Goal: Task Accomplishment & Management: Manage account settings

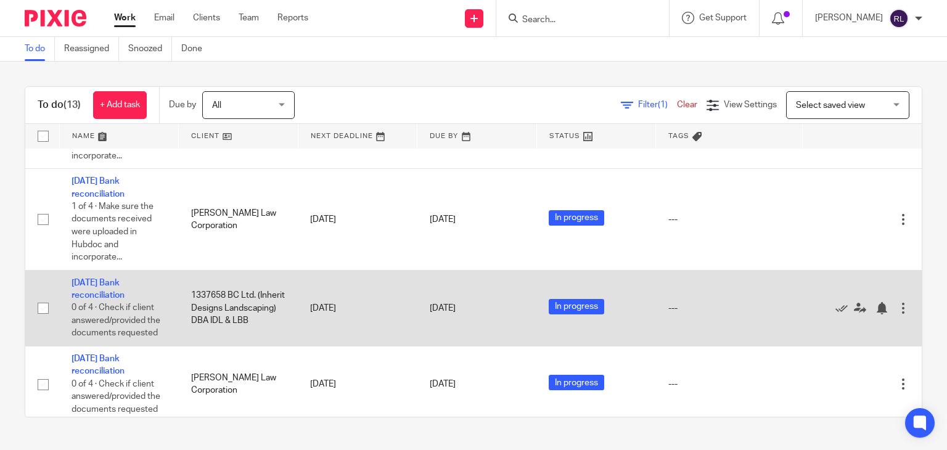
scroll to position [306, 0]
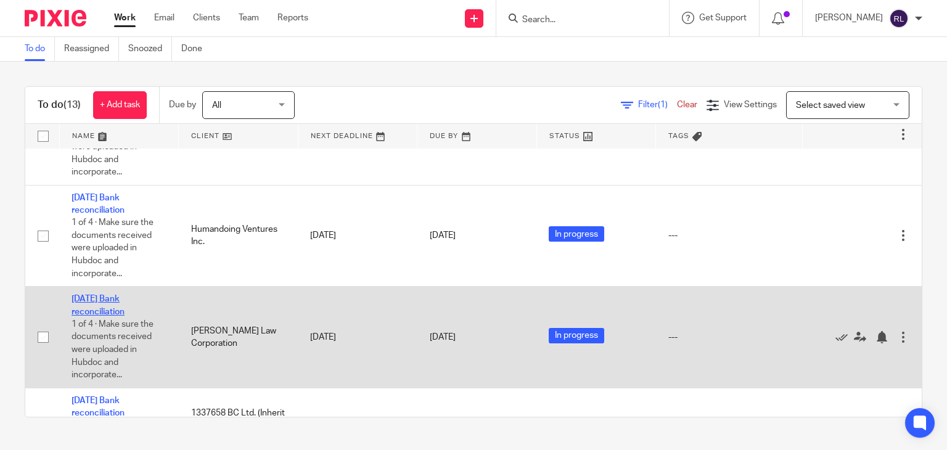
click at [96, 200] on link "[DATE] Bank reconciliation" at bounding box center [98, 305] width 53 height 21
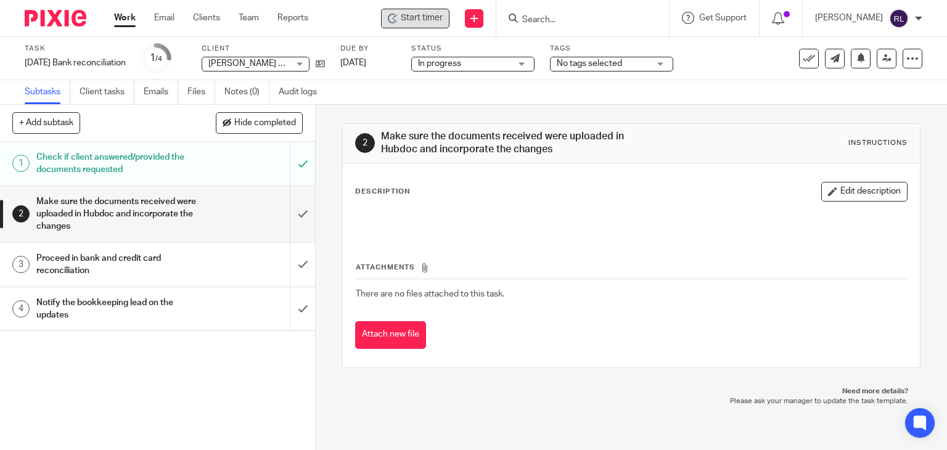
click at [431, 10] on div "Start timer" at bounding box center [415, 19] width 68 height 20
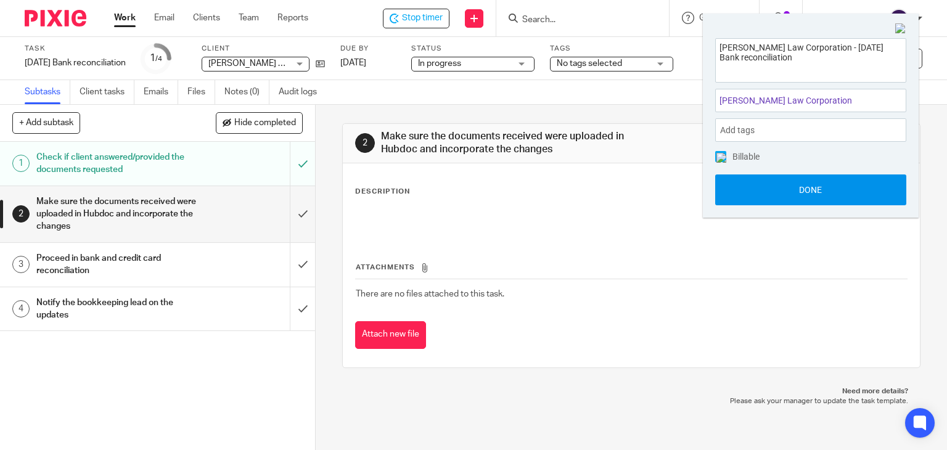
click at [759, 179] on button "Done" at bounding box center [810, 190] width 191 height 31
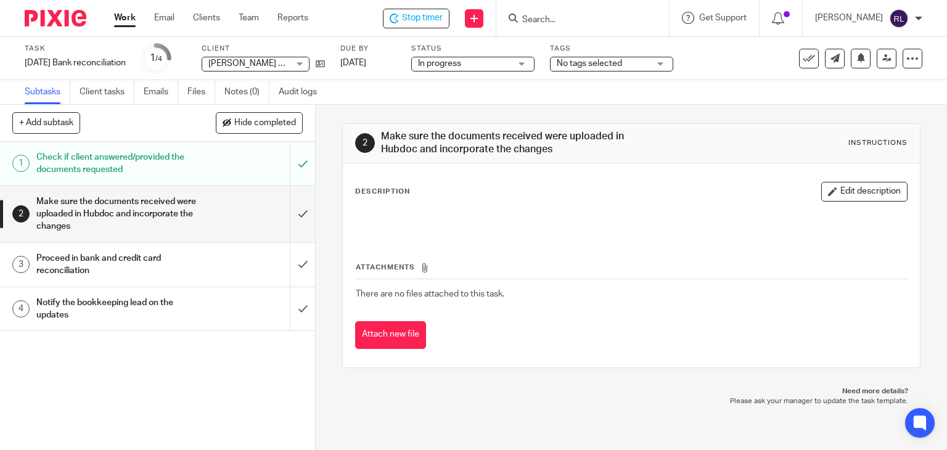
click at [196, 270] on div "Proceed in bank and credit card reconciliation" at bounding box center [156, 264] width 241 height 31
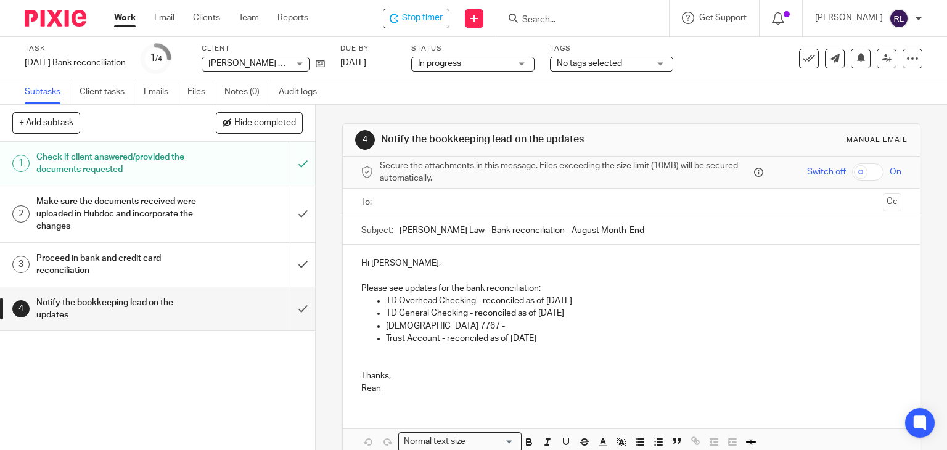
click at [460, 324] on p "[DEMOGRAPHIC_DATA] 7767 -" at bounding box center [644, 326] width 516 height 12
drag, startPoint x: 564, startPoint y: 340, endPoint x: 368, endPoint y: 344, distance: 196.2
click at [368, 344] on ul "TD Overhead Checking - reconciled as of August 29th TD General Checking - recon…" at bounding box center [631, 320] width 541 height 50
click at [603, 314] on p "TD General Checking - reconciled as of August 29th" at bounding box center [644, 313] width 516 height 12
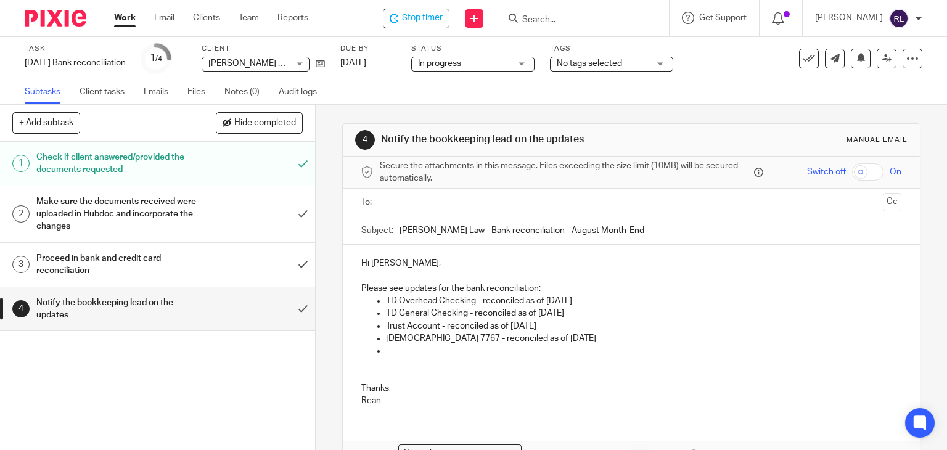
click at [387, 353] on p at bounding box center [644, 351] width 516 height 12
click at [633, 338] on p "TD Visa 7767 - reconciled as of September 5th - 1 recomn" at bounding box center [644, 338] width 516 height 12
drag, startPoint x: 400, startPoint y: 351, endPoint x: 410, endPoint y: 351, distance: 9.9
click at [402, 351] on p "TD Visa 7767 - reconciled as of September 5th - 1 reconciling item worth $200 i…" at bounding box center [644, 344] width 516 height 25
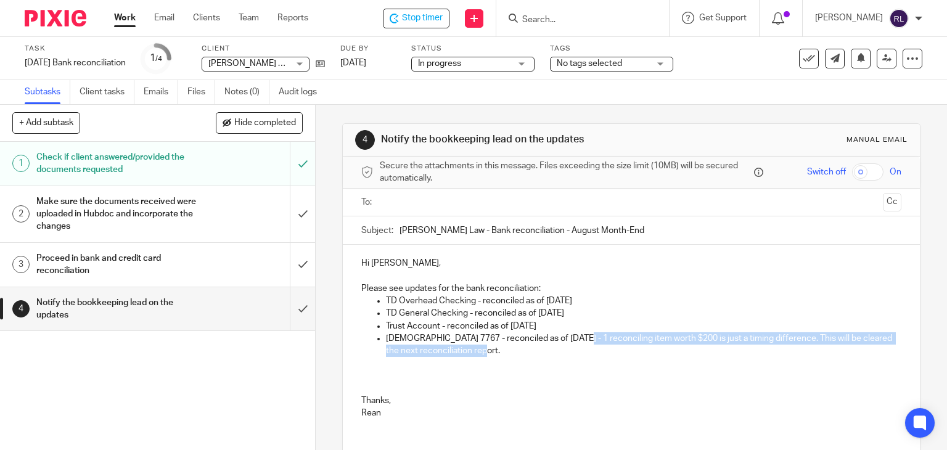
drag, startPoint x: 571, startPoint y: 337, endPoint x: 595, endPoint y: 353, distance: 29.3
click at [595, 353] on p "TD Visa 7767 - reconciled as of September 5th - 1 reconciling item worth $200 i…" at bounding box center [644, 344] width 516 height 25
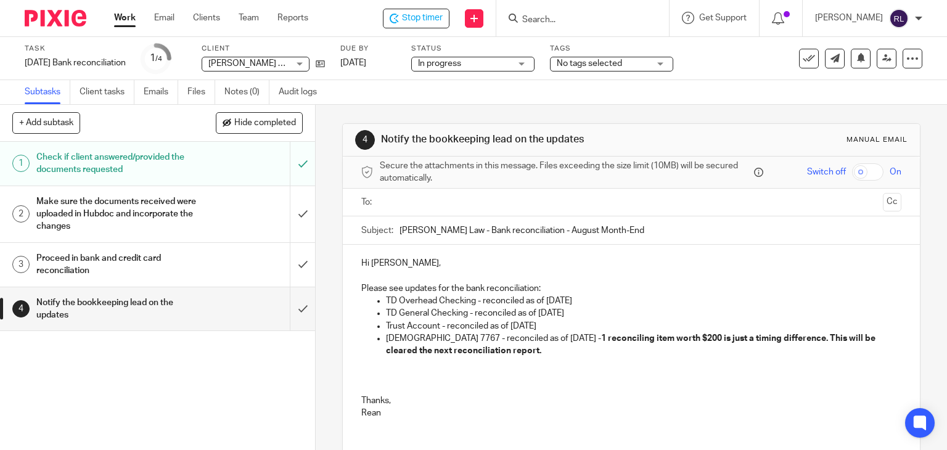
click at [566, 375] on p at bounding box center [631, 376] width 541 height 12
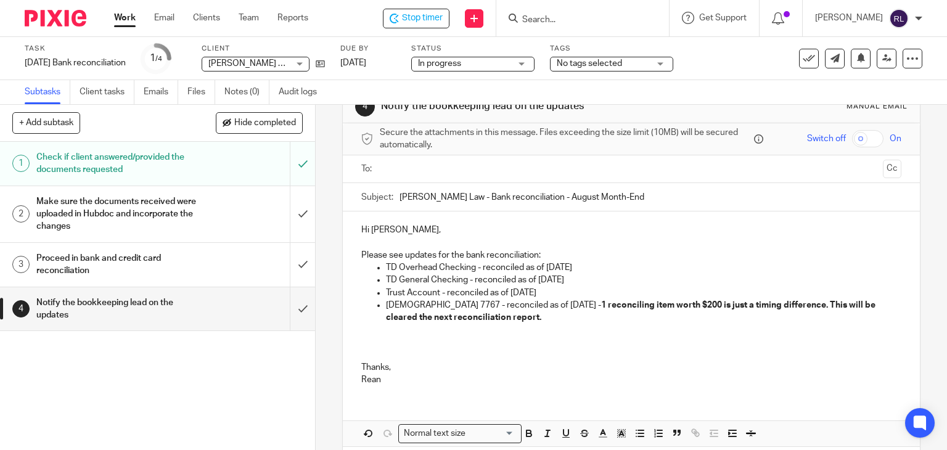
scroll to position [62, 0]
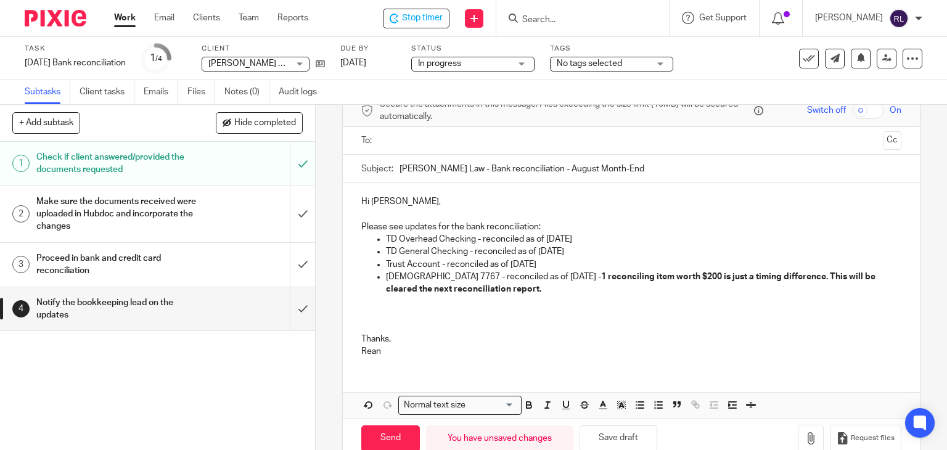
click at [408, 309] on p at bounding box center [631, 314] width 541 height 12
click at [376, 303] on p at bounding box center [631, 301] width 541 height 12
click at [369, 321] on p at bounding box center [631, 327] width 541 height 12
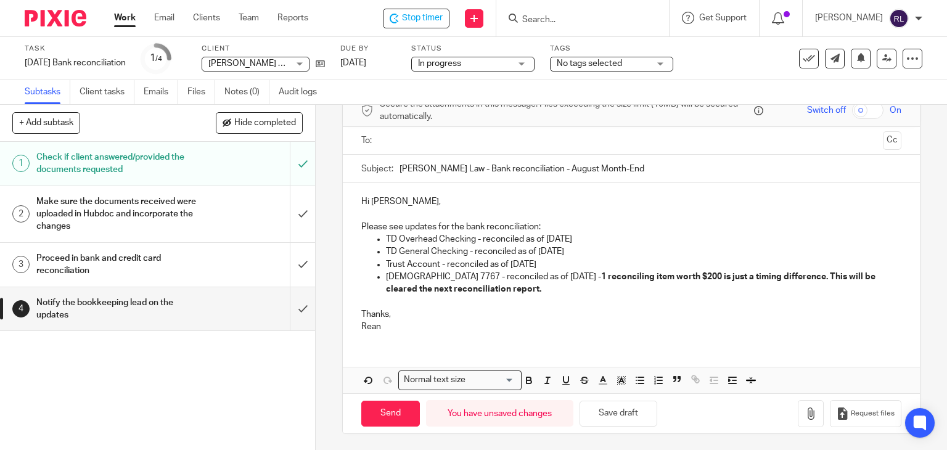
scroll to position [0, 0]
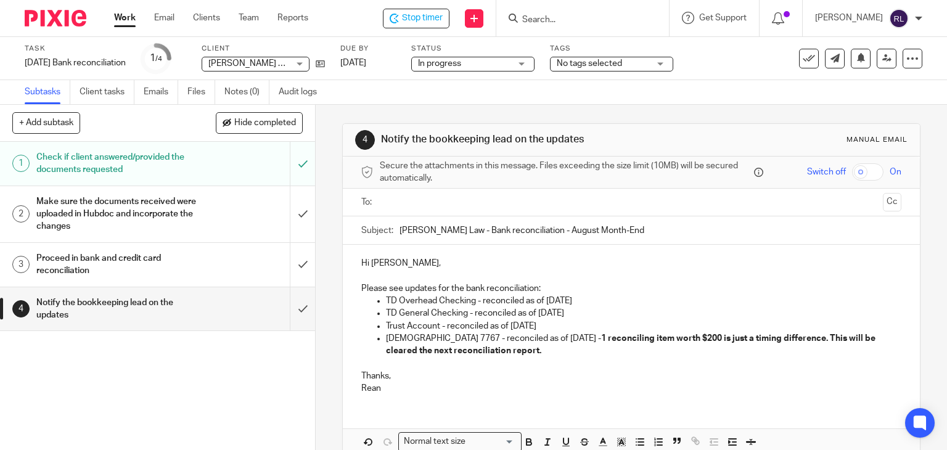
click at [396, 200] on input "text" at bounding box center [631, 203] width 494 height 14
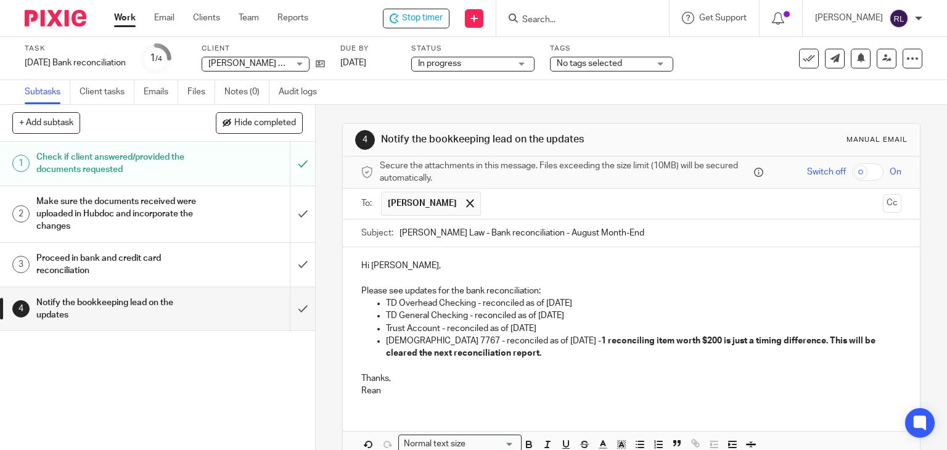
click at [485, 381] on p "Thanks," at bounding box center [631, 379] width 541 height 12
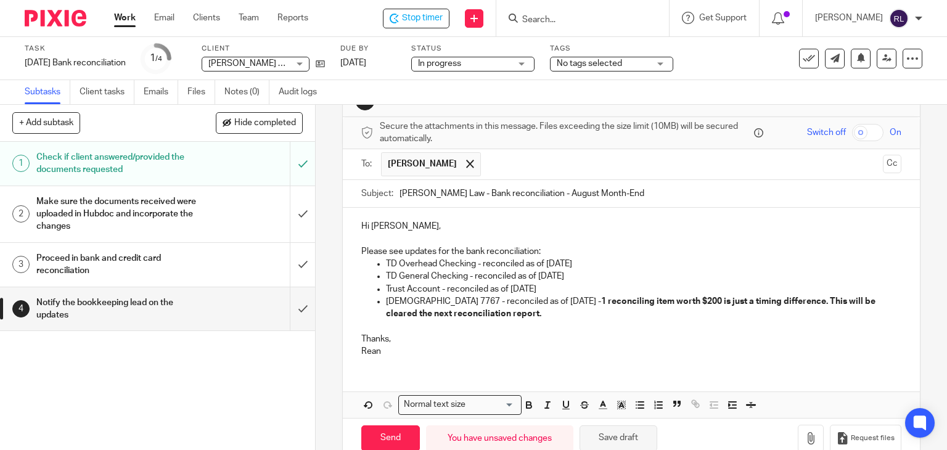
scroll to position [62, 0]
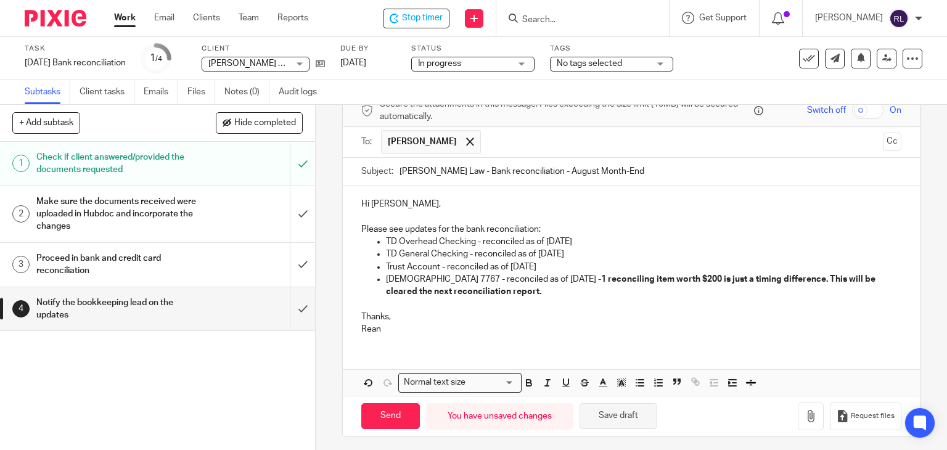
click at [615, 416] on button "Save draft" at bounding box center [619, 416] width 78 height 27
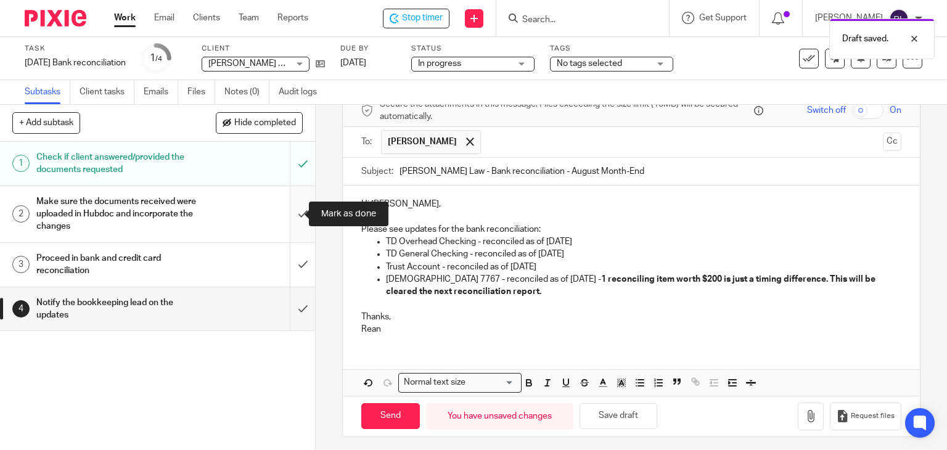
click at [287, 214] on input "submit" at bounding box center [157, 214] width 315 height 56
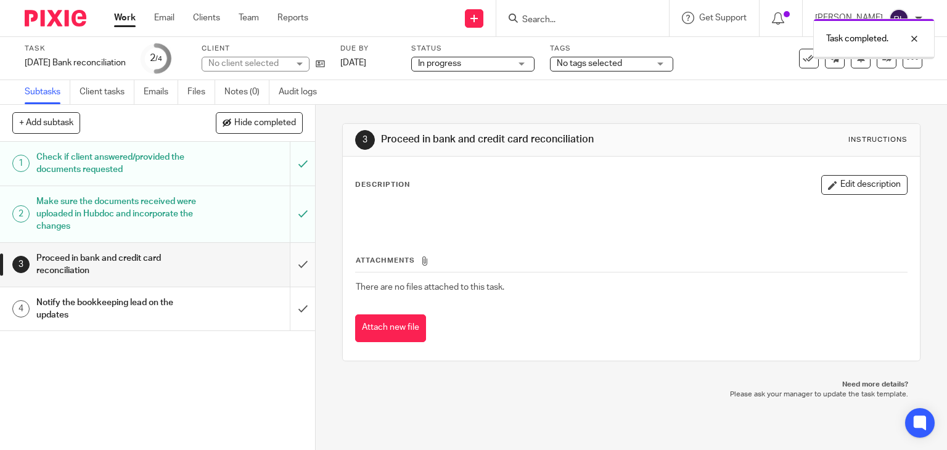
click at [292, 263] on input "submit" at bounding box center [157, 265] width 315 height 44
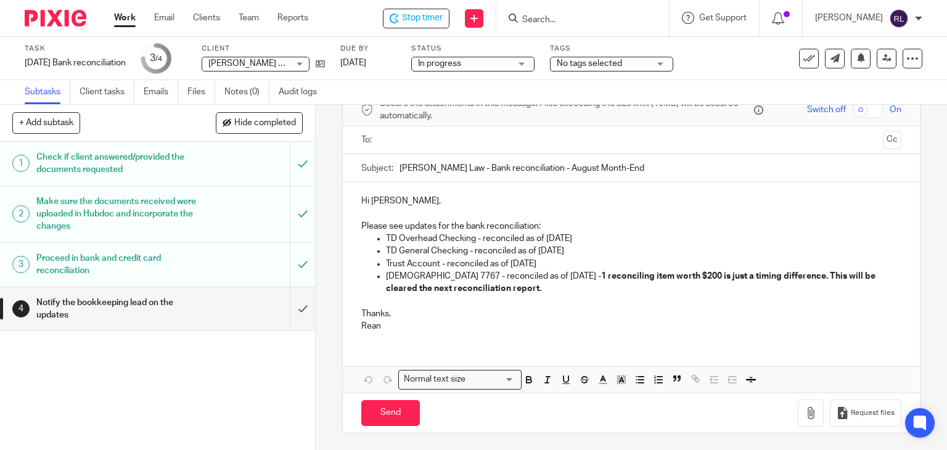
scroll to position [1, 0]
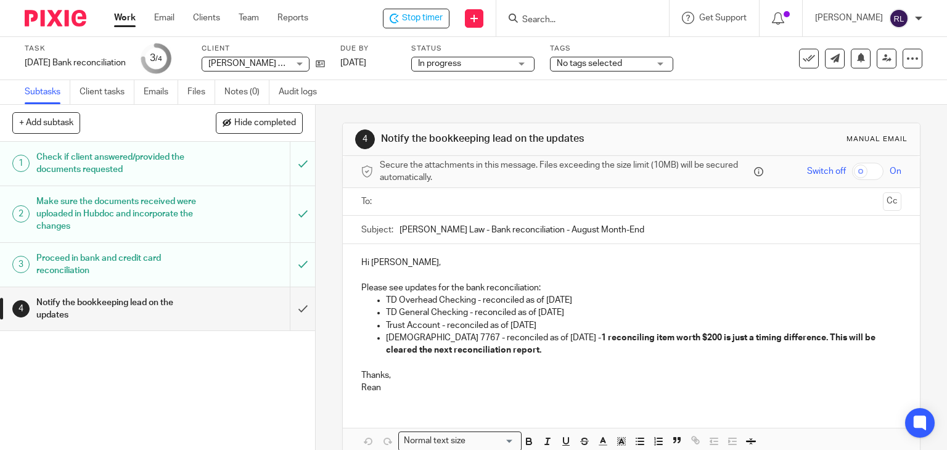
click at [431, 200] on input "text" at bounding box center [631, 202] width 494 height 14
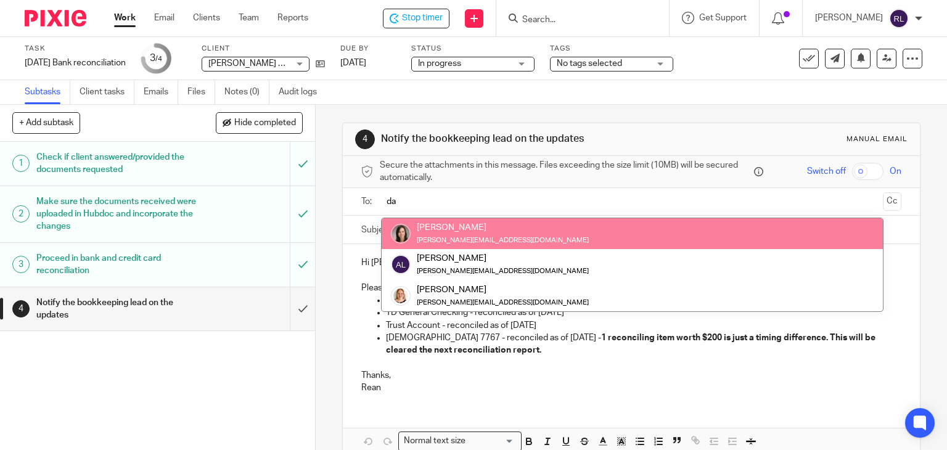
type input "da"
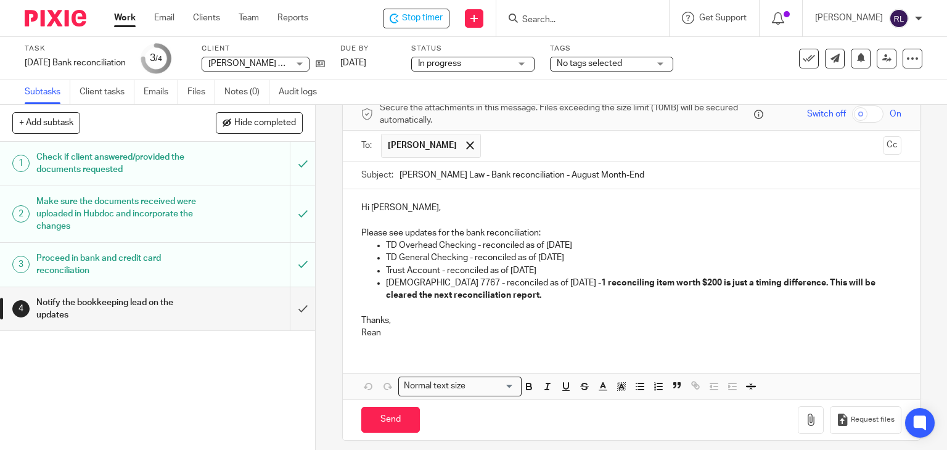
scroll to position [65, 0]
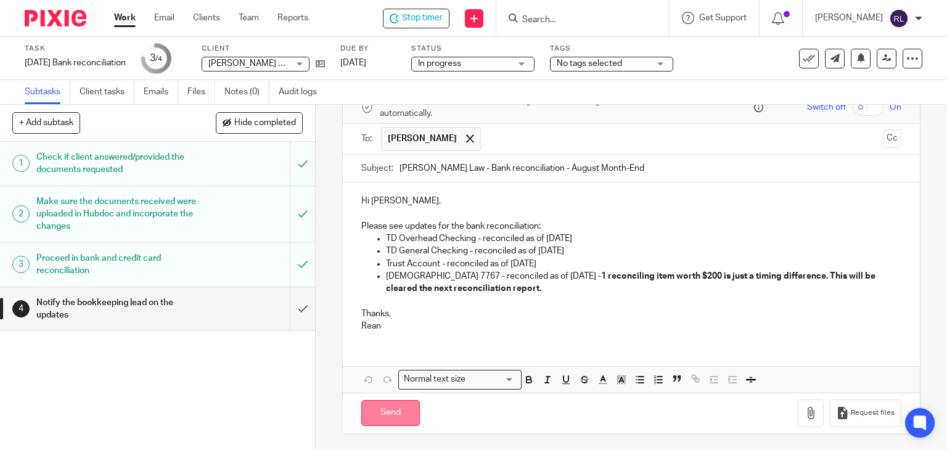
click at [389, 411] on input "Send" at bounding box center [390, 413] width 59 height 27
type input "Sent"
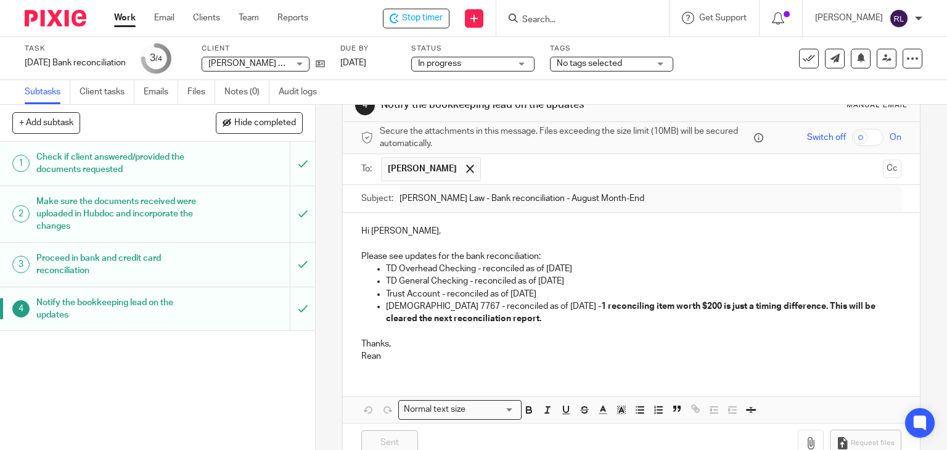
scroll to position [62, 0]
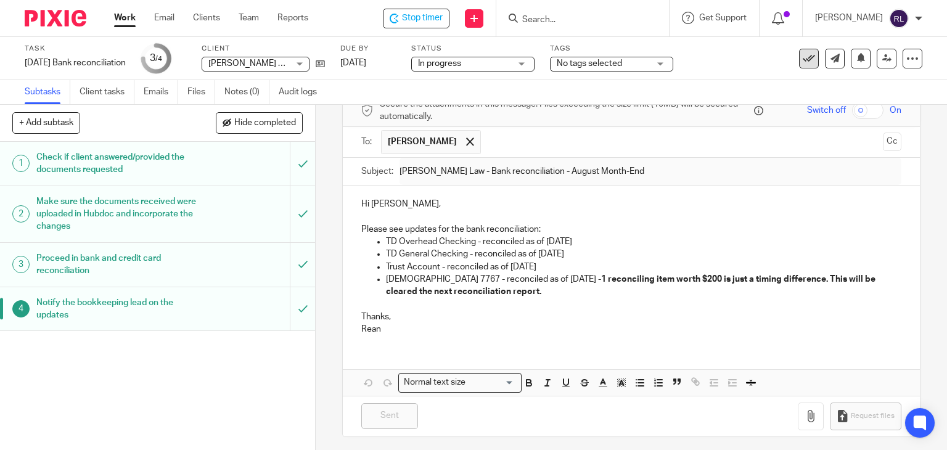
click at [803, 62] on icon at bounding box center [809, 58] width 12 height 12
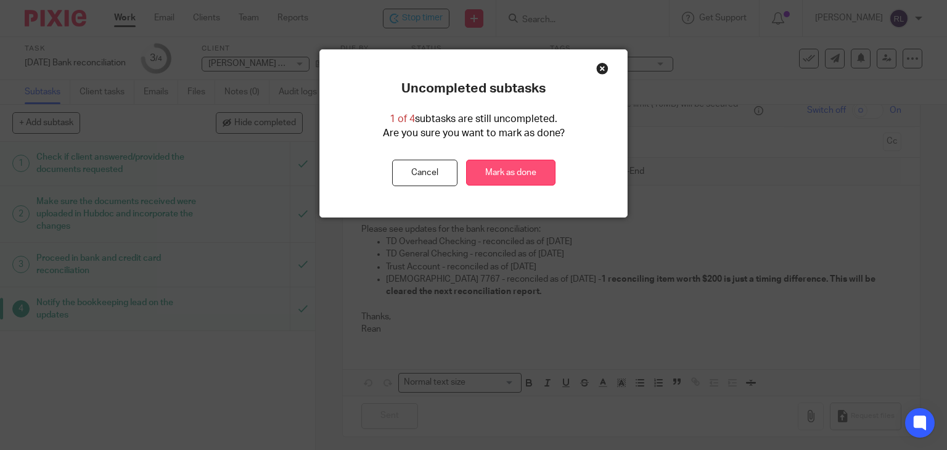
click at [495, 163] on link "Mark as done" at bounding box center [510, 173] width 89 height 27
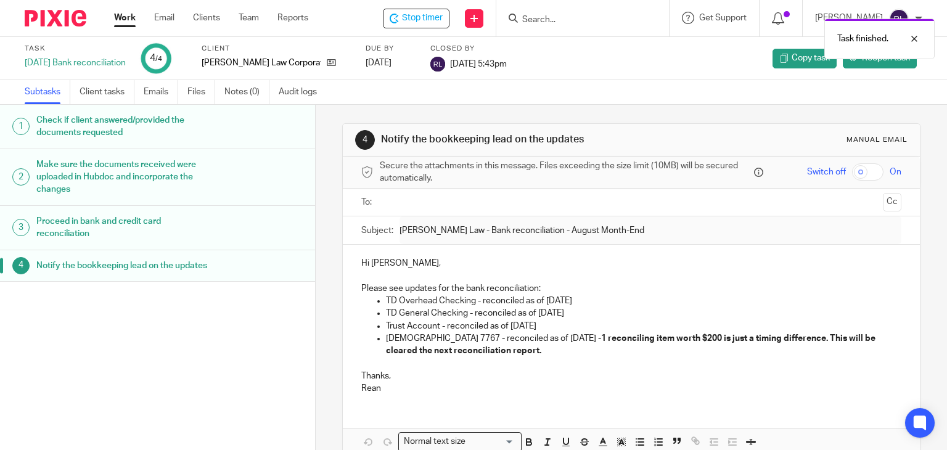
click at [75, 18] on img at bounding box center [56, 18] width 62 height 17
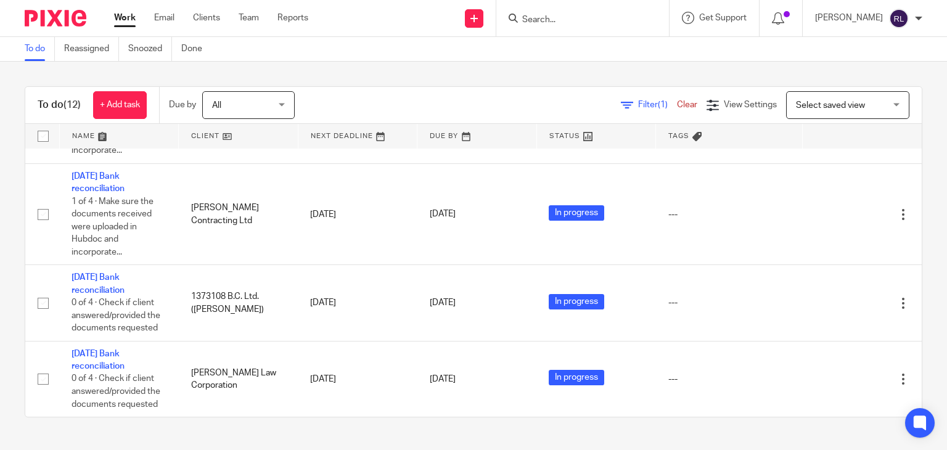
scroll to position [820, 0]
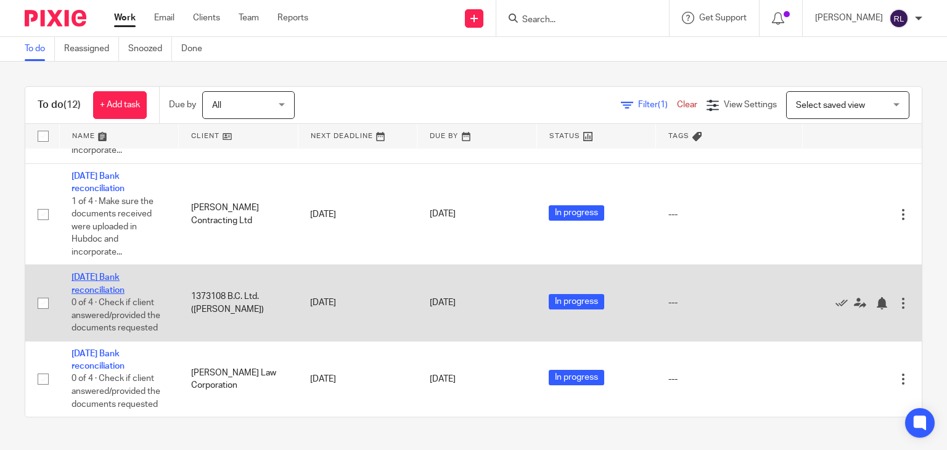
click at [104, 279] on link "[DATE] Bank reconciliation" at bounding box center [98, 283] width 53 height 21
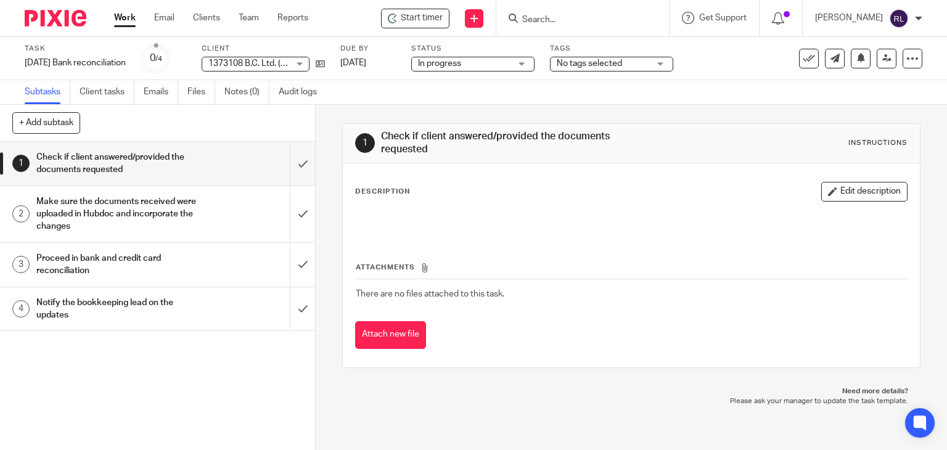
click at [144, 308] on h1 "Notify the bookkeeping lead on the updates" at bounding box center [116, 309] width 161 height 31
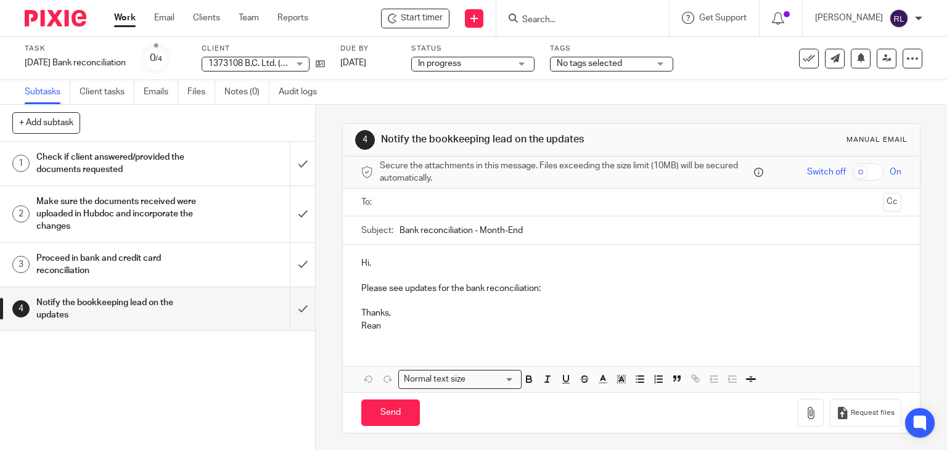
click at [158, 171] on h1 "Check if client answered/provided the documents requested" at bounding box center [116, 163] width 161 height 31
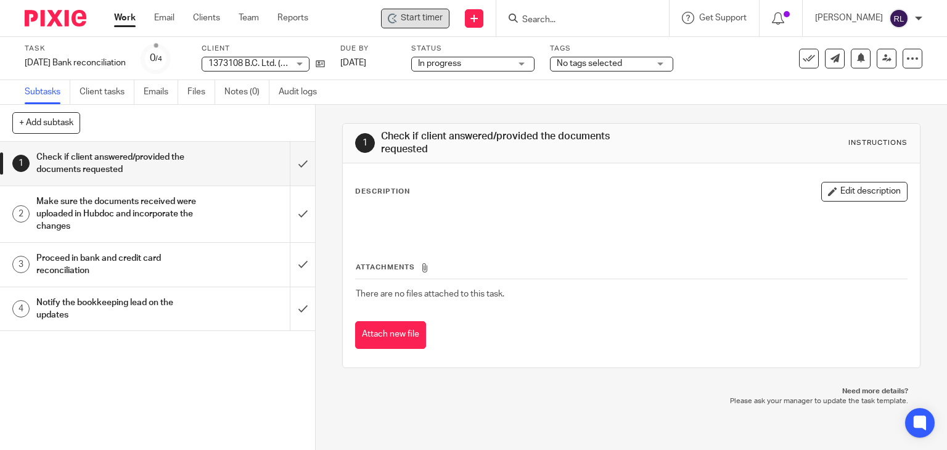
click at [413, 20] on span "Start timer" at bounding box center [422, 18] width 42 height 13
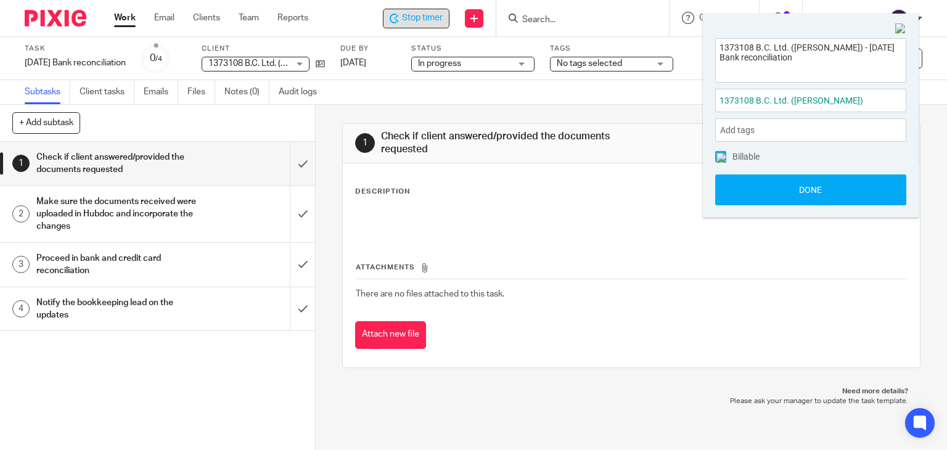
drag, startPoint x: 808, startPoint y: 192, endPoint x: 711, endPoint y: 155, distance: 104.0
click at [809, 191] on button "Done" at bounding box center [810, 190] width 191 height 31
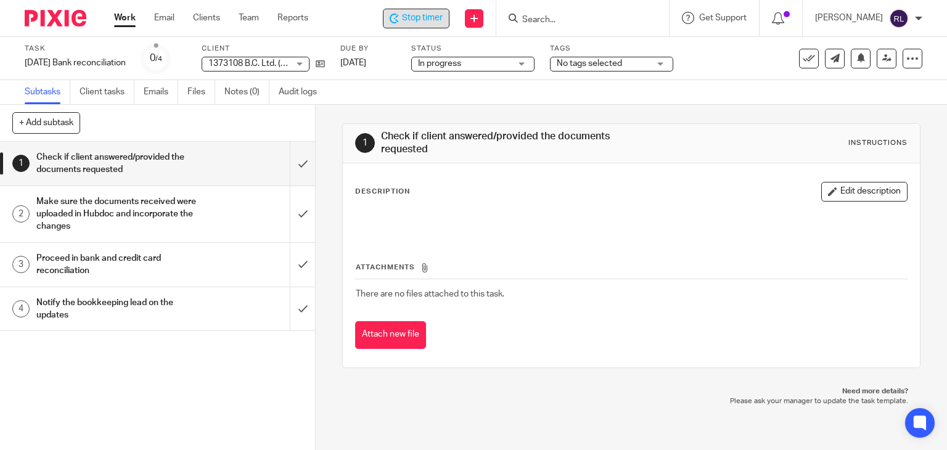
click at [207, 305] on div "Notify the bookkeeping lead on the updates" at bounding box center [156, 309] width 241 height 31
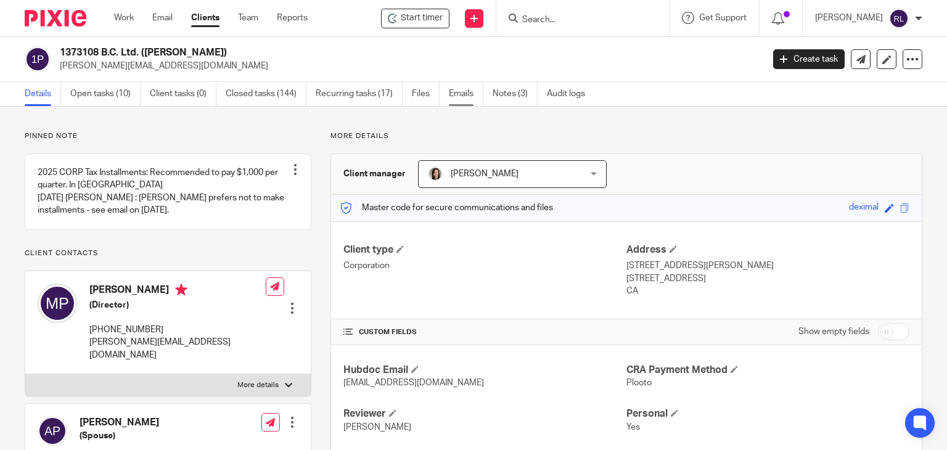
click at [461, 89] on link "Emails" at bounding box center [466, 94] width 35 height 24
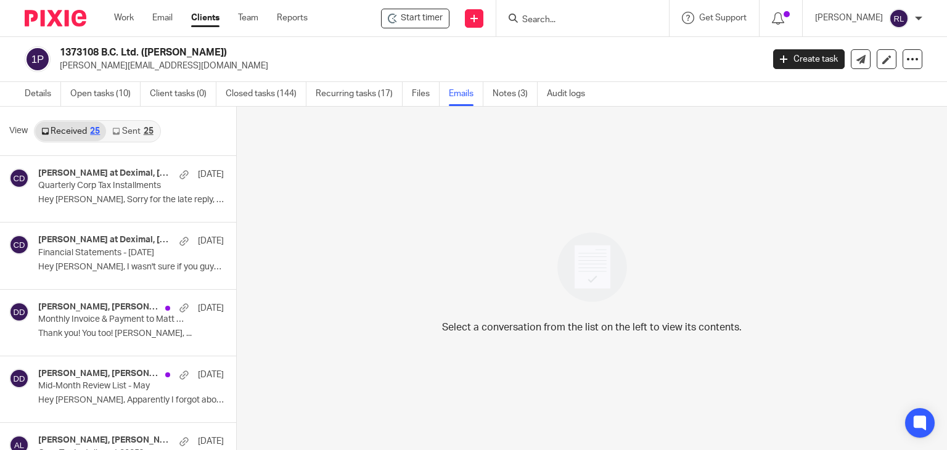
click at [136, 131] on link "Sent 25" at bounding box center [132, 132] width 53 height 20
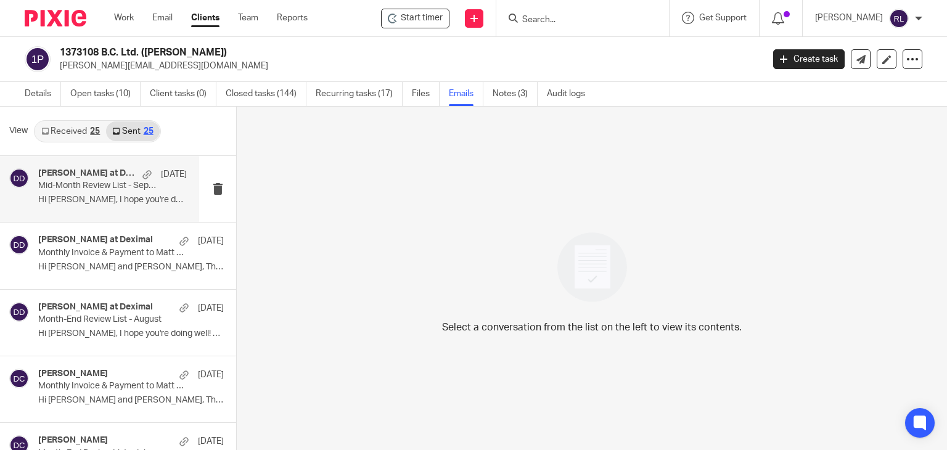
click at [63, 205] on p "Hi [PERSON_NAME], I hope you're doing well! Here is..." at bounding box center [112, 200] width 149 height 10
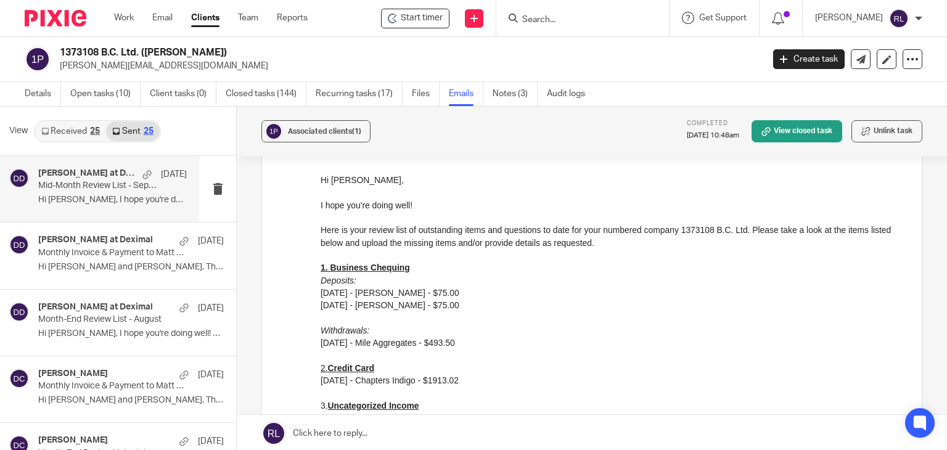
scroll to position [123, 0]
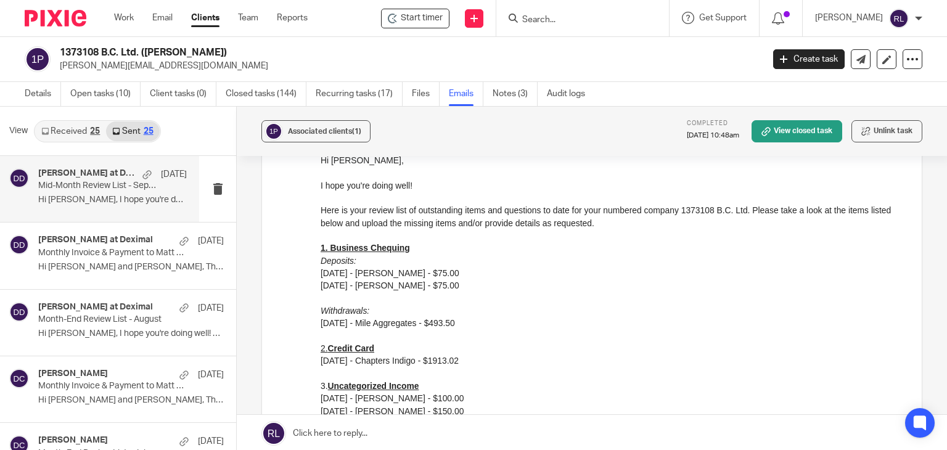
drag, startPoint x: 636, startPoint y: 403, endPoint x: 400, endPoint y: 271, distance: 270.3
drag, startPoint x: 485, startPoint y: 272, endPoint x: 322, endPoint y: 247, distance: 164.7
click at [322, 247] on div "Hi [PERSON_NAME], I hope you're doing well! Here is your review list of outstan…" at bounding box center [612, 336] width 583 height 364
copy div "1. Business Chequing Deposits: [DATE] - [PERSON_NAME] - $75.00"
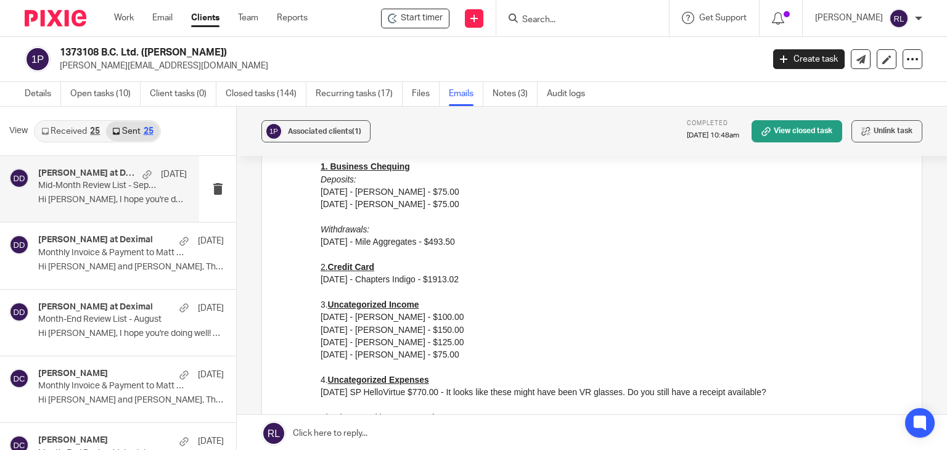
scroll to position [185, 0]
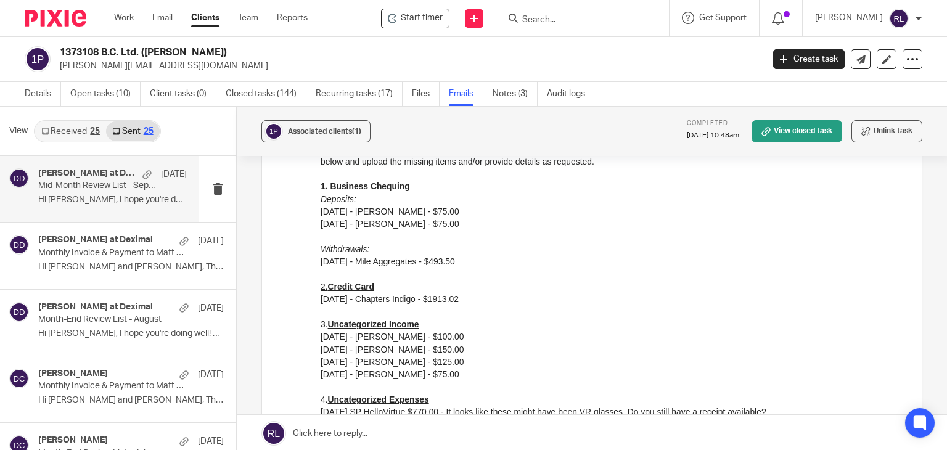
drag, startPoint x: 638, startPoint y: 339, endPoint x: 462, endPoint y: 259, distance: 193.2
drag, startPoint x: 482, startPoint y: 262, endPoint x: 620, endPoint y: 345, distance: 160.5
click at [321, 252] on html "Hi [PERSON_NAME], I hope you're doing well! Here is your review list of outstan…" at bounding box center [612, 275] width 583 height 364
copy div "Withdrawals: 08/01/2025 - Mile Aggregates - $493.50"
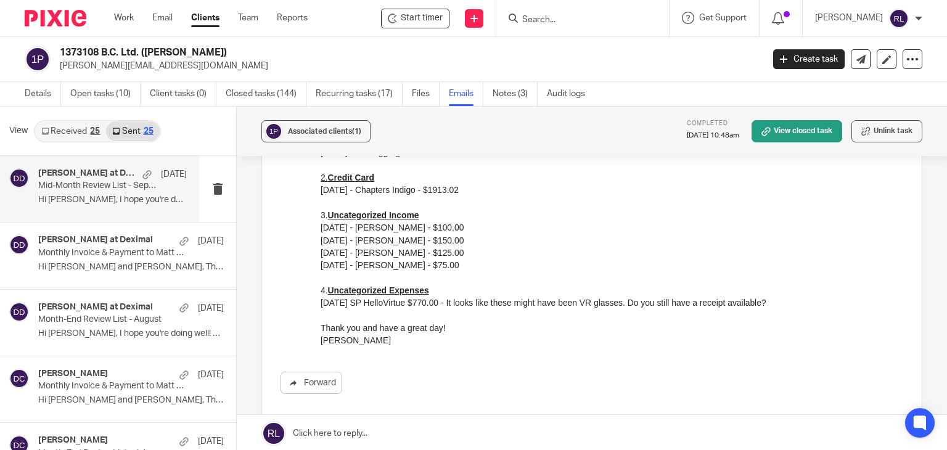
scroll to position [308, 0]
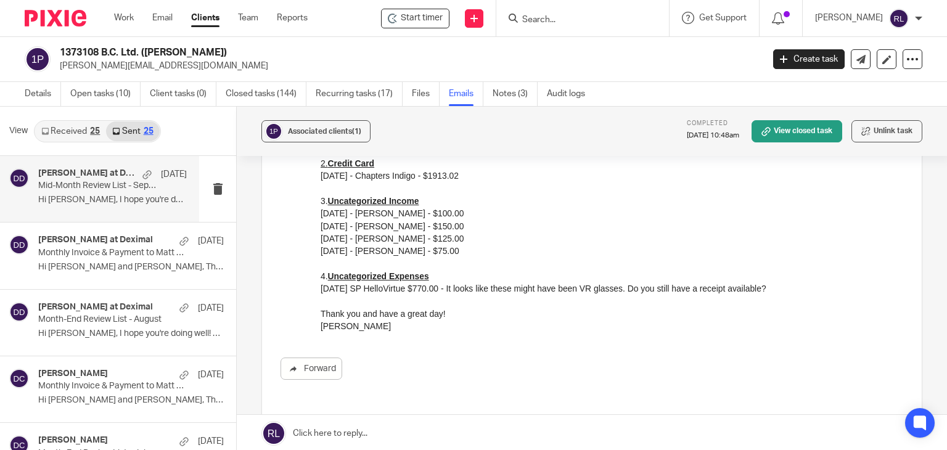
drag, startPoint x: 321, startPoint y: 214, endPoint x: 501, endPoint y: 254, distance: 184.5
click at [492, 254] on div "Hi Matt, I hope you're doing well! Here is your review list of outstanding item…" at bounding box center [612, 151] width 583 height 364
copy div "05/19/2025 - Sean Michael Ellard - $100.00 06/06/2025 - Sean Michael Ellard - $…"
click at [162, 13] on link "Email" at bounding box center [162, 18] width 20 height 12
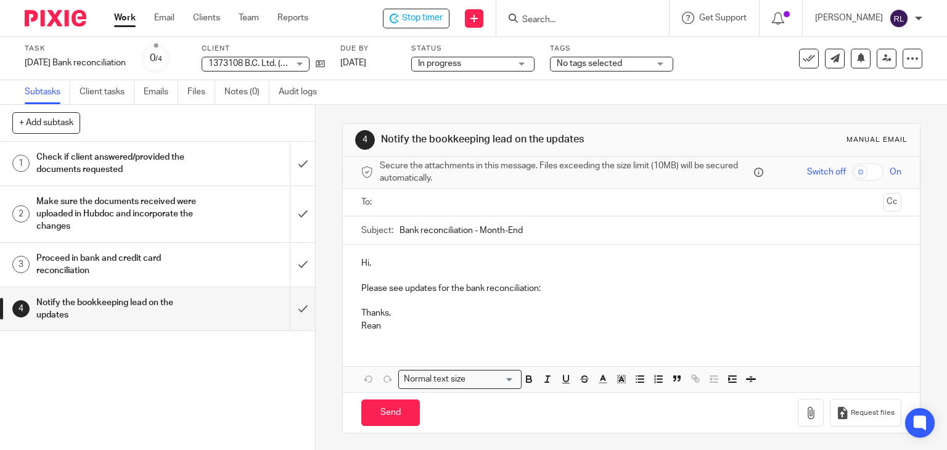
click at [563, 286] on p "Please see updates for the bank reconciliation:" at bounding box center [631, 288] width 541 height 12
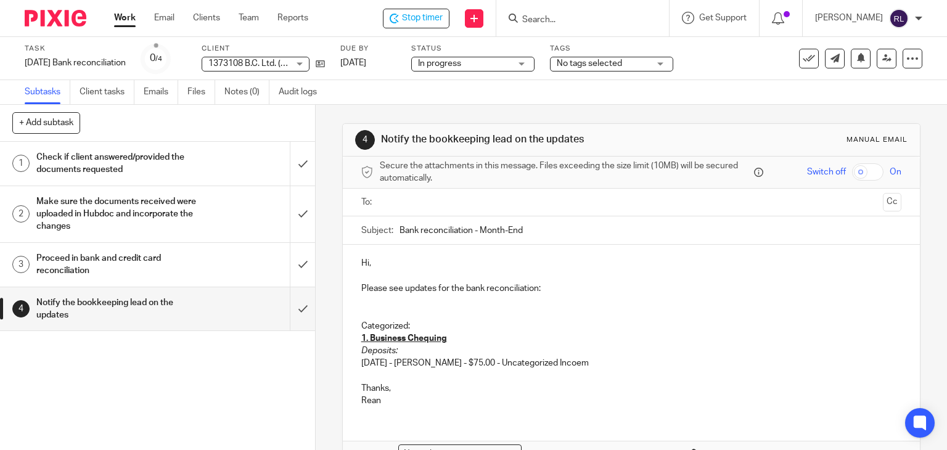
drag, startPoint x: 541, startPoint y: 364, endPoint x: 620, endPoint y: 363, distance: 79.0
click at [620, 363] on p "08/15/2025 - Sean Michael Ellard - $75.00 - Uncategorized Incoem" at bounding box center [631, 363] width 541 height 12
click at [593, 382] on p "Thanks," at bounding box center [631, 388] width 541 height 12
drag, startPoint x: 527, startPoint y: 360, endPoint x: 612, endPoint y: 372, distance: 85.4
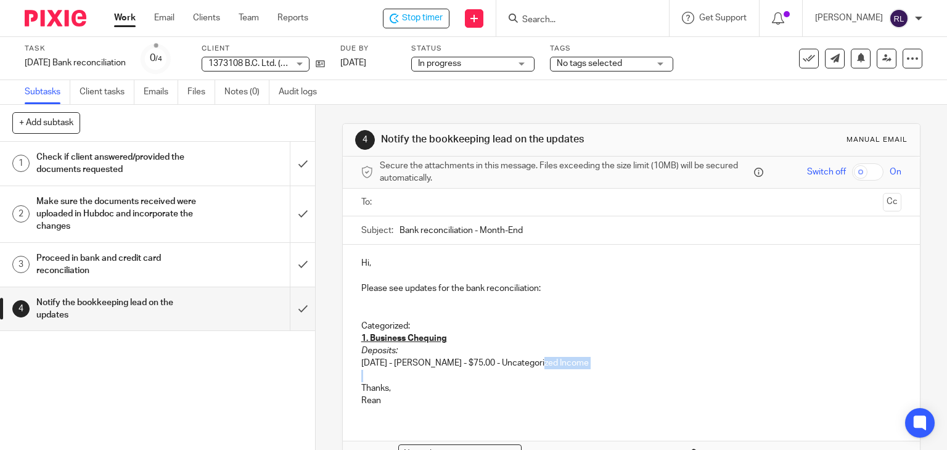
click at [612, 372] on div "Hi, Please see updates for the bank reconciliation: Categorized: 1. Business Ch…" at bounding box center [632, 330] width 578 height 171
click at [622, 368] on p "08/15/2025 - Sean Michael Ellard - $75.00 - Uncategorized Income" at bounding box center [631, 363] width 541 height 12
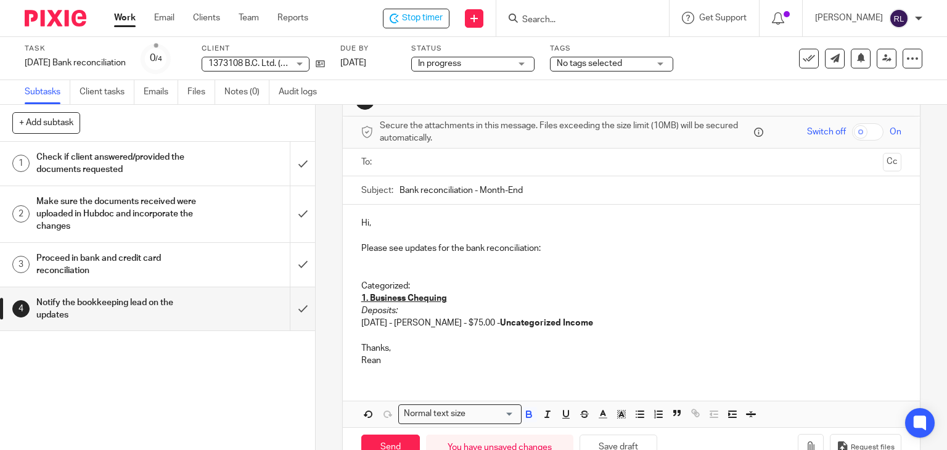
scroll to position [75, 0]
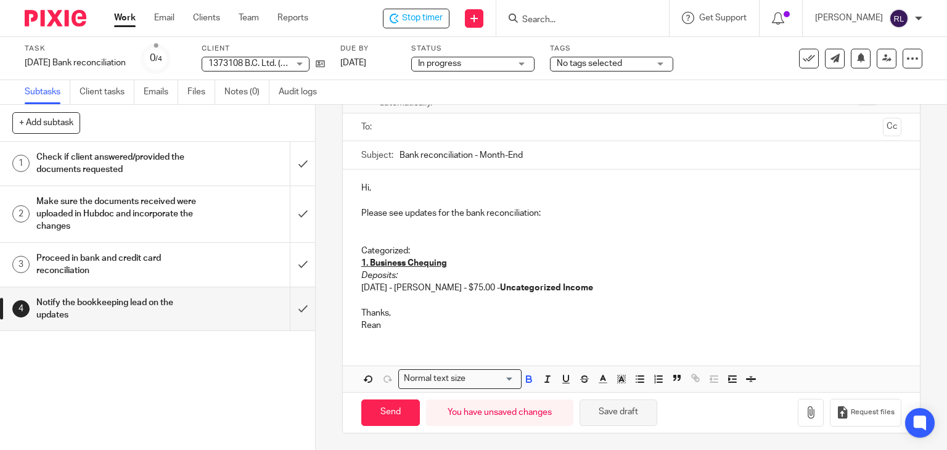
click at [626, 405] on button "Save draft" at bounding box center [619, 413] width 78 height 27
click at [653, 287] on p "08/15/2025 - Sean Michael Ellard - $75.00 - Uncategorized Income" at bounding box center [631, 288] width 541 height 12
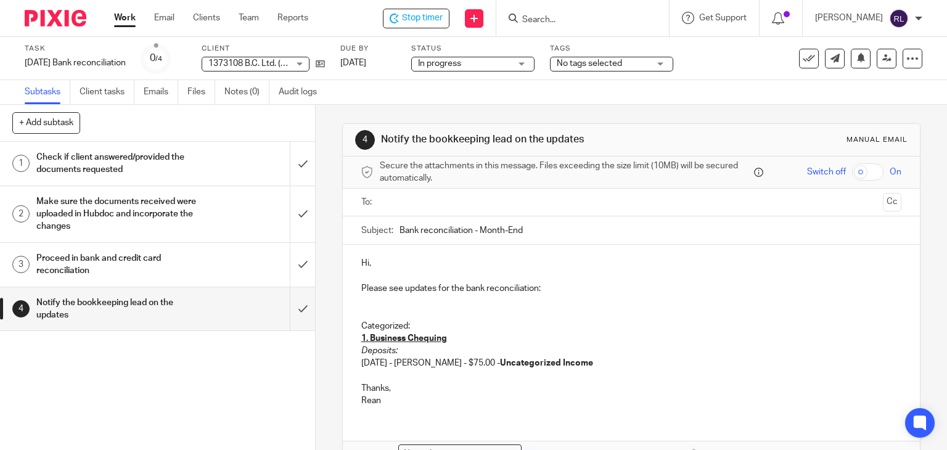
click at [656, 353] on p "Deposits:" at bounding box center [631, 351] width 541 height 12
click at [635, 358] on p "08/15/2025 - Sean Michael Ellard - $75.00 - Uncategorized Income" at bounding box center [631, 363] width 541 height 12
drag, startPoint x: 523, startPoint y: 401, endPoint x: 559, endPoint y: 401, distance: 35.8
click at [559, 401] on p "08/01/2025 - Mile Aggregates - $493.50 - Utilities" at bounding box center [631, 401] width 541 height 12
click at [646, 400] on p "08/01/2025 - Mile Aggregates - $493.50 - Utilities" at bounding box center [631, 401] width 541 height 12
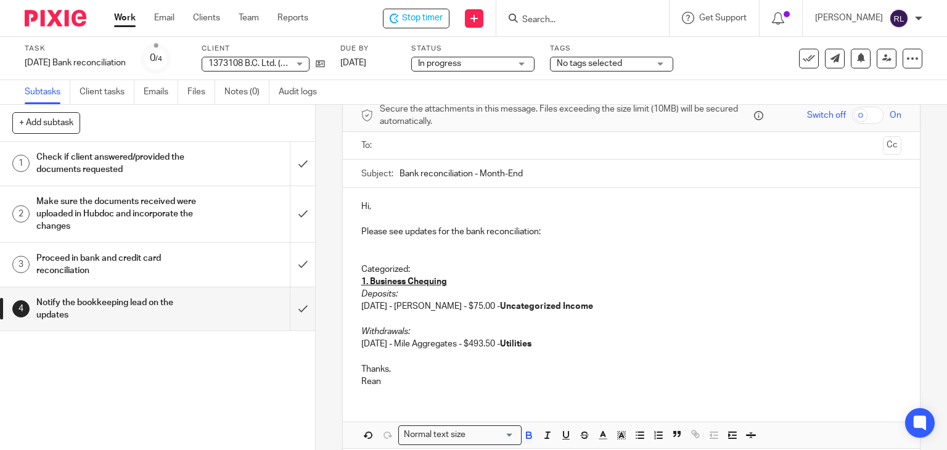
scroll to position [113, 0]
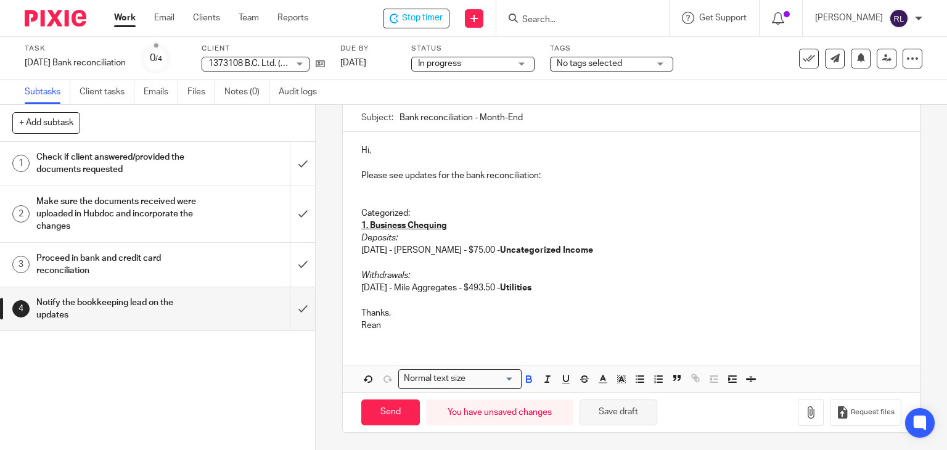
click at [621, 417] on button "Save draft" at bounding box center [619, 413] width 78 height 27
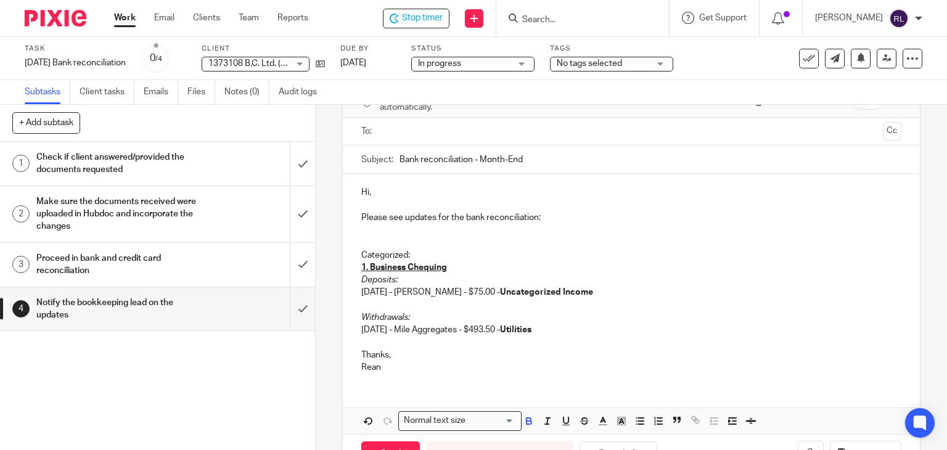
scroll to position [51, 0]
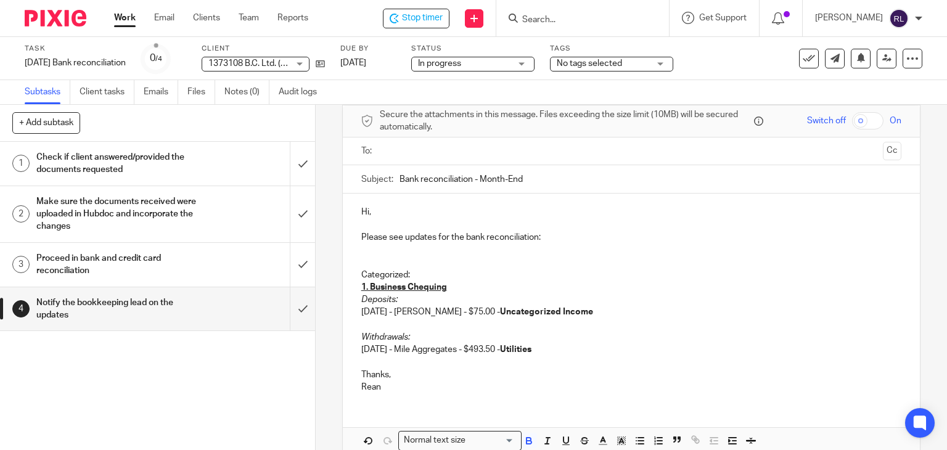
click at [567, 247] on p at bounding box center [631, 250] width 541 height 12
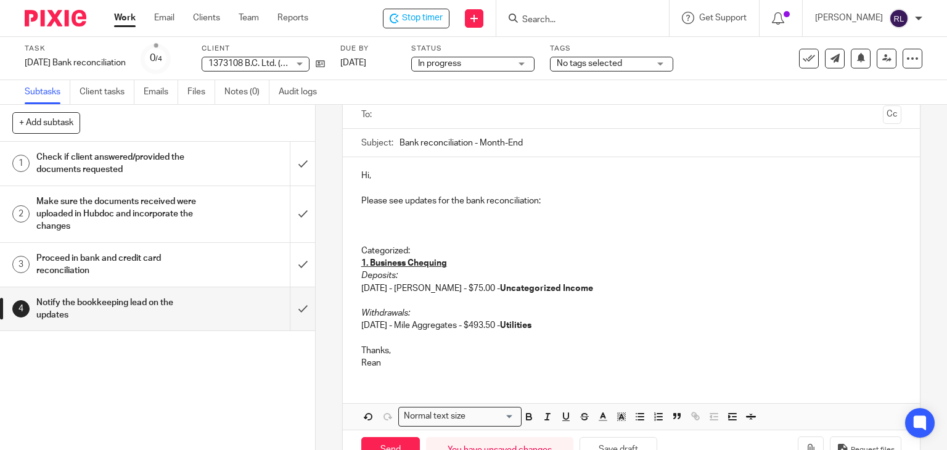
scroll to position [125, 0]
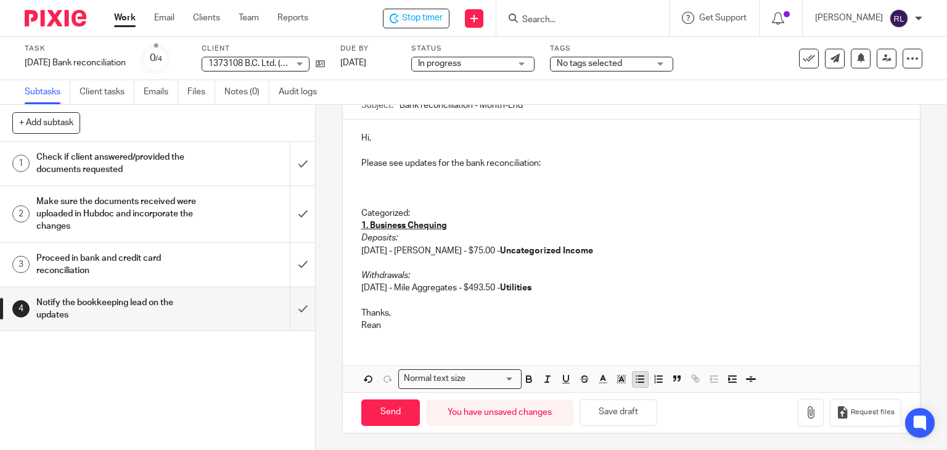
click at [635, 382] on icon "button" at bounding box center [640, 379] width 11 height 11
click at [429, 187] on p at bounding box center [631, 188] width 541 height 12
click at [373, 186] on p at bounding box center [631, 188] width 541 height 12
click at [596, 179] on p "Business Chequing - reconciled as of August 27th" at bounding box center [644, 176] width 516 height 12
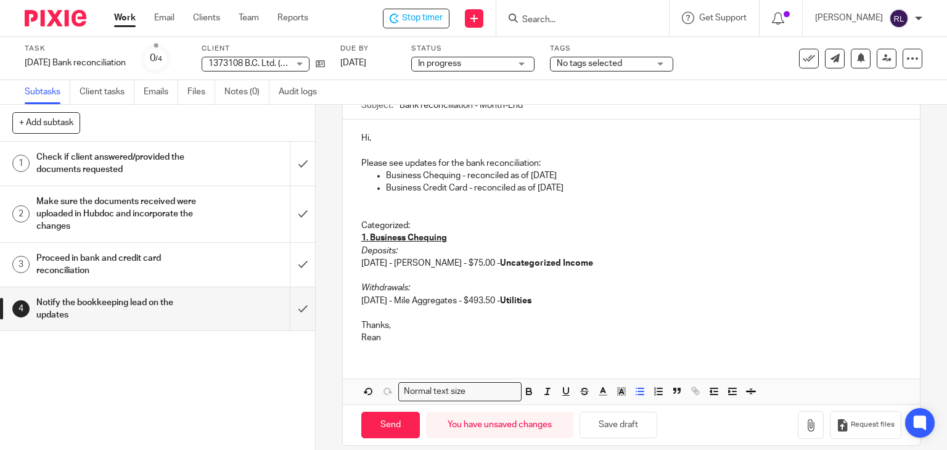
click at [361, 214] on p at bounding box center [631, 213] width 541 height 12
click at [386, 212] on p "Notes: Unanswered queries were categorized as follow:" at bounding box center [631, 213] width 541 height 12
click at [584, 213] on p "Notes - Unanswered queries were categorized as follow:" at bounding box center [631, 213] width 541 height 12
drag, startPoint x: 427, startPoint y: 225, endPoint x: 341, endPoint y: 220, distance: 85.8
click at [343, 220] on div "Hi, Please see updates for the bank reconciliation: Business Chequing - reconci…" at bounding box center [632, 237] width 578 height 234
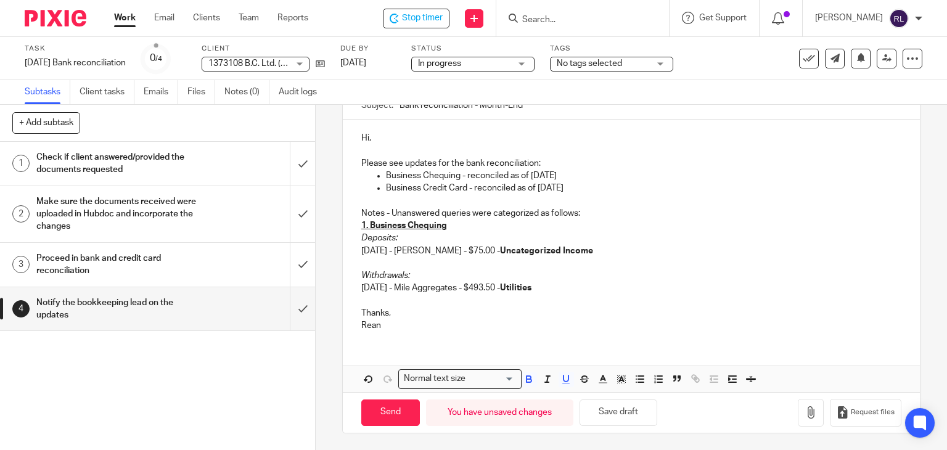
click at [365, 224] on u "1. Business Chequing" at bounding box center [404, 225] width 86 height 9
click at [414, 242] on p "Deposits:" at bounding box center [631, 238] width 541 height 12
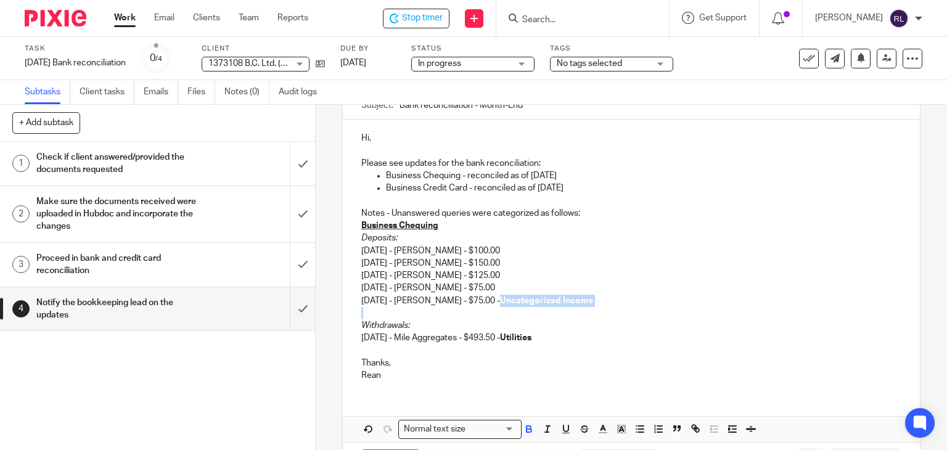
drag, startPoint x: 528, startPoint y: 303, endPoint x: 628, endPoint y: 307, distance: 100.0
click at [628, 307] on div "Hi, Please see updates for the bank reconciliation: Business Chequing - reconci…" at bounding box center [632, 255] width 578 height 271
click at [580, 311] on p at bounding box center [631, 313] width 541 height 12
drag, startPoint x: 530, startPoint y: 302, endPoint x: 617, endPoint y: 305, distance: 87.0
click at [617, 305] on p "08/15/2025 - Sean Michael Ellard - $75.00 - Uncategorized Income" at bounding box center [631, 301] width 541 height 12
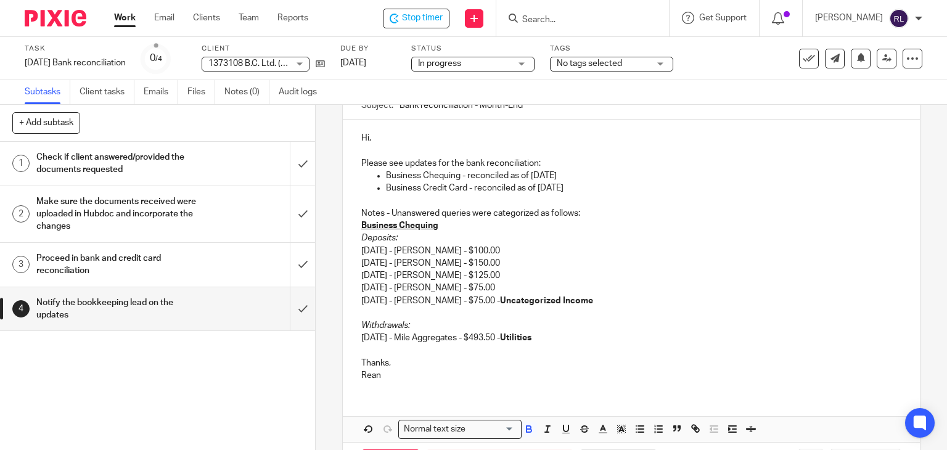
click at [530, 309] on p at bounding box center [631, 313] width 541 height 12
drag, startPoint x: 521, startPoint y: 301, endPoint x: 629, endPoint y: 306, distance: 108.1
click at [629, 306] on div "Hi, Please see updates for the bank reconciliation: Business Chequing - reconci…" at bounding box center [632, 255] width 578 height 271
copy p "- Uncategorized Income"
click at [522, 287] on p "07/22/2025 - Sean Michael Ellard - $75.00" at bounding box center [631, 288] width 541 height 12
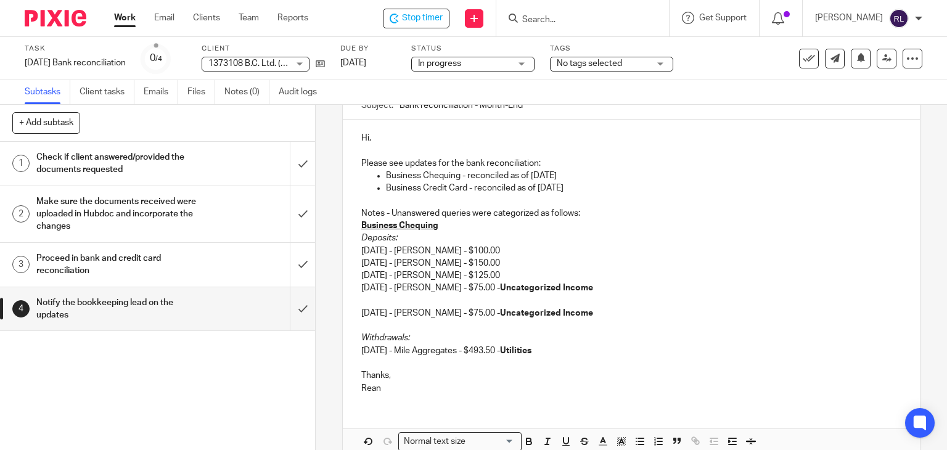
click at [533, 275] on p "07/04/2025 - Sean Michael Ellard - $125.00" at bounding box center [631, 276] width 541 height 12
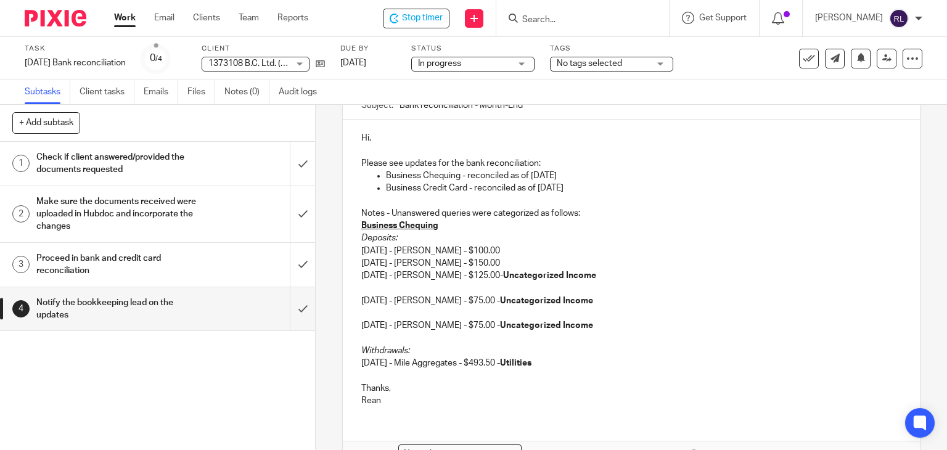
click at [530, 276] on p "07/04/2025 - Sean Michael Ellard - $125.00- Uncategorized Income" at bounding box center [631, 276] width 541 height 12
click at [526, 275] on p "07/04/2025 - Sean Michael Ellard - $125.00- Uncategorized Income" at bounding box center [631, 276] width 541 height 12
click at [527, 267] on p "06/06/2025 - Sean Michael Ellard - $150.00" at bounding box center [631, 263] width 541 height 12
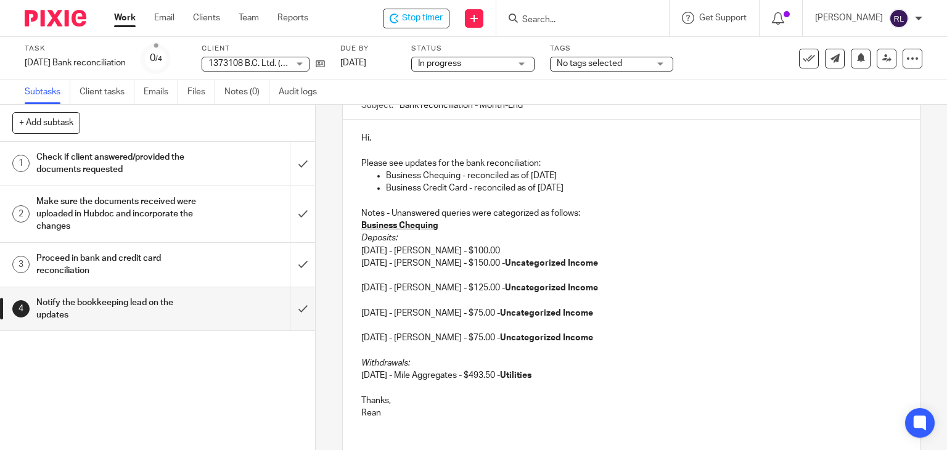
click at [532, 250] on p "05/19/2025 - Sean Michael Ellard - $100.00" at bounding box center [631, 251] width 541 height 12
click at [361, 274] on p at bounding box center [631, 276] width 541 height 12
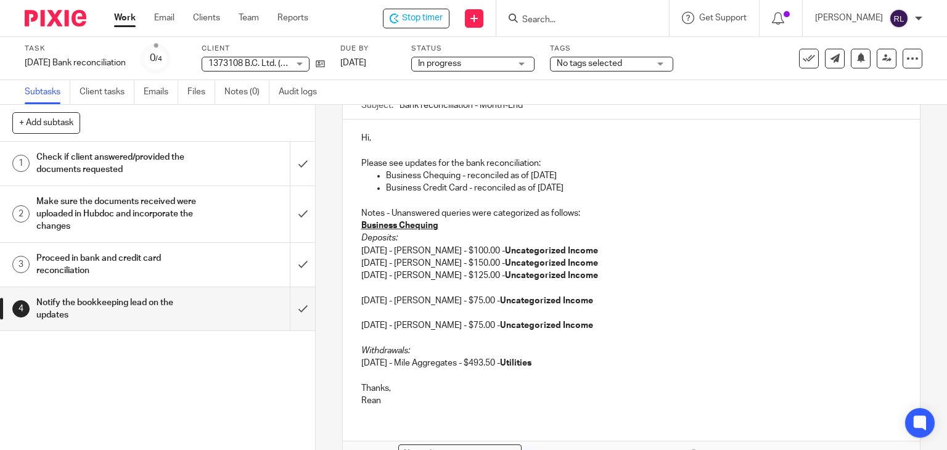
click at [364, 290] on p at bounding box center [631, 288] width 541 height 12
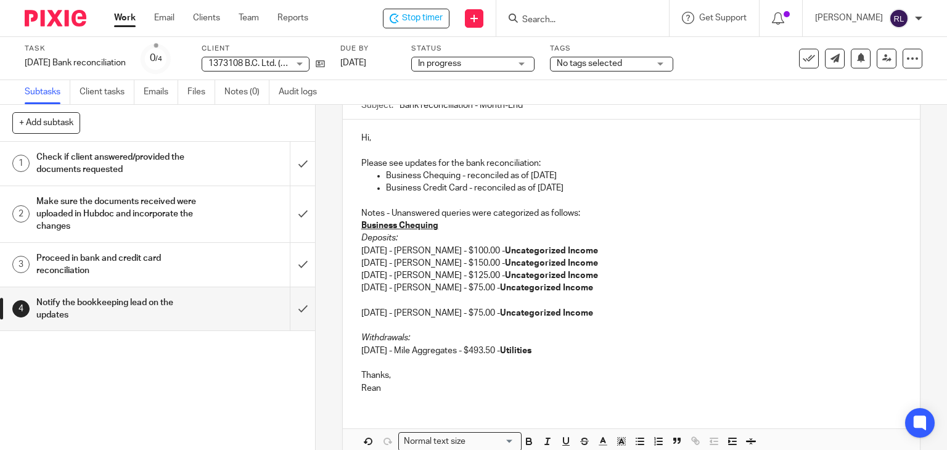
click at [361, 305] on p at bounding box center [631, 301] width 541 height 12
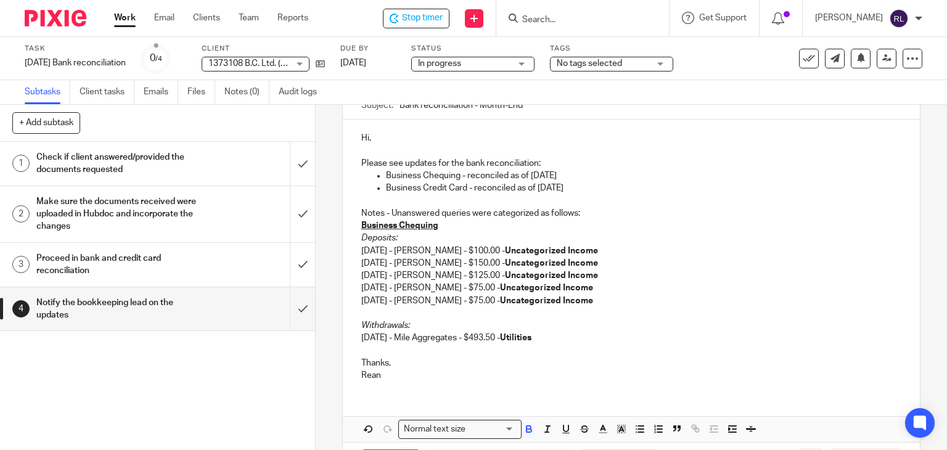
click at [423, 367] on p "Thanks," at bounding box center [631, 363] width 541 height 12
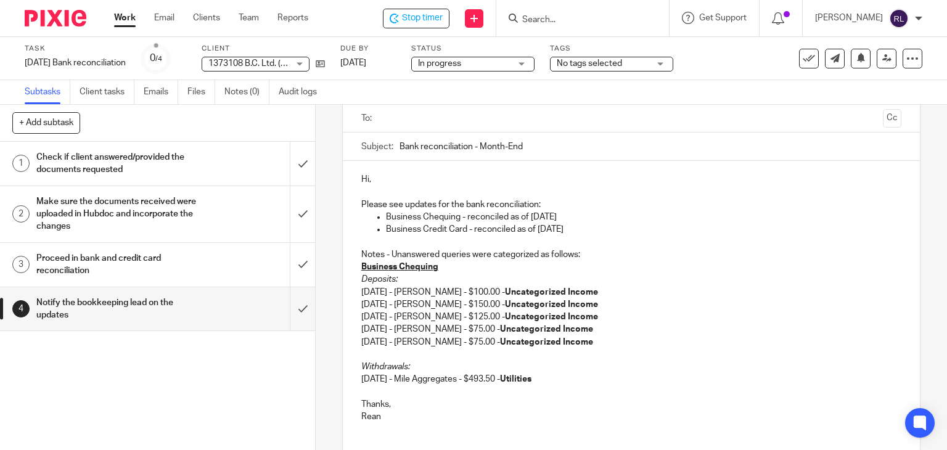
scroll to position [175, 0]
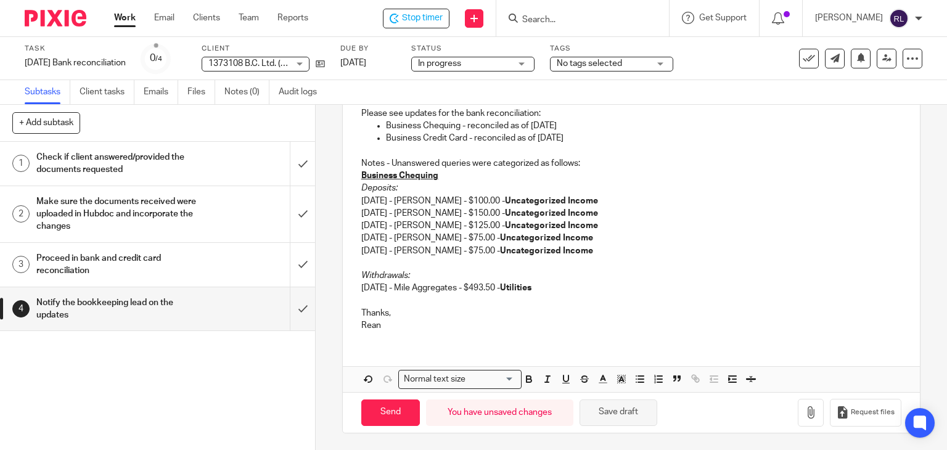
click at [621, 413] on button "Save draft" at bounding box center [619, 413] width 78 height 27
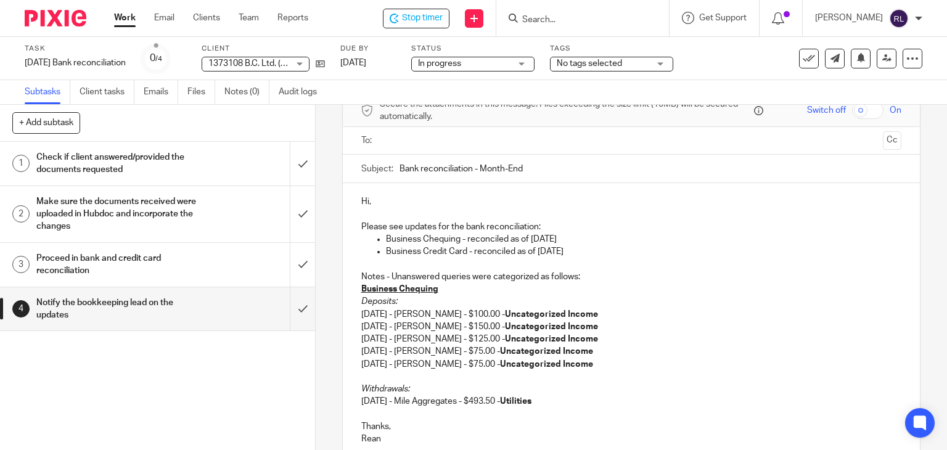
scroll to position [0, 0]
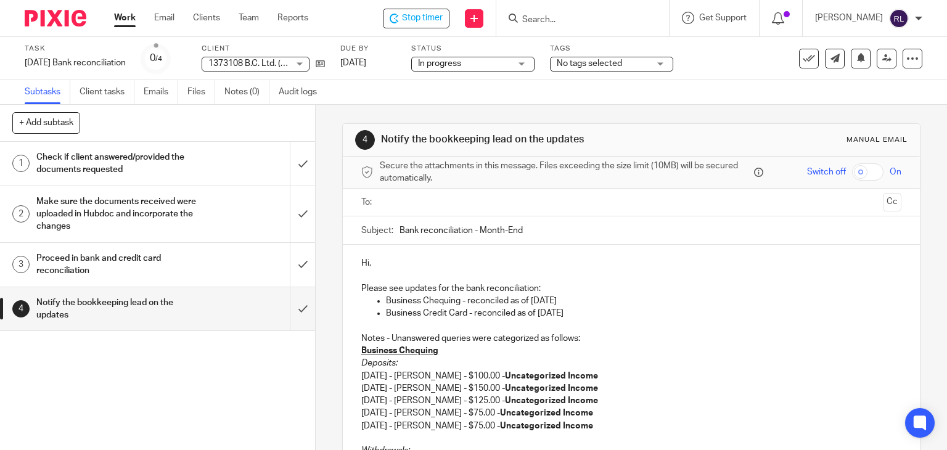
click at [310, 65] on div "1373108 B.C. Ltd. (Matthew Patenaude) 1373108 B.C. Ltd. (Matthew Patenaude)" at bounding box center [256, 64] width 108 height 15
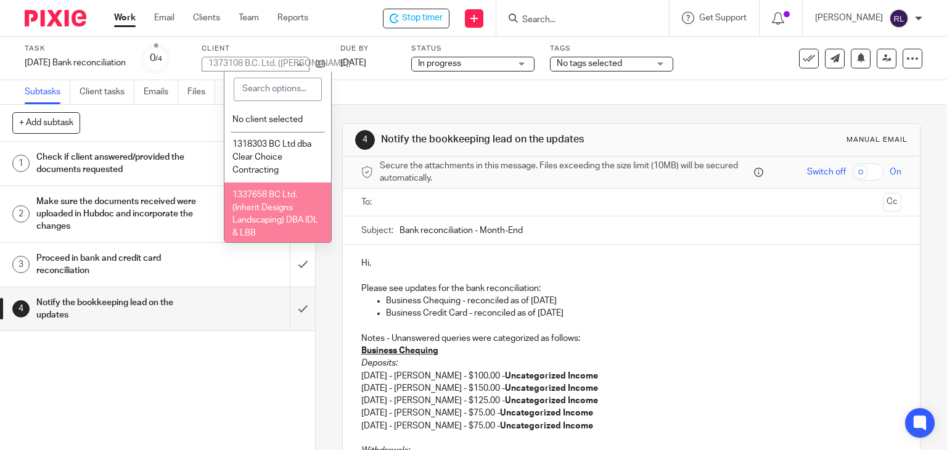
click at [735, 305] on p "Business Chequing - reconciled as of August 27th" at bounding box center [644, 301] width 516 height 12
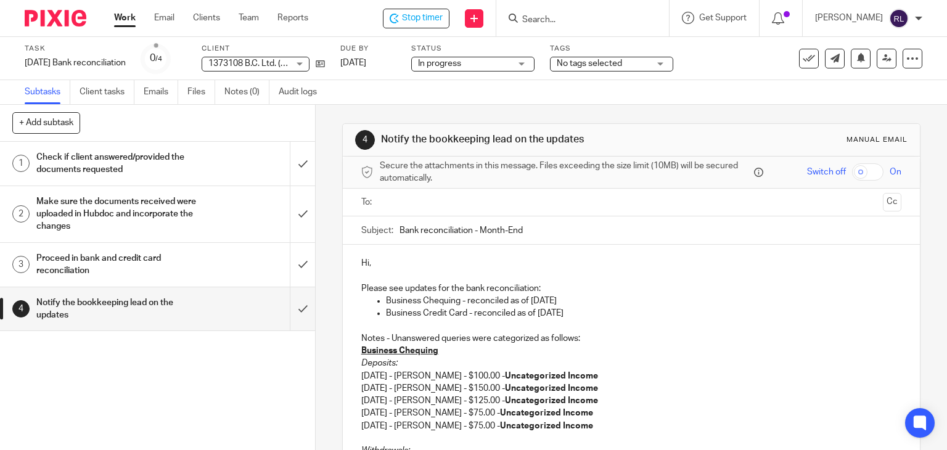
scroll to position [62, 0]
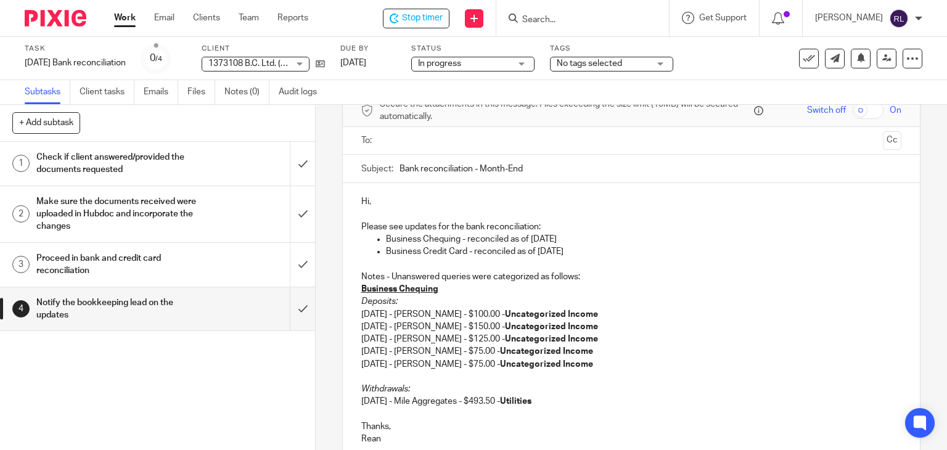
click at [477, 167] on input "Bank reconciliation - Month-End" at bounding box center [651, 169] width 503 height 28
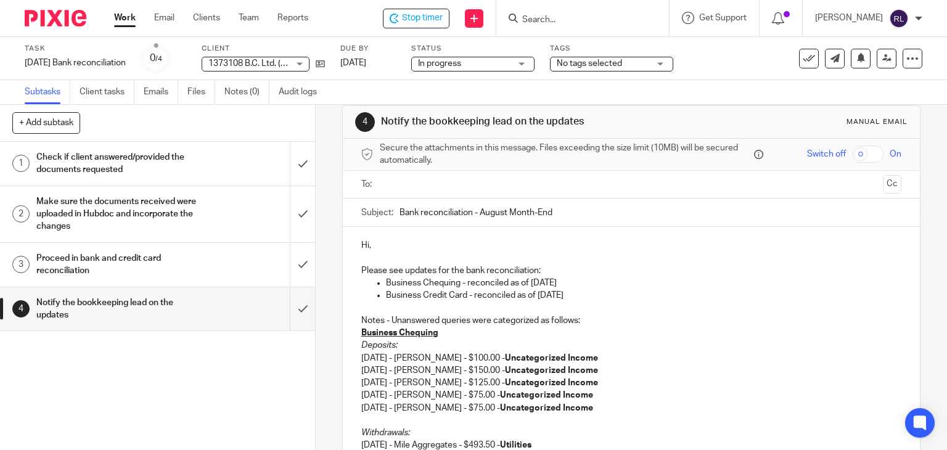
scroll to position [0, 0]
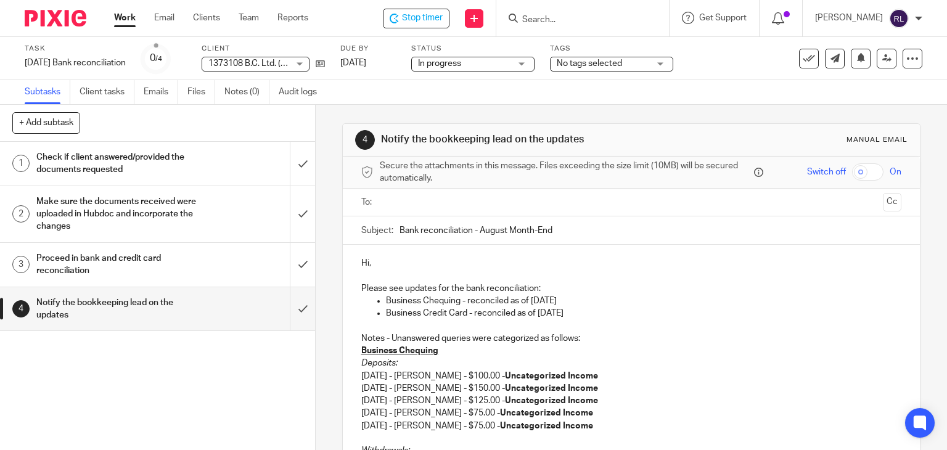
click at [400, 230] on input "Bank reconciliation - August Month-End" at bounding box center [651, 230] width 503 height 28
paste input "M"
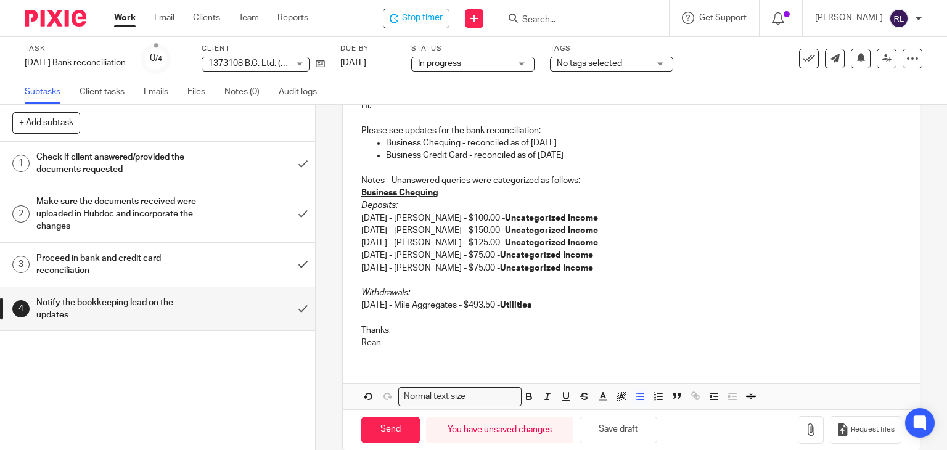
scroll to position [175, 0]
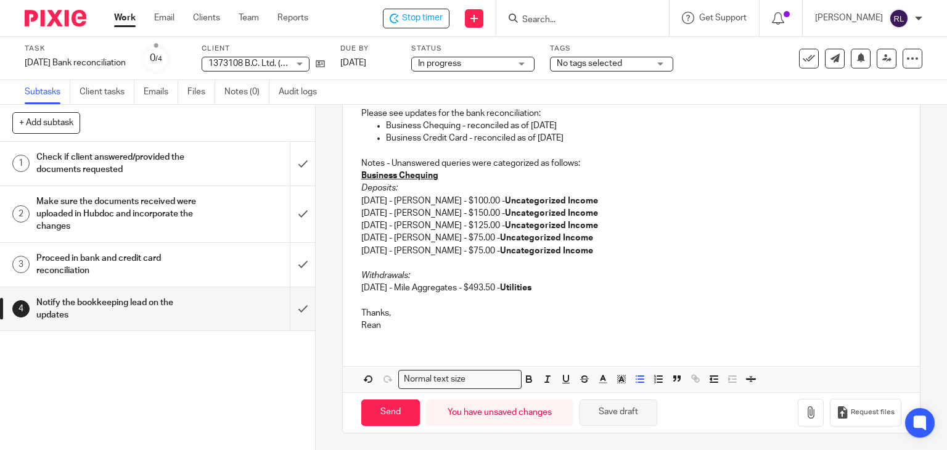
type input "Matt Patenaude - Bank reconciliation - August Month-End"
click at [620, 410] on button "Save draft" at bounding box center [619, 413] width 78 height 27
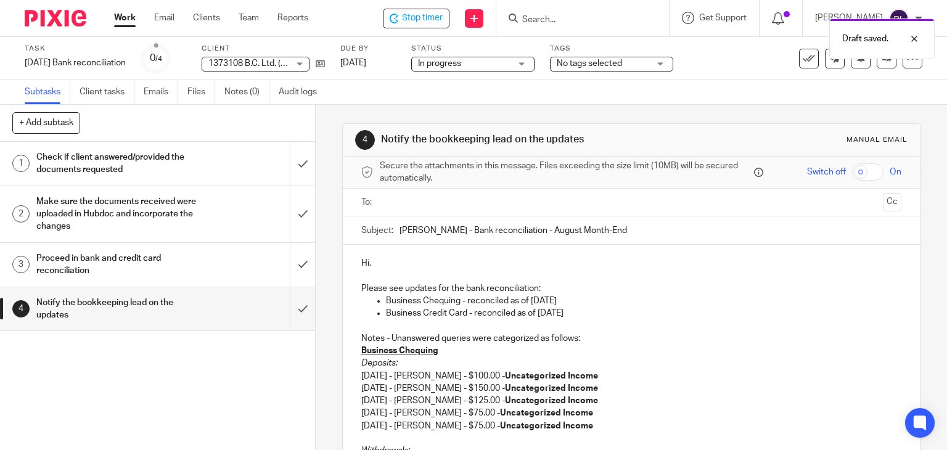
scroll to position [0, 0]
click at [405, 267] on p "Hi," at bounding box center [631, 263] width 541 height 12
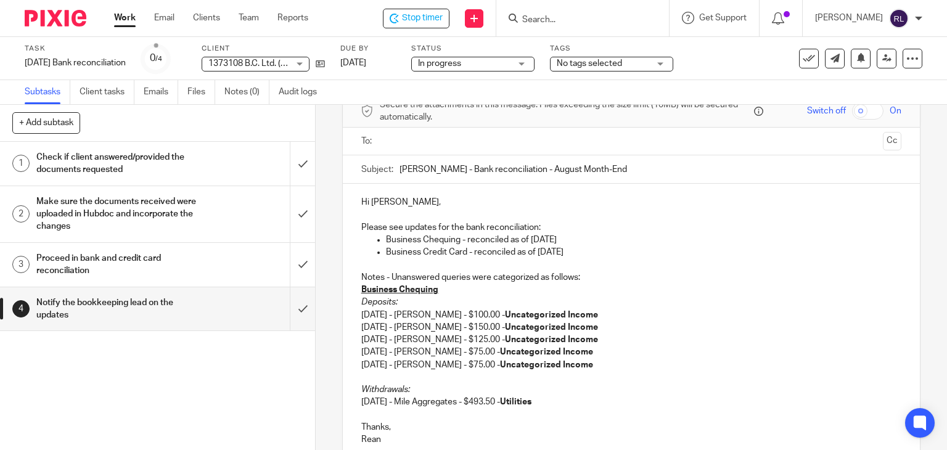
scroll to position [62, 0]
click at [389, 276] on p "Notes - Unanswered queries were categorized as follows:" at bounding box center [631, 277] width 541 height 12
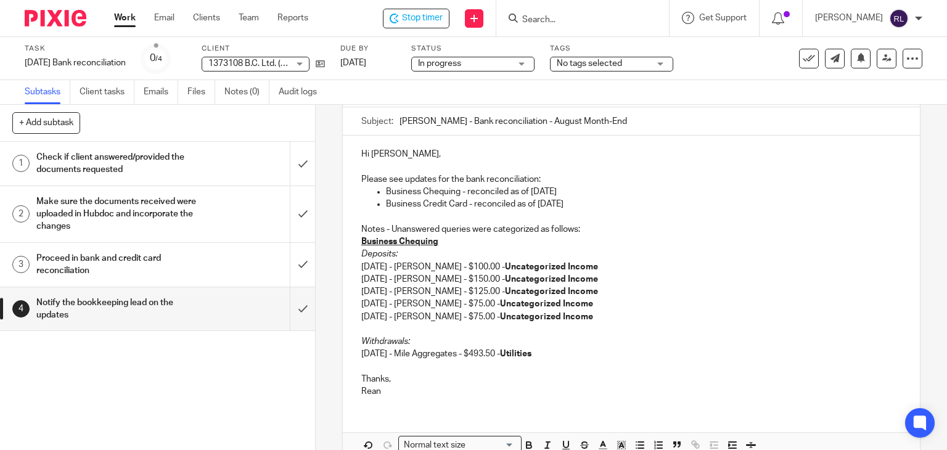
scroll to position [175, 0]
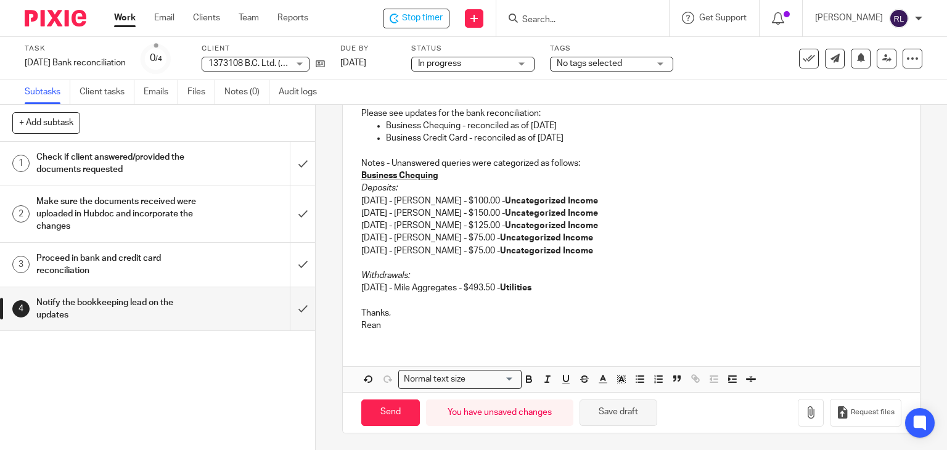
click at [603, 410] on button "Save draft" at bounding box center [619, 413] width 78 height 27
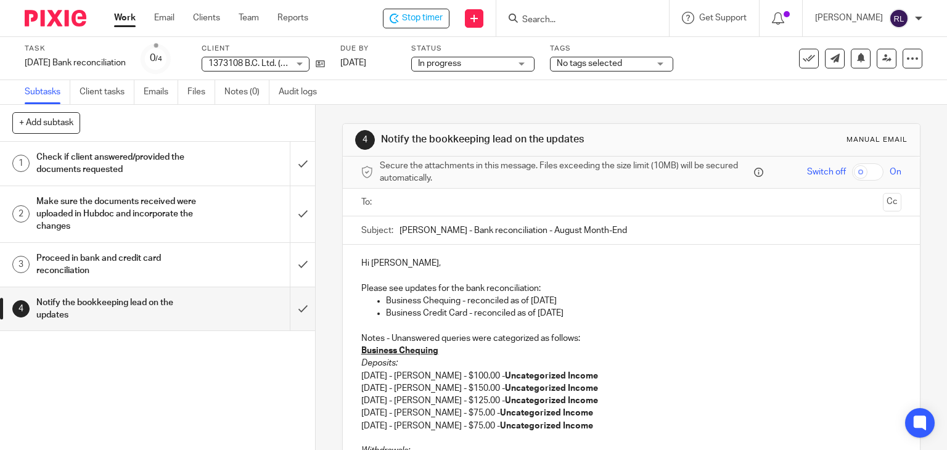
click at [460, 200] on input "text" at bounding box center [631, 203] width 494 height 14
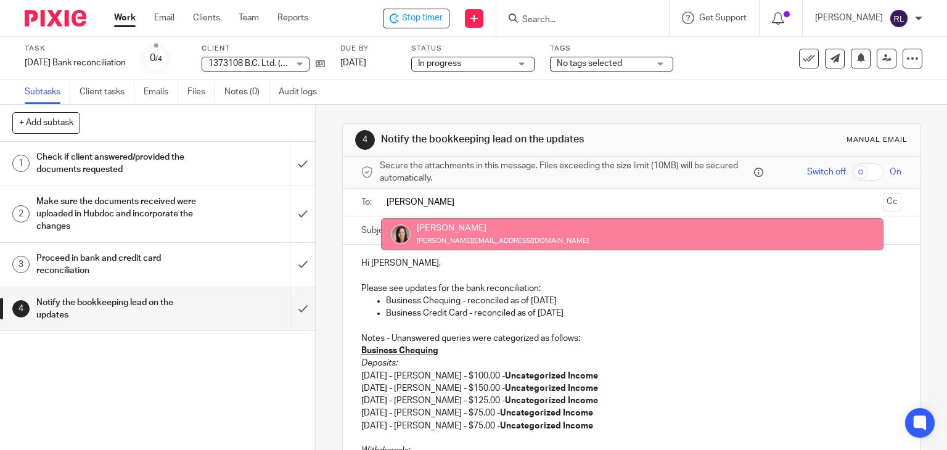
type input "dan"
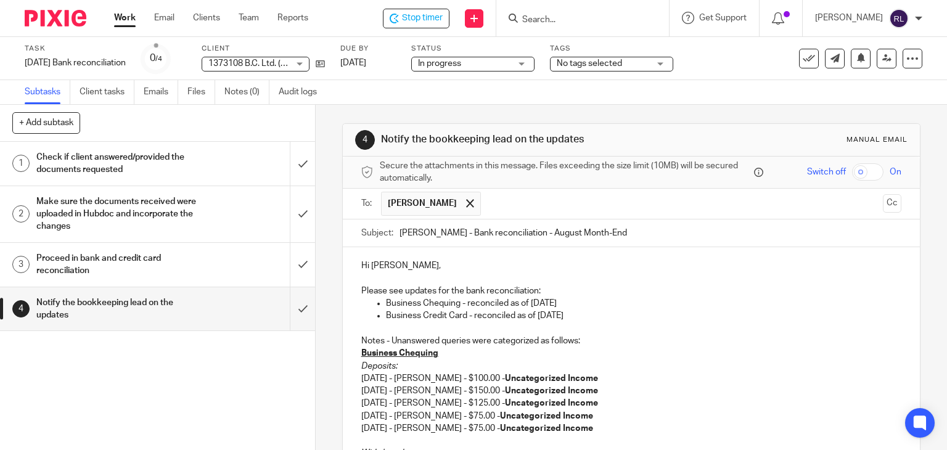
scroll to position [178, 0]
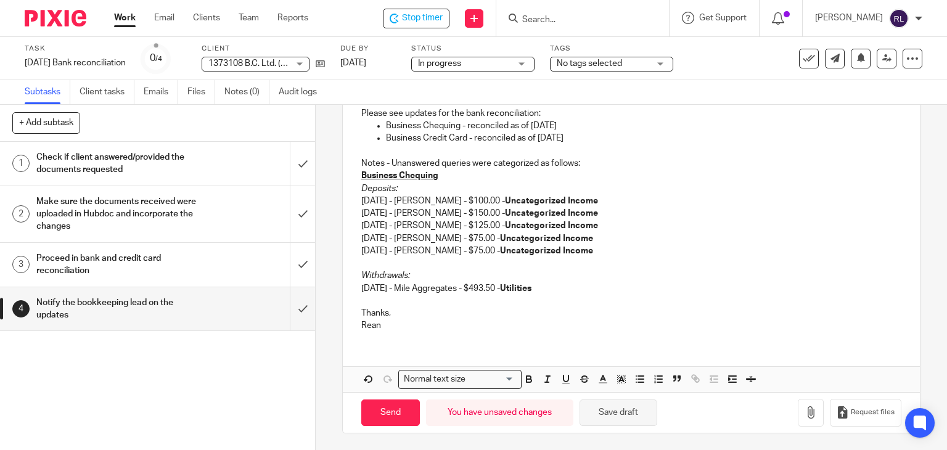
click at [602, 405] on button "Save draft" at bounding box center [619, 413] width 78 height 27
click at [619, 417] on button "Save draft" at bounding box center [619, 413] width 78 height 27
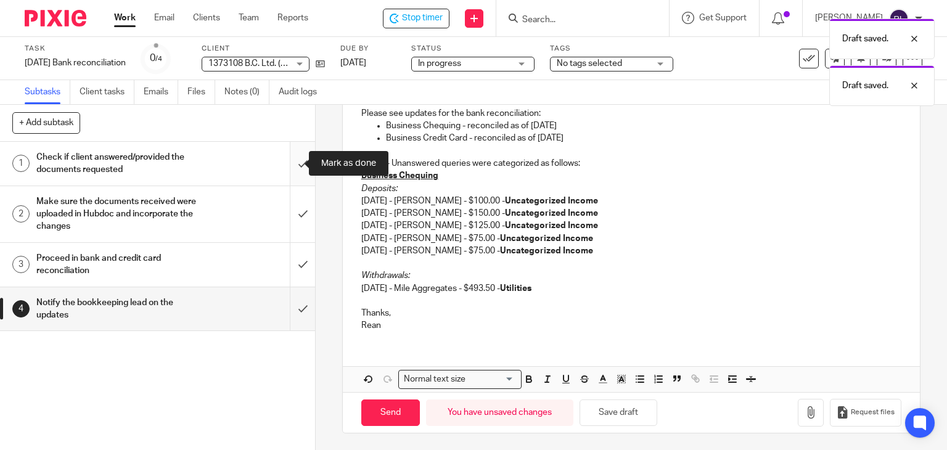
click at [290, 164] on input "submit" at bounding box center [157, 164] width 315 height 44
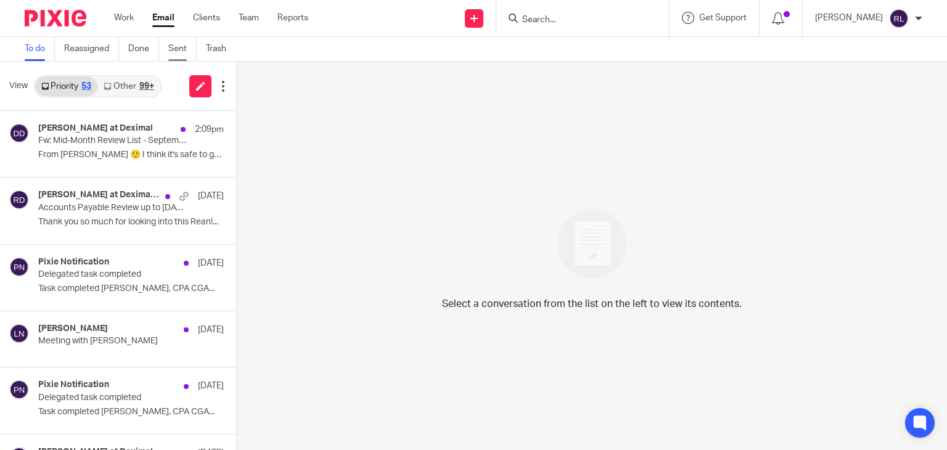
click at [169, 50] on link "Sent" at bounding box center [182, 49] width 28 height 24
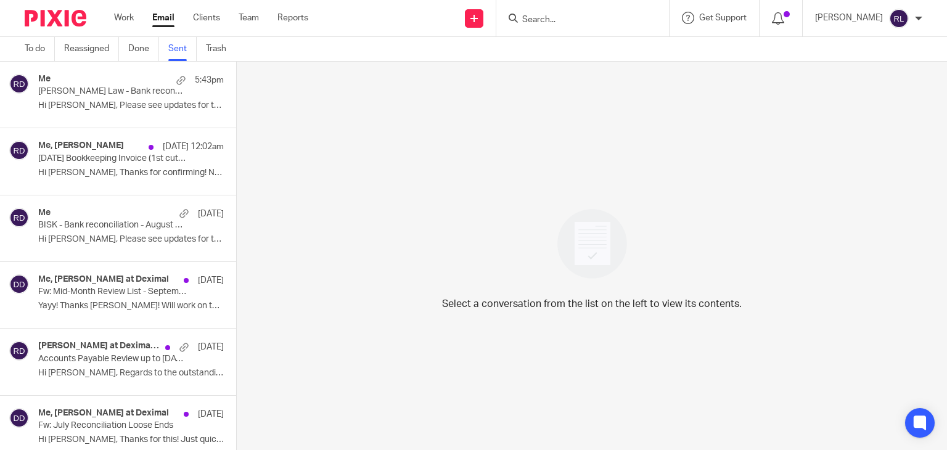
click at [105, 101] on p "Hi [PERSON_NAME], Please see updates for the..." at bounding box center [131, 106] width 186 height 10
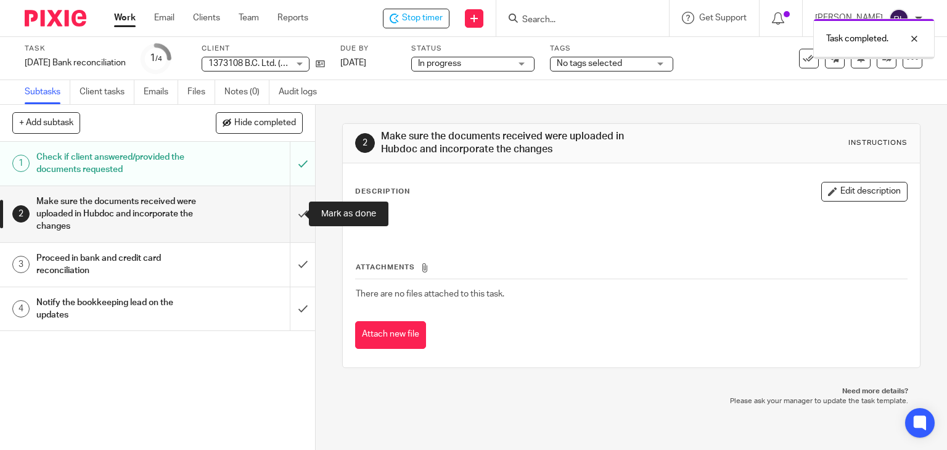
click at [292, 215] on input "submit" at bounding box center [157, 214] width 315 height 56
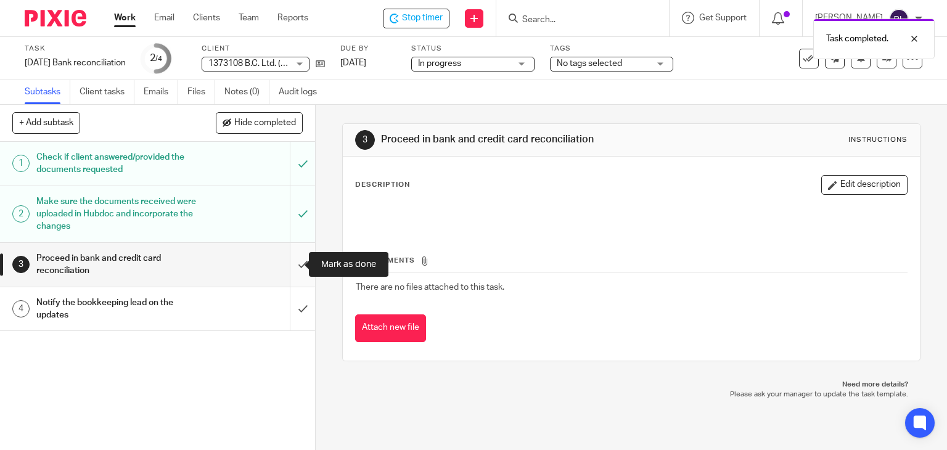
click at [291, 265] on input "submit" at bounding box center [157, 265] width 315 height 44
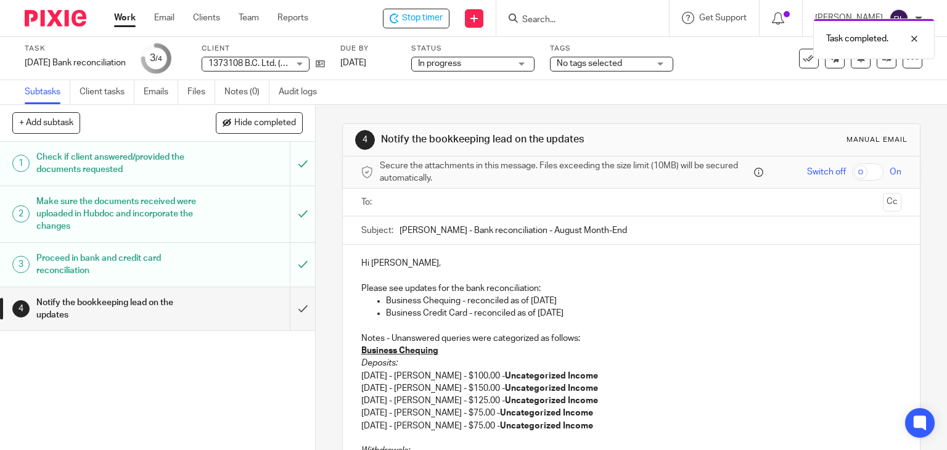
click at [445, 206] on input "text" at bounding box center [631, 203] width 494 height 14
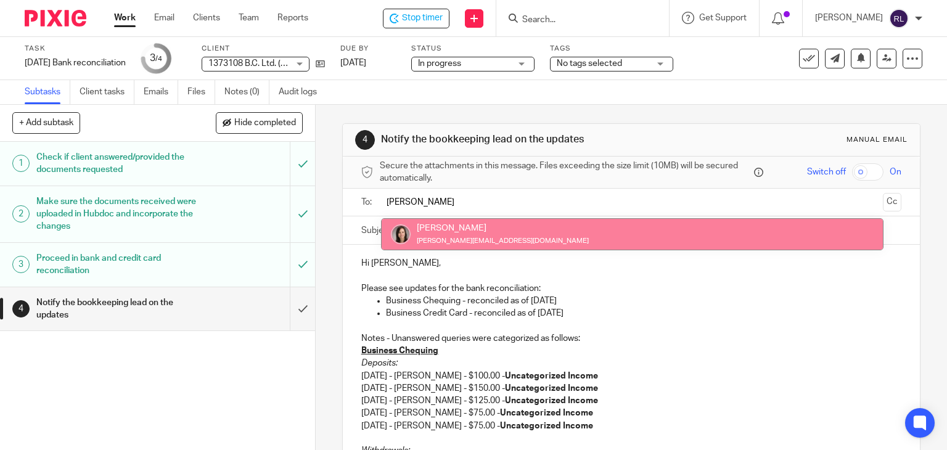
type input "dan"
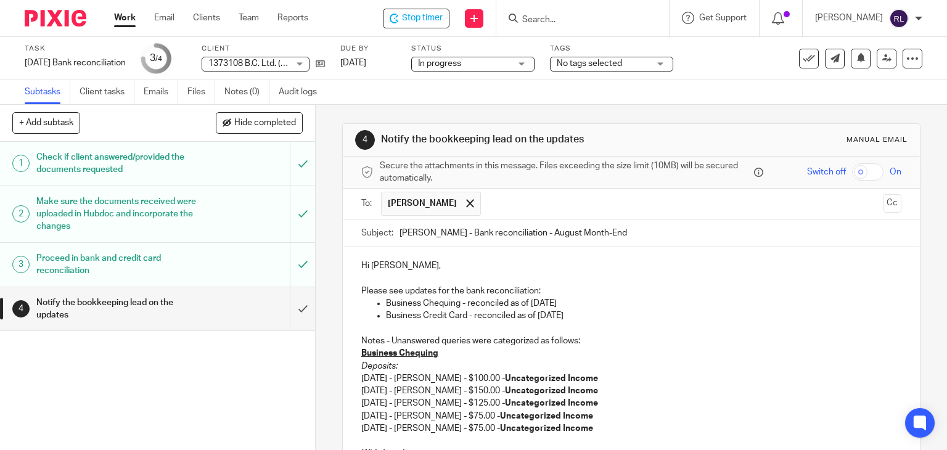
scroll to position [178, 0]
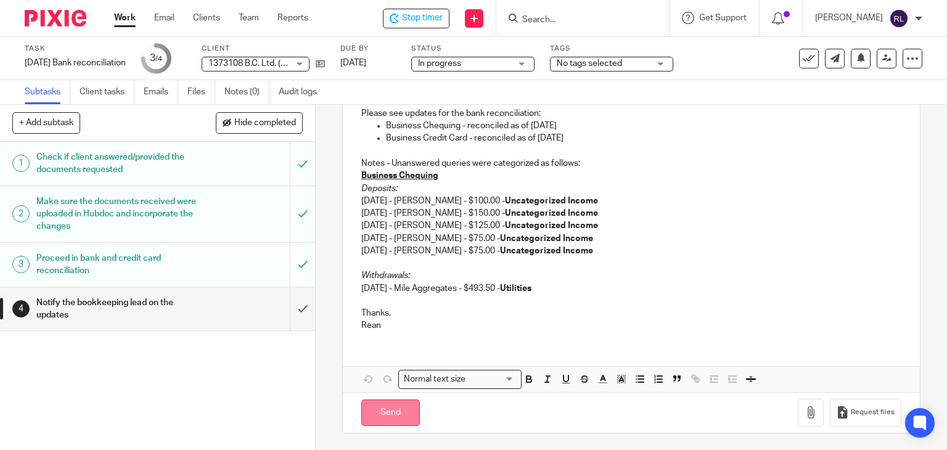
click at [392, 413] on input "Send" at bounding box center [390, 413] width 59 height 27
type input "Sent"
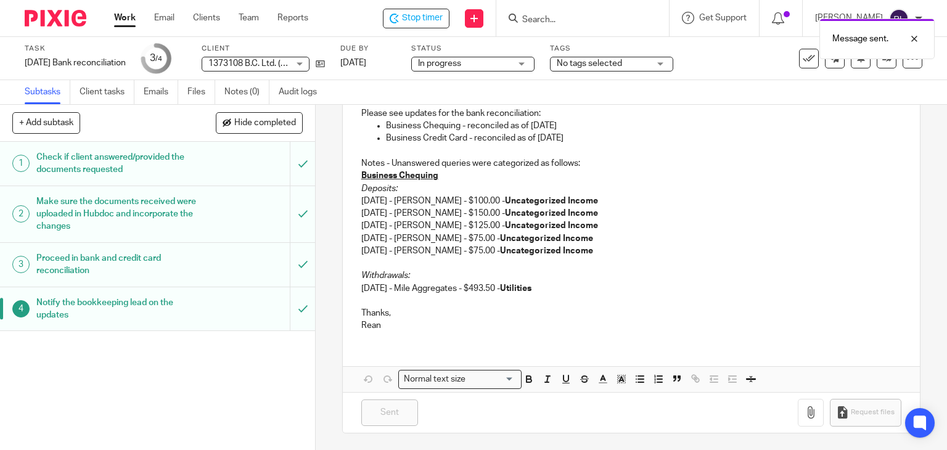
click at [804, 57] on div "Message sent." at bounding box center [704, 35] width 461 height 47
click at [803, 60] on icon at bounding box center [809, 58] width 12 height 12
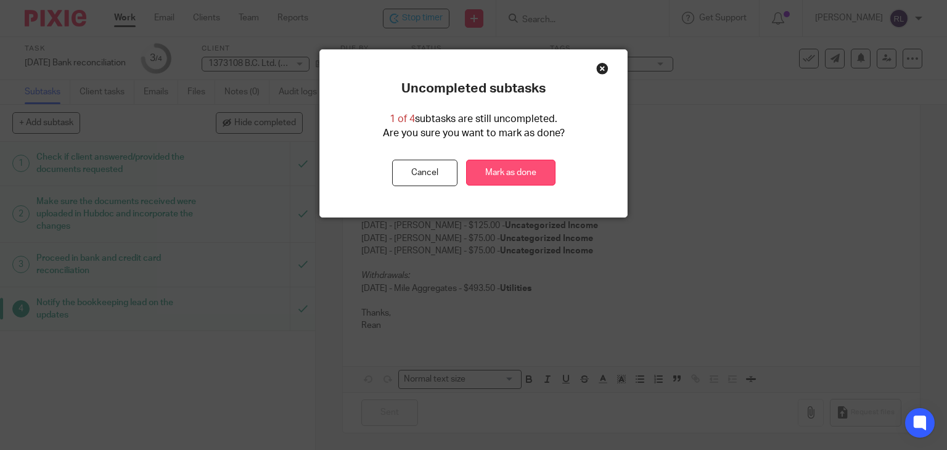
click at [491, 168] on link "Mark as done" at bounding box center [510, 173] width 89 height 27
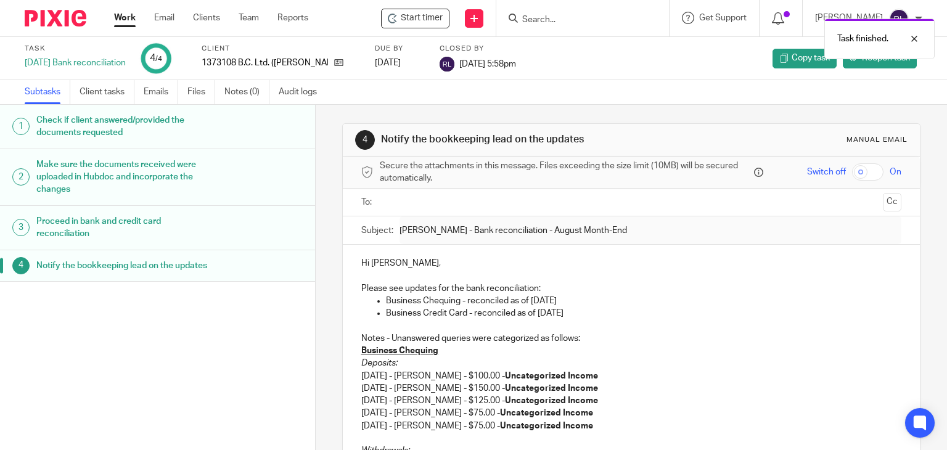
click at [53, 17] on img at bounding box center [56, 18] width 62 height 17
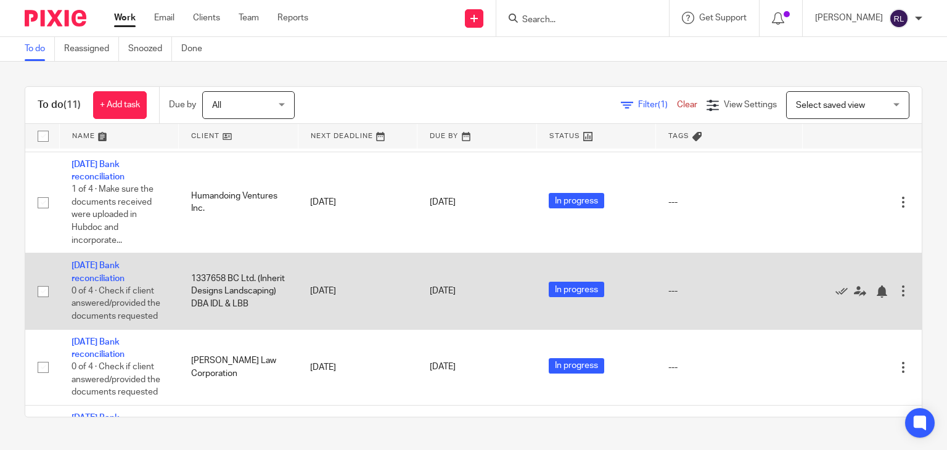
scroll to position [370, 0]
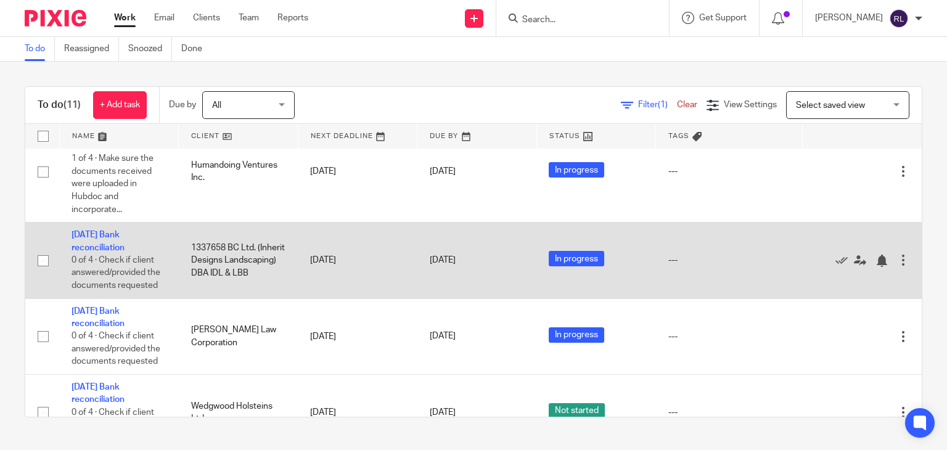
click at [102, 271] on td "[DATE] Bank reconciliation 0 of 4 · Check if client answered/provided the docum…" at bounding box center [119, 261] width 120 height 76
click at [104, 252] on link "[DATE] Bank reconciliation" at bounding box center [98, 241] width 53 height 21
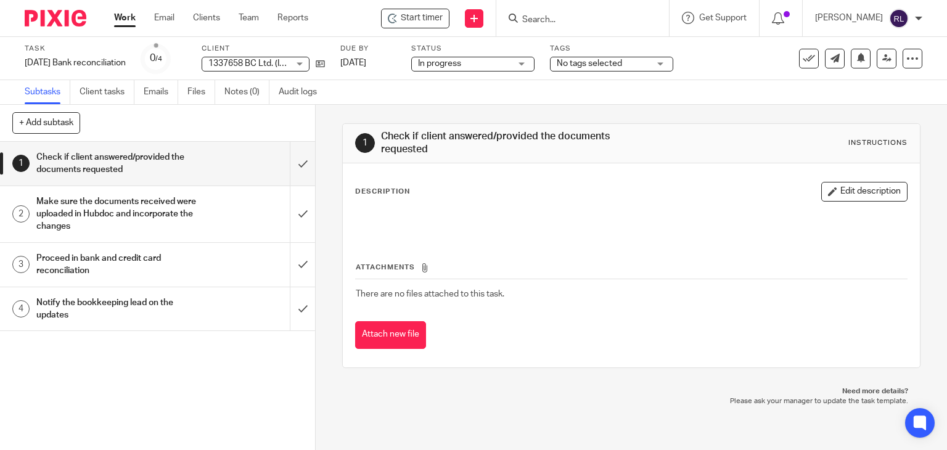
click at [56, 19] on img at bounding box center [56, 18] width 62 height 17
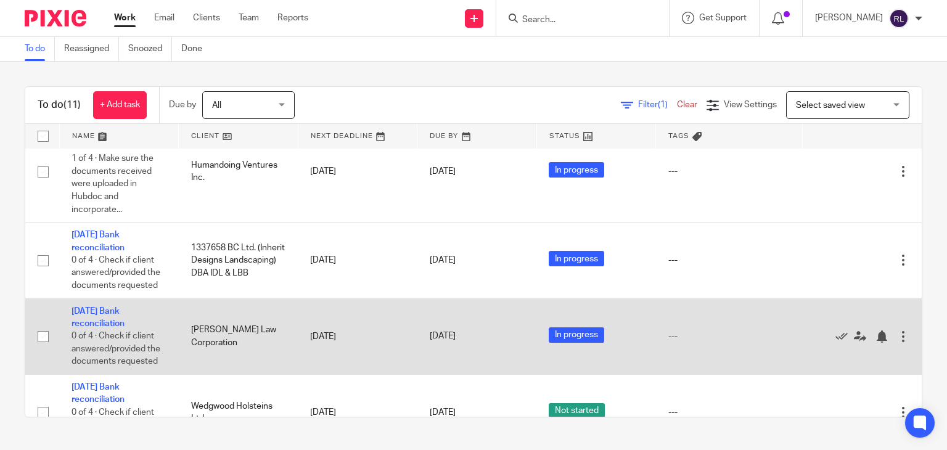
scroll to position [493, 0]
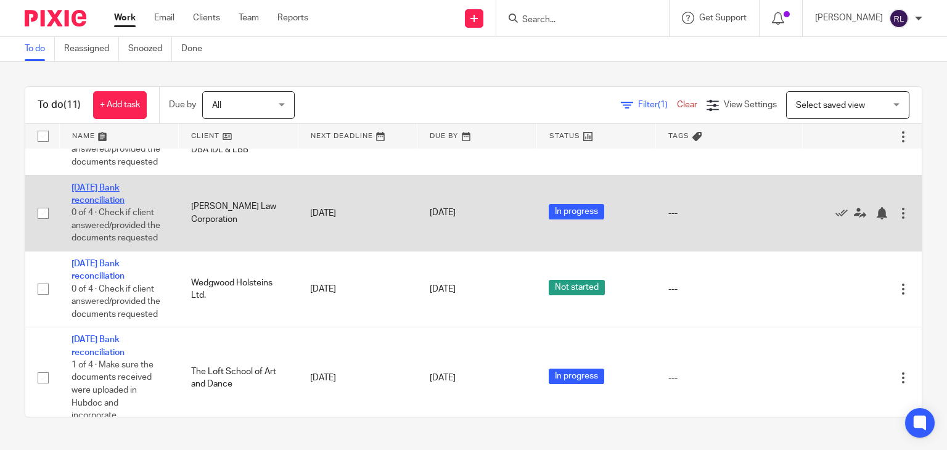
click at [101, 205] on link "[DATE] Bank reconciliation" at bounding box center [98, 194] width 53 height 21
click at [91, 205] on link "[DATE] Bank reconciliation" at bounding box center [98, 194] width 53 height 21
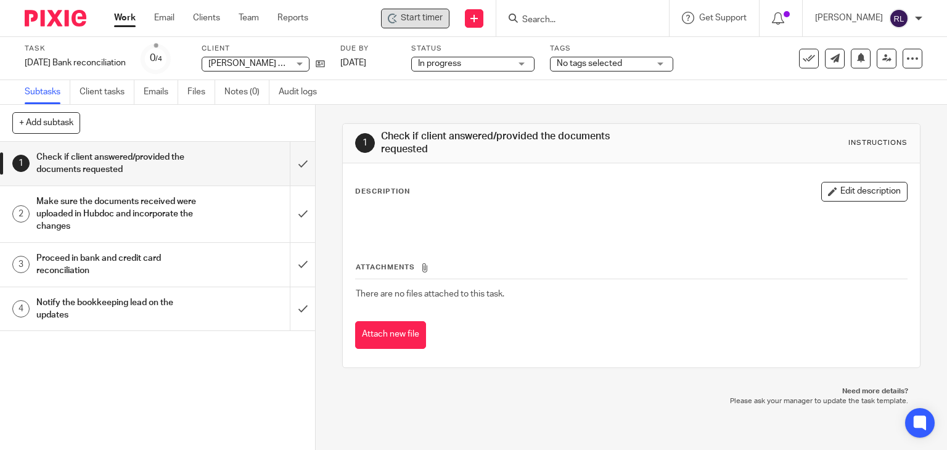
click at [436, 19] on span "Start timer" at bounding box center [422, 18] width 42 height 13
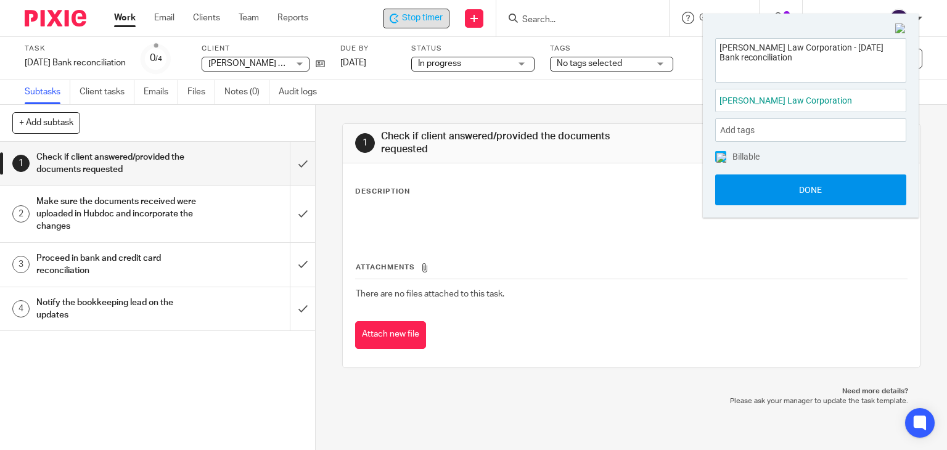
click at [781, 189] on button "Done" at bounding box center [810, 190] width 191 height 31
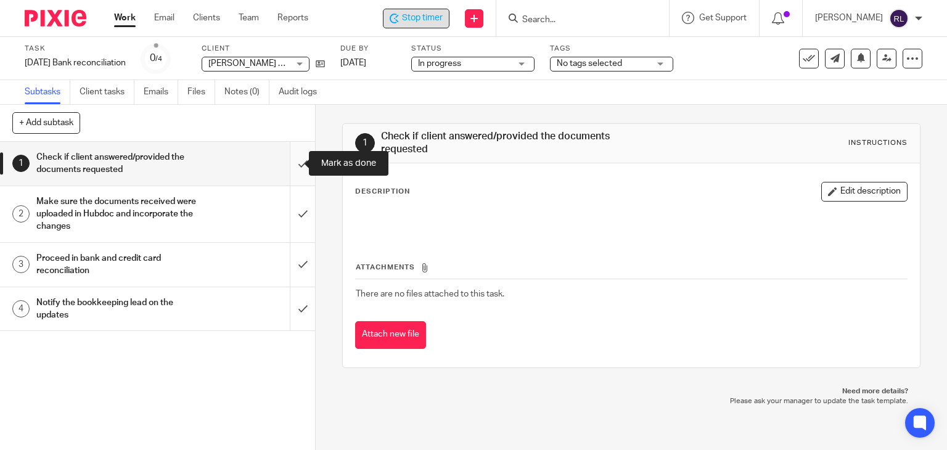
click at [291, 162] on input "submit" at bounding box center [157, 164] width 315 height 44
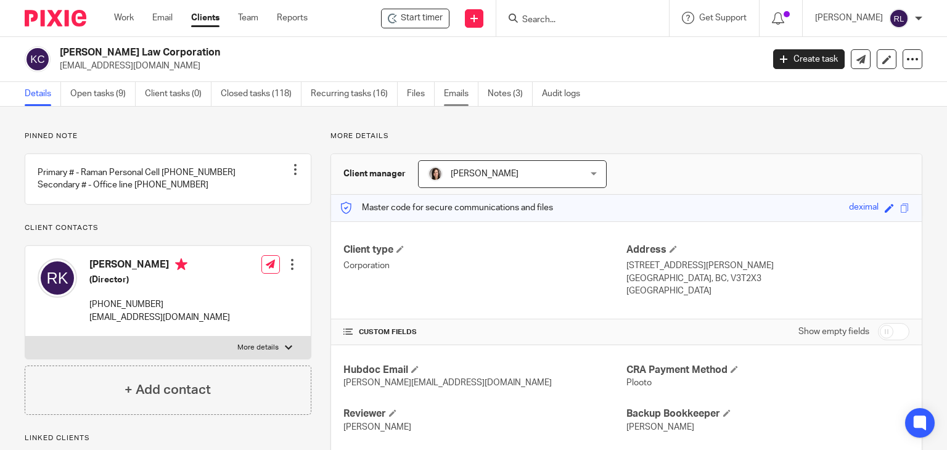
click at [469, 92] on link "Emails" at bounding box center [461, 94] width 35 height 24
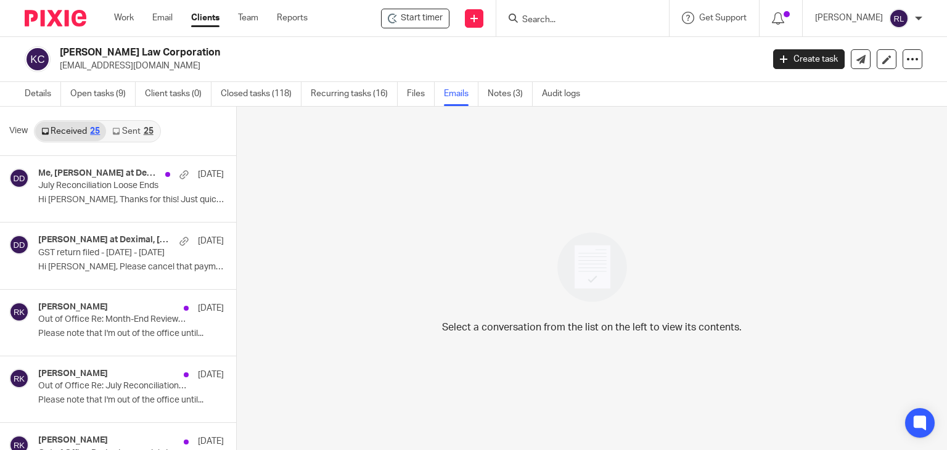
click at [137, 133] on link "Sent 25" at bounding box center [132, 132] width 53 height 20
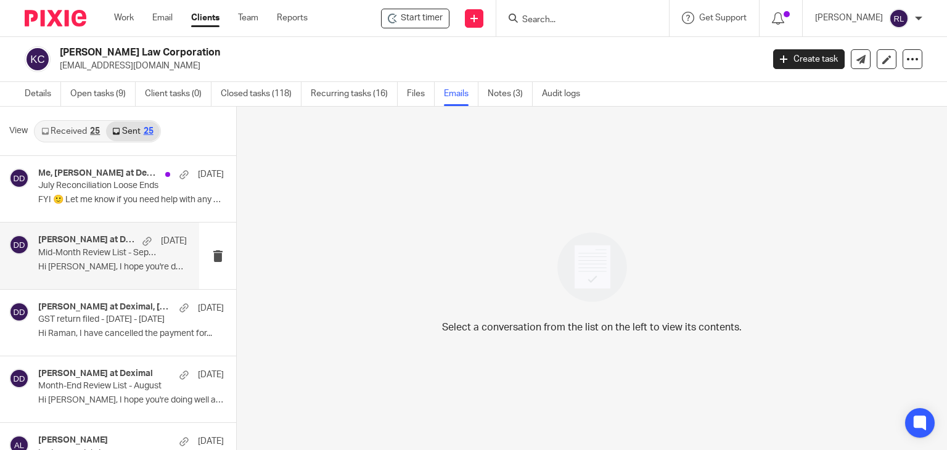
click at [60, 263] on p "Hi Raman, I hope you're doing well! Here is..." at bounding box center [112, 267] width 149 height 10
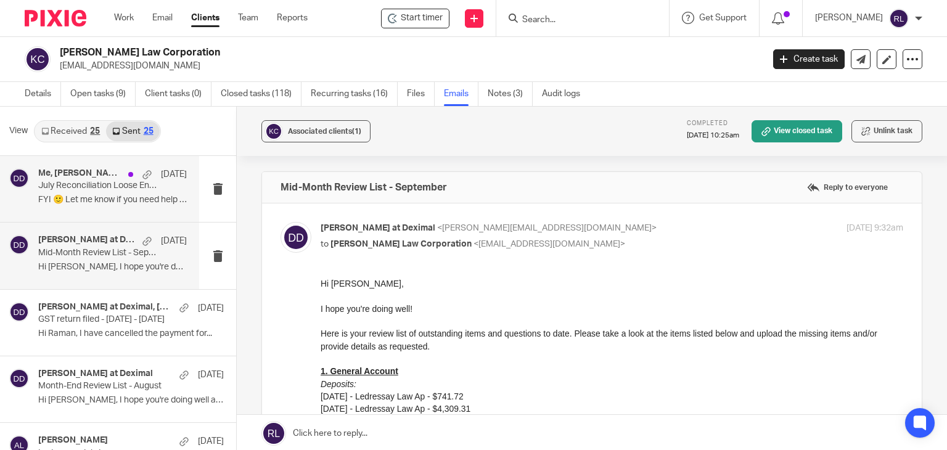
click at [101, 204] on p "FYI 🙂 Let me know if you need help with any of..." at bounding box center [112, 200] width 149 height 10
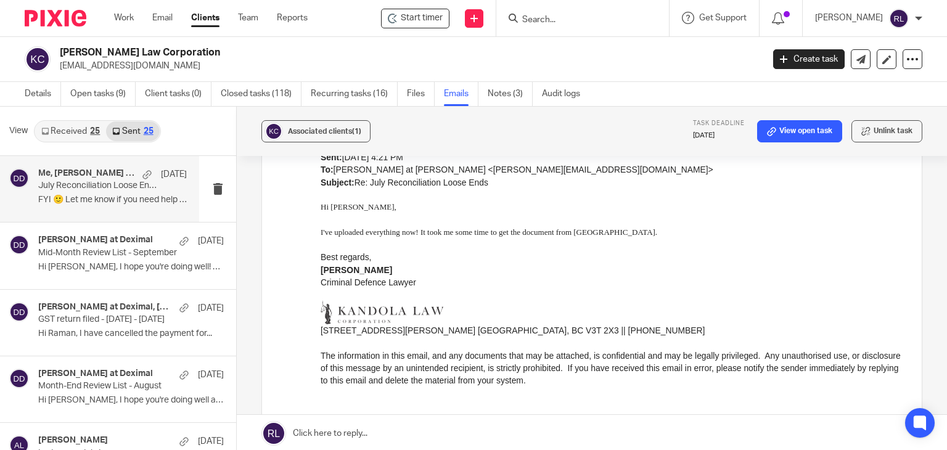
scroll to position [617, 0]
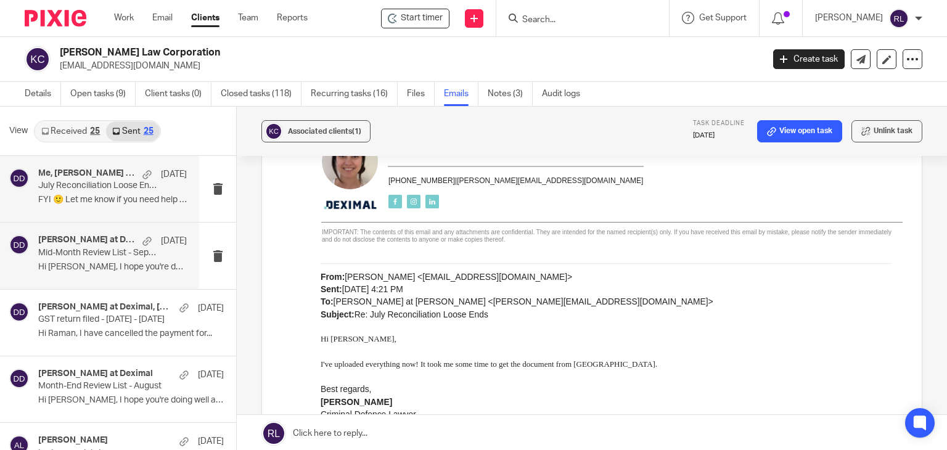
click at [98, 263] on p "Hi Raman, I hope you're doing well! Here is..." at bounding box center [112, 267] width 149 height 10
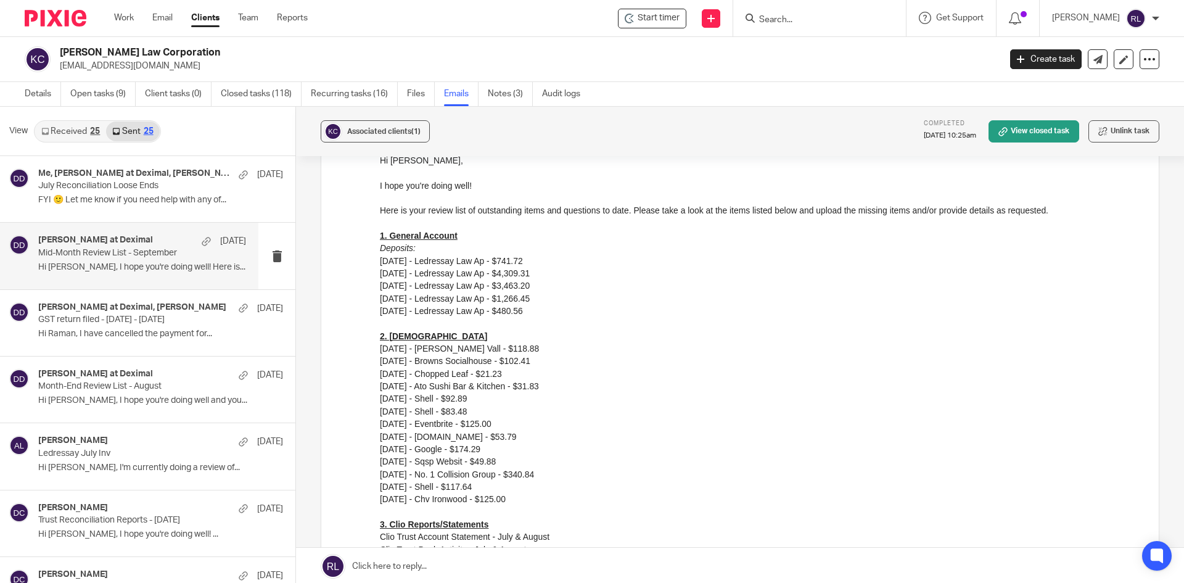
scroll to position [123, 0]
drag, startPoint x: 545, startPoint y: 316, endPoint x: 393, endPoint y: 254, distance: 164.6
click at [393, 254] on div "Hi Raman, I hope you're doing well! Here is your review list of outstanding ite…" at bounding box center [760, 405] width 761 height 502
click at [598, 301] on p "08/29/2025 - Ledressay Law Ap - $1,266.45" at bounding box center [760, 298] width 761 height 12
drag, startPoint x: 551, startPoint y: 297, endPoint x: 381, endPoint y: 234, distance: 181.3
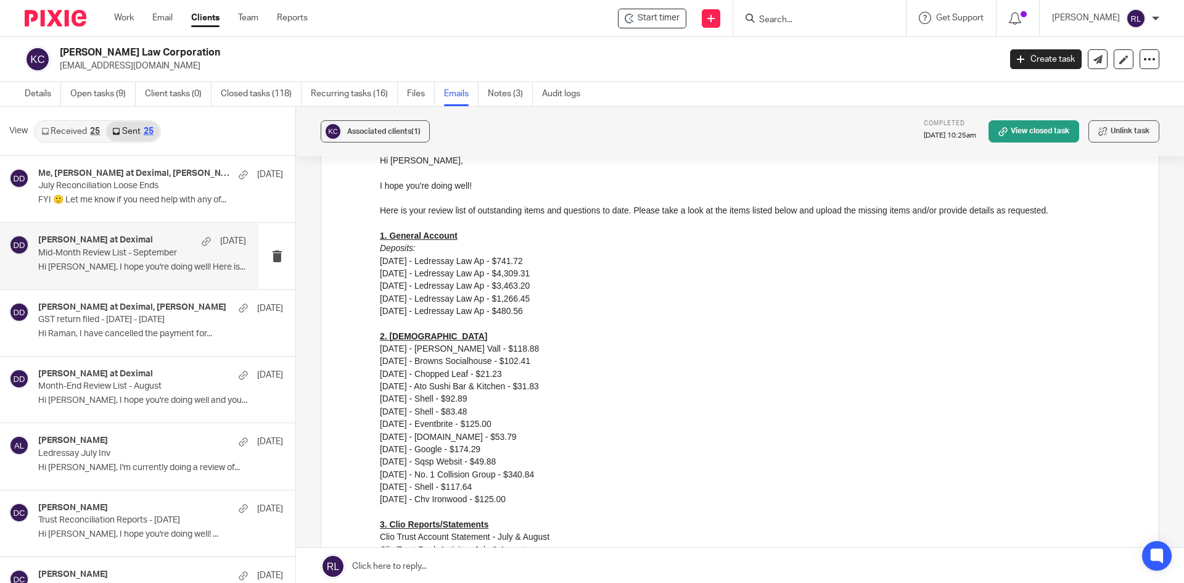
click at [381, 234] on div "Hi Raman, I hope you're doing well! Here is your review list of outstanding ite…" at bounding box center [760, 405] width 761 height 502
copy div "1. General Account Deposits: 07/24/2025 - Ledressay Law Ap - $741.72 08/15/2025…"
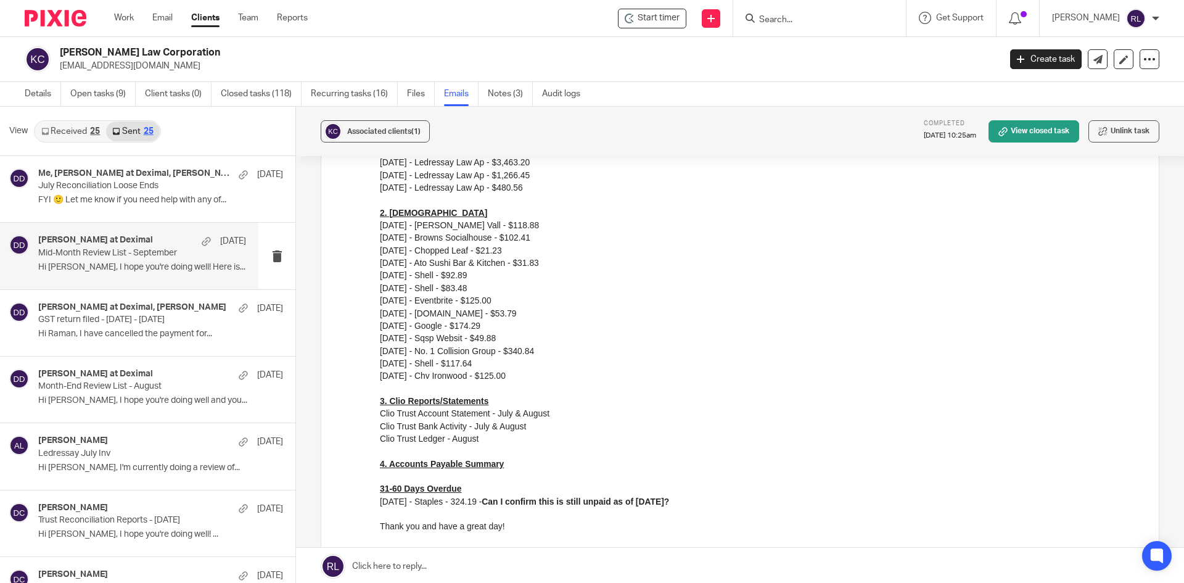
scroll to position [185, 0]
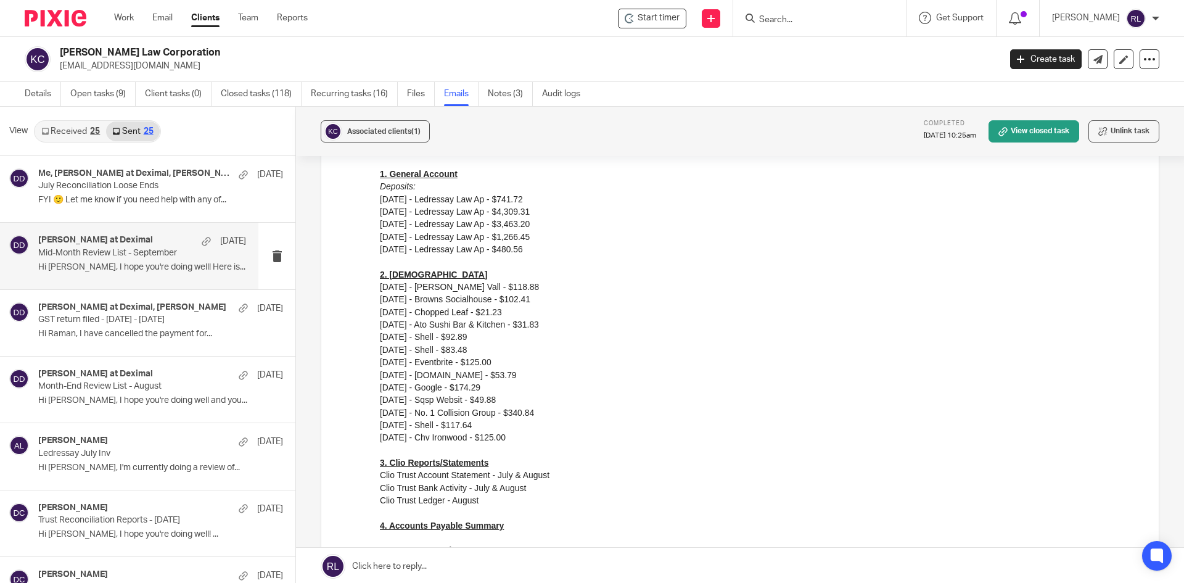
drag, startPoint x: 512, startPoint y: 440, endPoint x: 749, endPoint y: 363, distance: 249.5
click at [380, 271] on html "Hi Raman, I hope you're doing well! Here is your review list of outstanding ite…" at bounding box center [760, 350] width 761 height 514
copy div "2. TD Visa 08/05/2025 - Campbell Vall - $118.88 08/05/2025 - Browns Socialhouse…"
drag, startPoint x: 484, startPoint y: 505, endPoint x: 380, endPoint y: 464, distance: 112.1
click at [380, 450] on div "Hi Raman, I hope you're doing well! Here is your review list of outstanding ite…" at bounding box center [760, 344] width 761 height 502
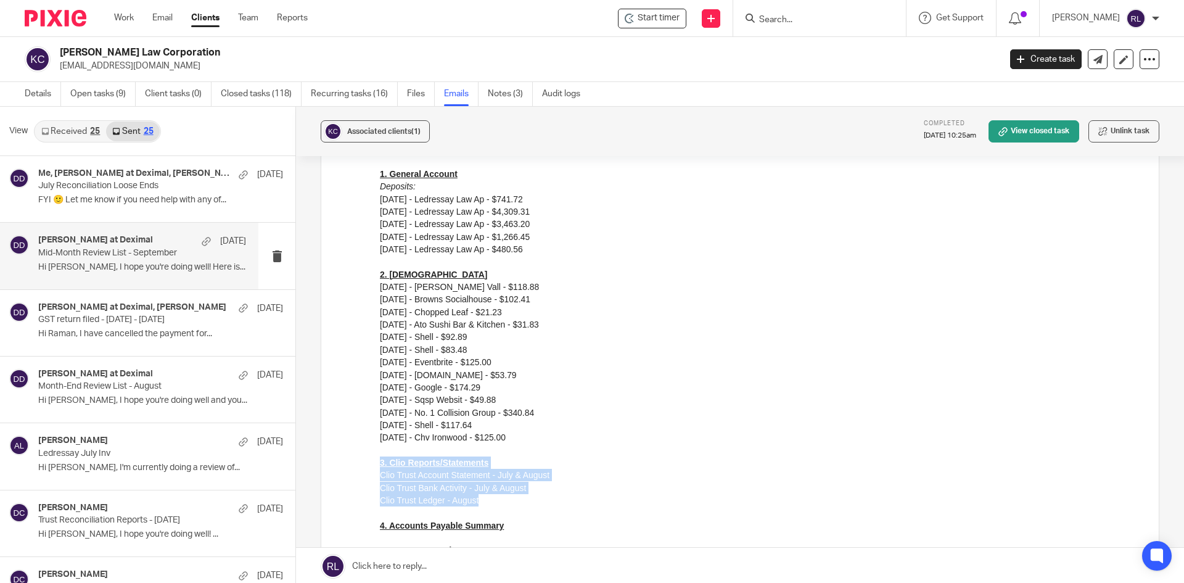
scroll to position [308, 0]
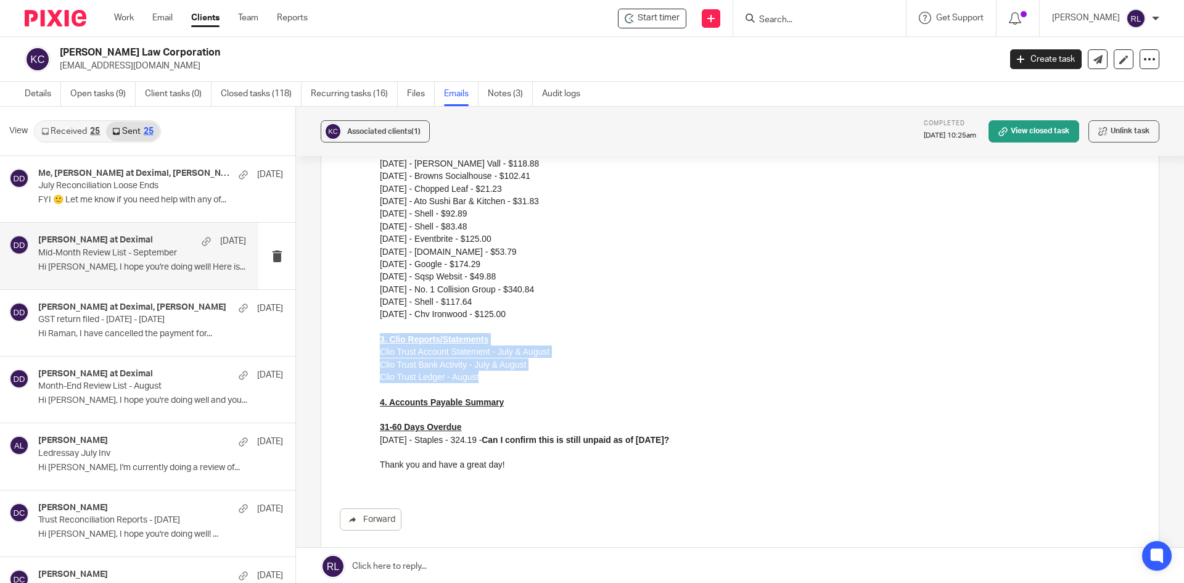
copy div "3. Clio Reports/Statements Clio Trust Account Statement - July & August Clio Tr…"
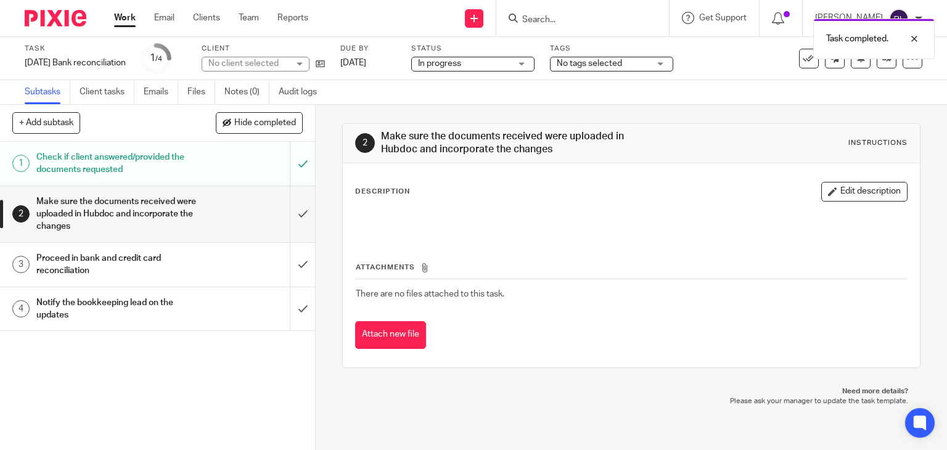
click at [126, 304] on h1 "Notify the bookkeeping lead on the updates" at bounding box center [116, 309] width 161 height 31
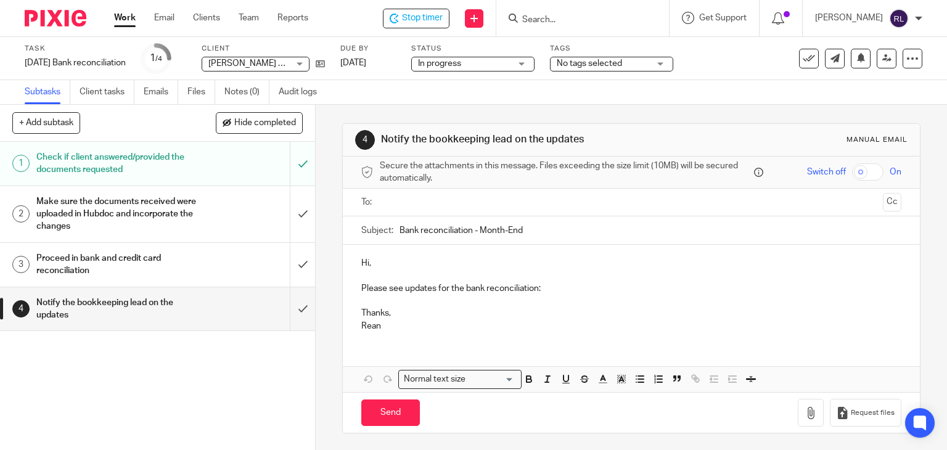
click at [400, 225] on input "Bank reconciliation - Month-End" at bounding box center [651, 230] width 503 height 28
click at [553, 228] on input "Kandola Law Corp - Bank reconciliation - Month-End" at bounding box center [651, 230] width 503 height 28
type input "Kandola Law Corp - Bank reconciliation - August Month-End"
click at [595, 404] on button "Save draft" at bounding box center [619, 413] width 78 height 27
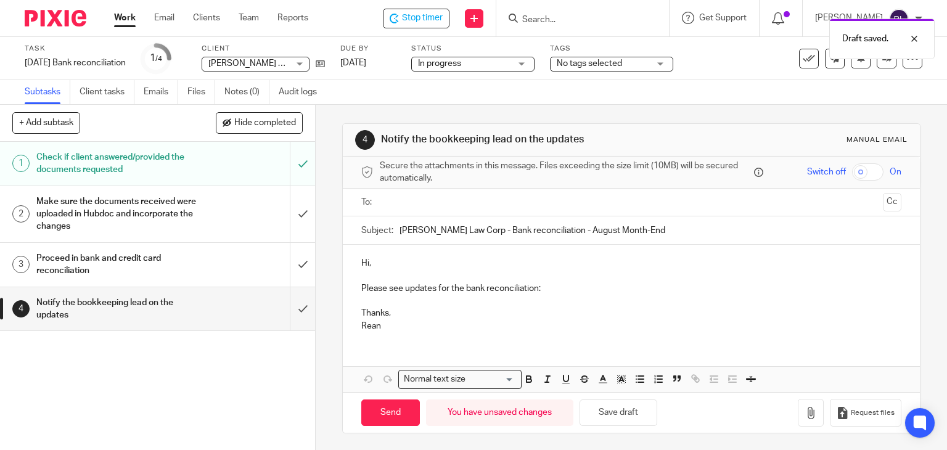
click at [362, 262] on p "Hi," at bounding box center [631, 263] width 541 height 12
click at [617, 406] on button "Save draft" at bounding box center [619, 413] width 78 height 27
click at [548, 290] on p "Please see updates for the bank reconciliation:" at bounding box center [631, 288] width 541 height 12
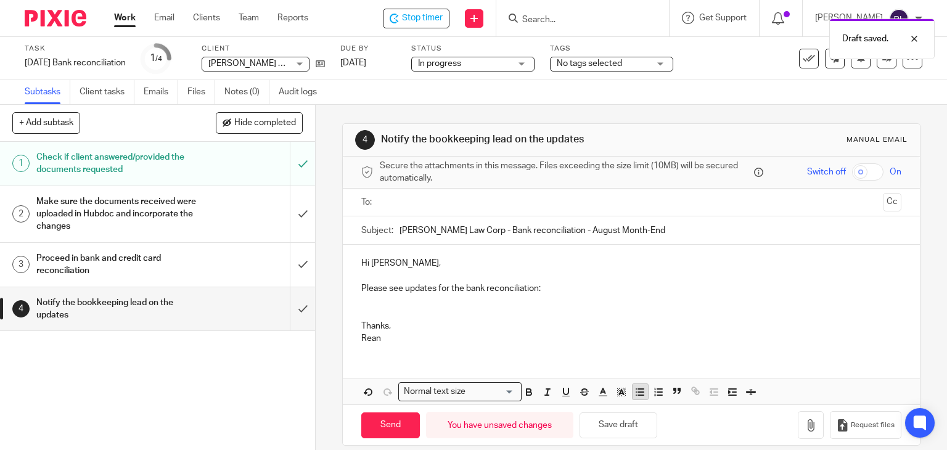
click at [638, 390] on icon "button" at bounding box center [640, 392] width 11 height 11
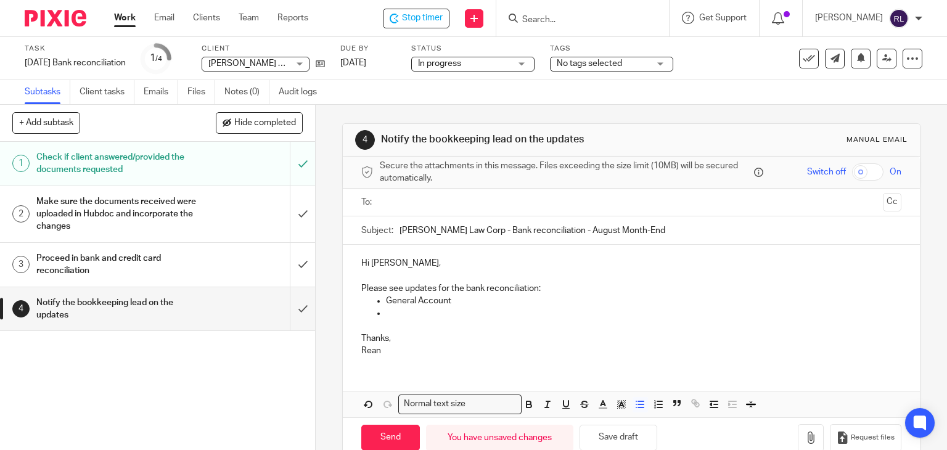
click at [396, 316] on p at bounding box center [644, 313] width 516 height 12
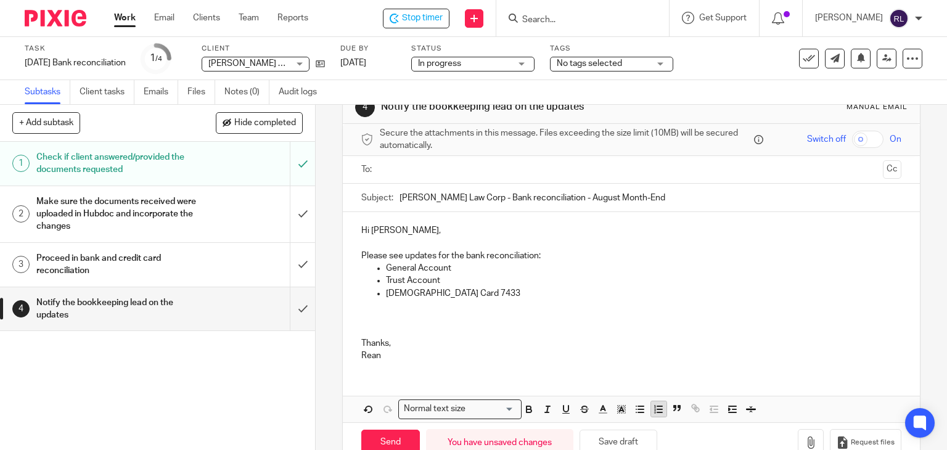
scroll to position [62, 0]
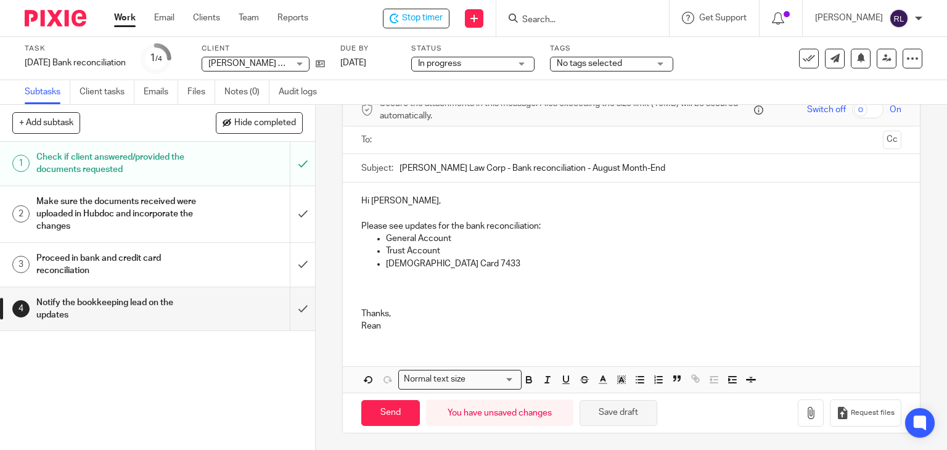
click at [596, 411] on button "Save draft" at bounding box center [619, 413] width 78 height 27
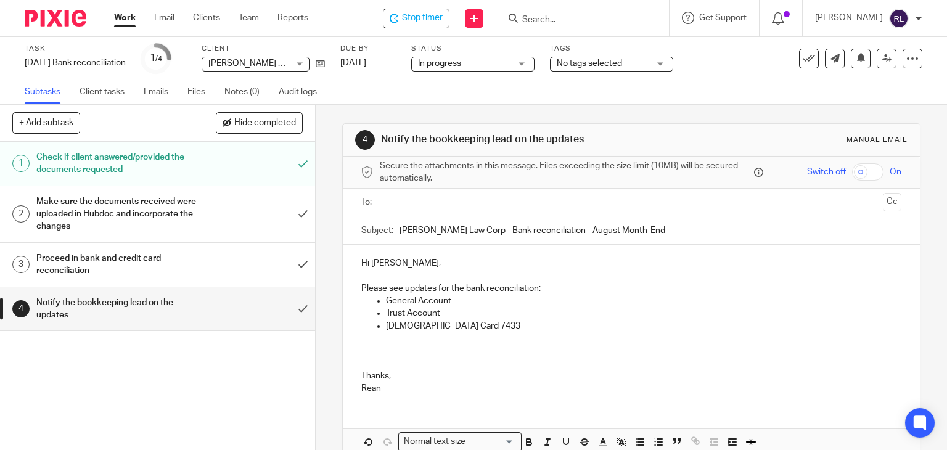
click at [414, 345] on p at bounding box center [631, 351] width 541 height 12
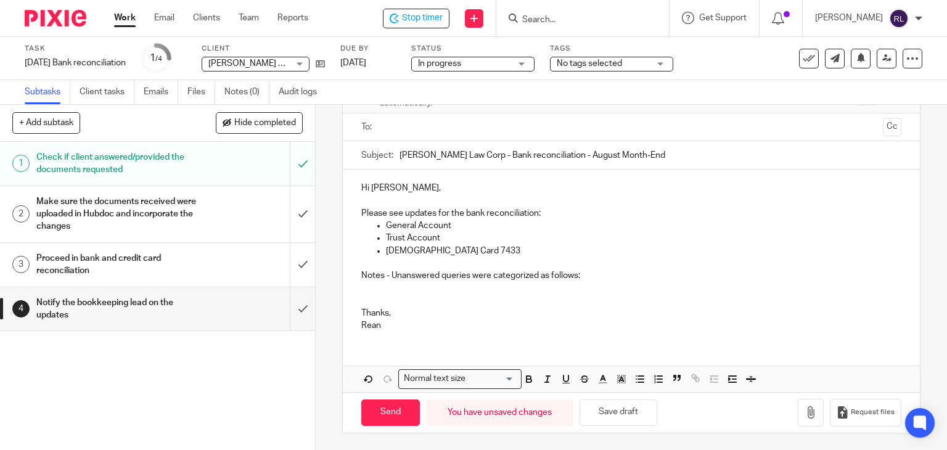
drag, startPoint x: 625, startPoint y: 410, endPoint x: 628, endPoint y: 390, distance: 19.9
click at [625, 410] on button "Save draft" at bounding box center [619, 413] width 78 height 27
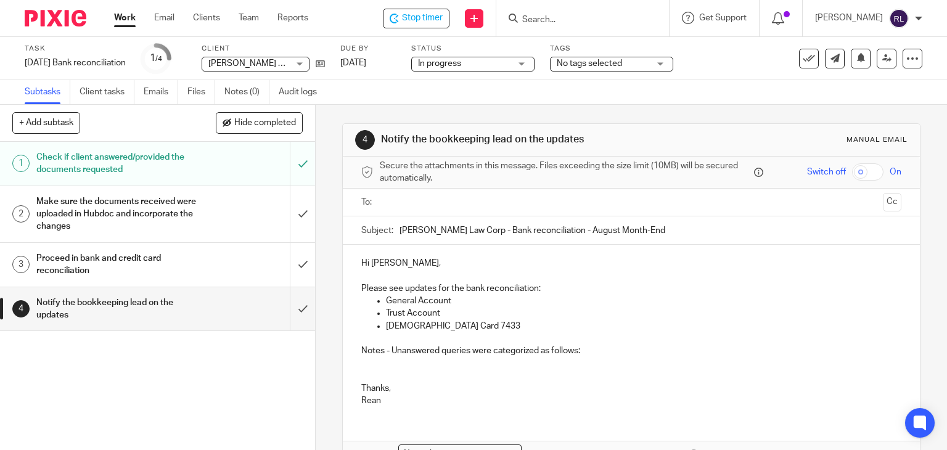
click at [365, 361] on p at bounding box center [631, 363] width 541 height 12
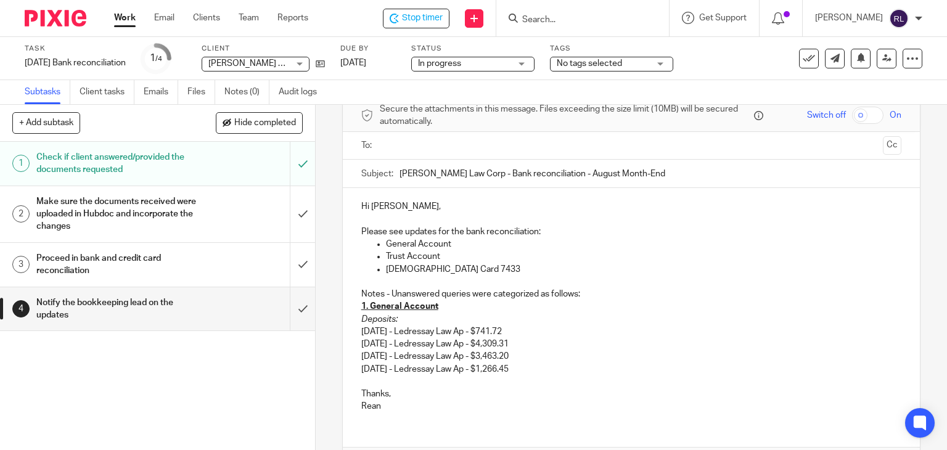
scroll to position [123, 0]
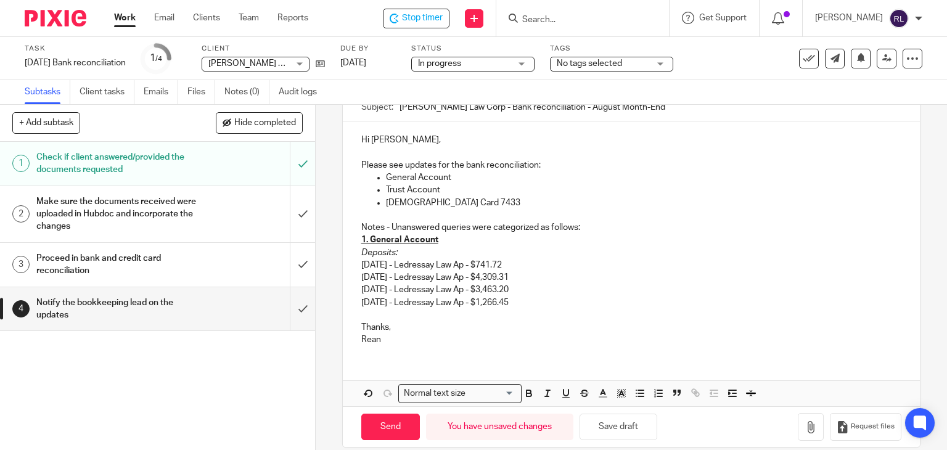
click at [560, 304] on p "08/29/2025 - Ledressay Law Ap - $1,266.45" at bounding box center [631, 303] width 541 height 12
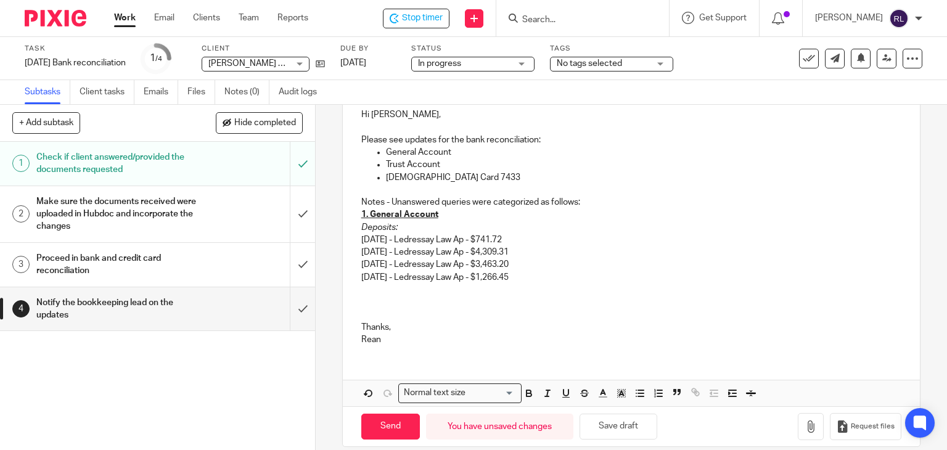
scroll to position [163, 0]
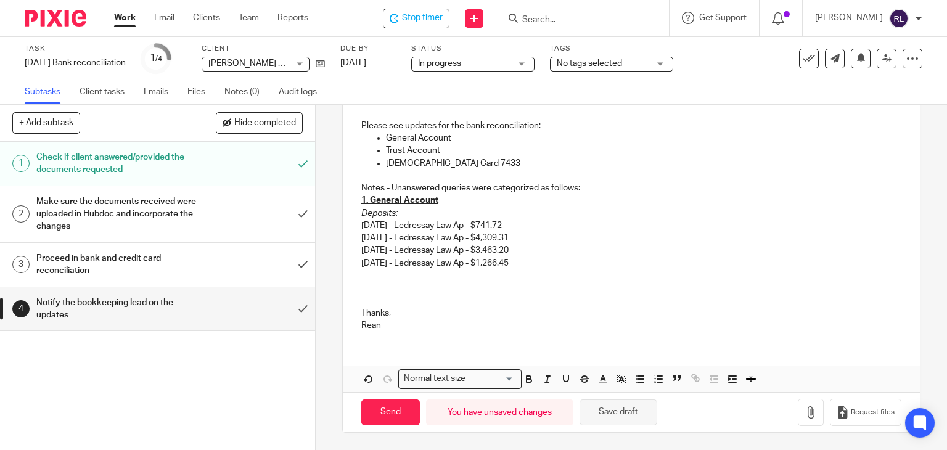
click at [615, 419] on button "Save draft" at bounding box center [619, 413] width 78 height 27
click at [575, 205] on p "1. General Account" at bounding box center [631, 200] width 541 height 12
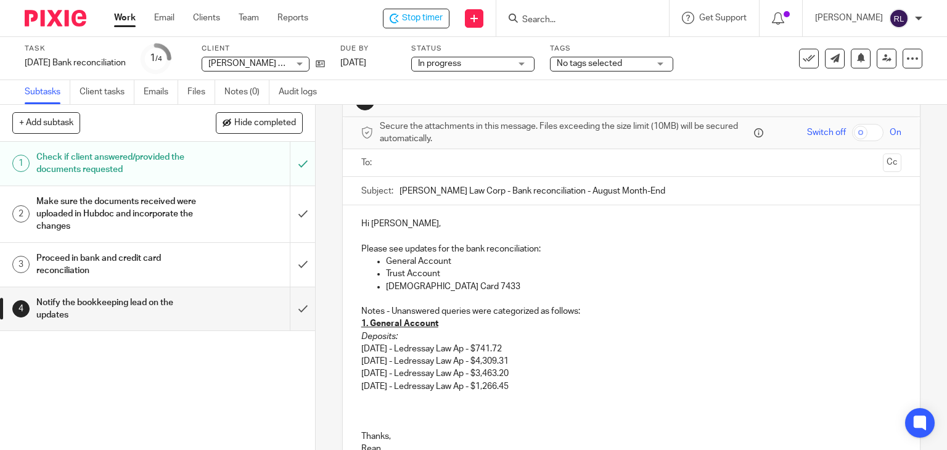
click at [622, 358] on p "08/15/2025 - Ledressay Law Ap - $4,309.31" at bounding box center [631, 361] width 541 height 12
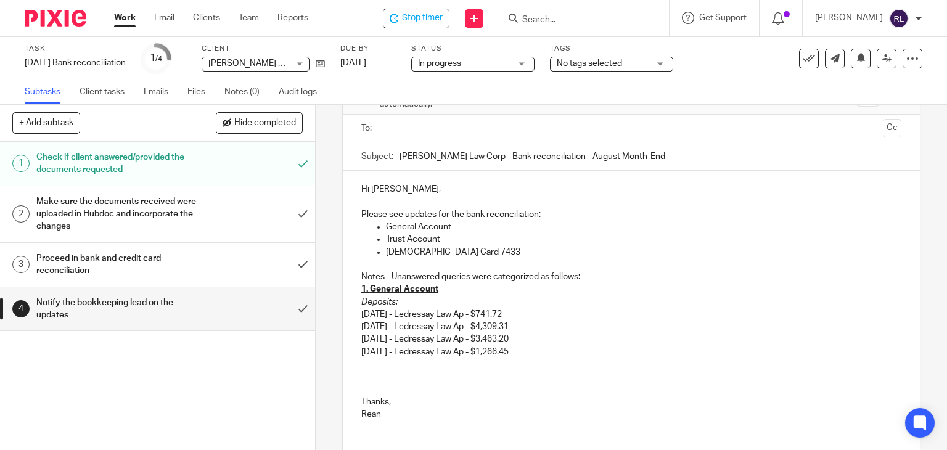
scroll to position [101, 0]
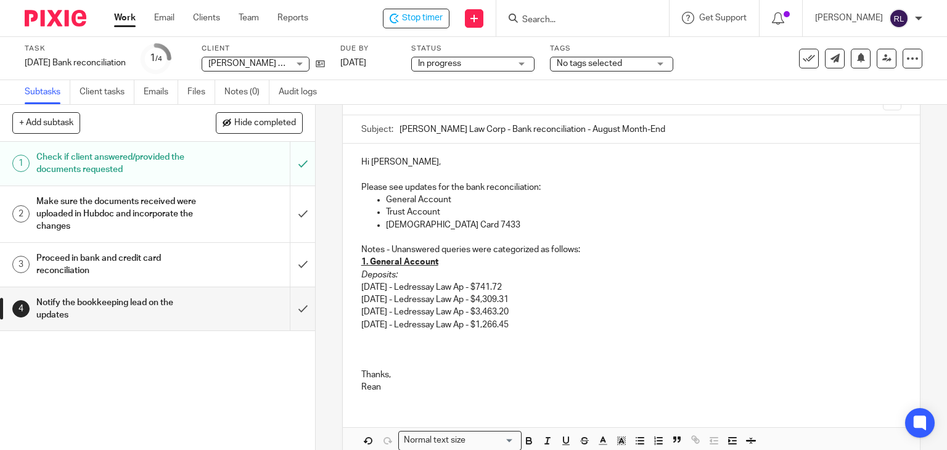
click at [556, 331] on p at bounding box center [631, 337] width 541 height 12
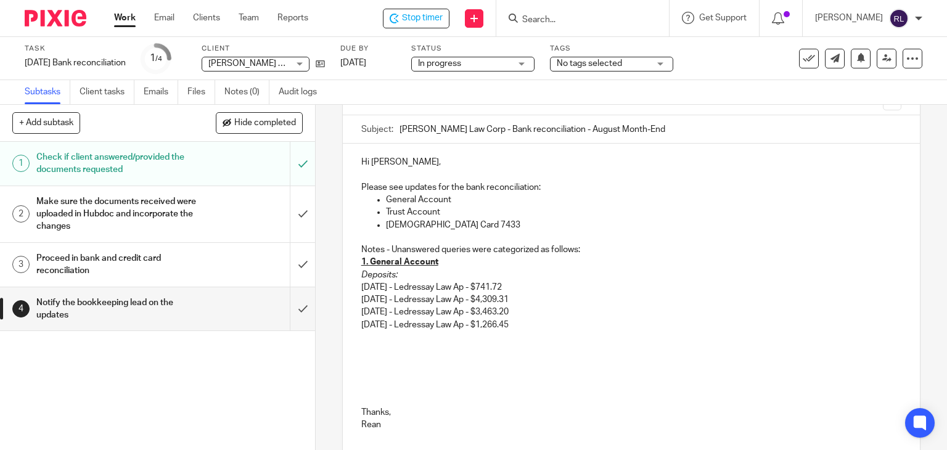
click at [381, 357] on p at bounding box center [631, 362] width 541 height 12
click at [361, 351] on p at bounding box center [631, 350] width 541 height 12
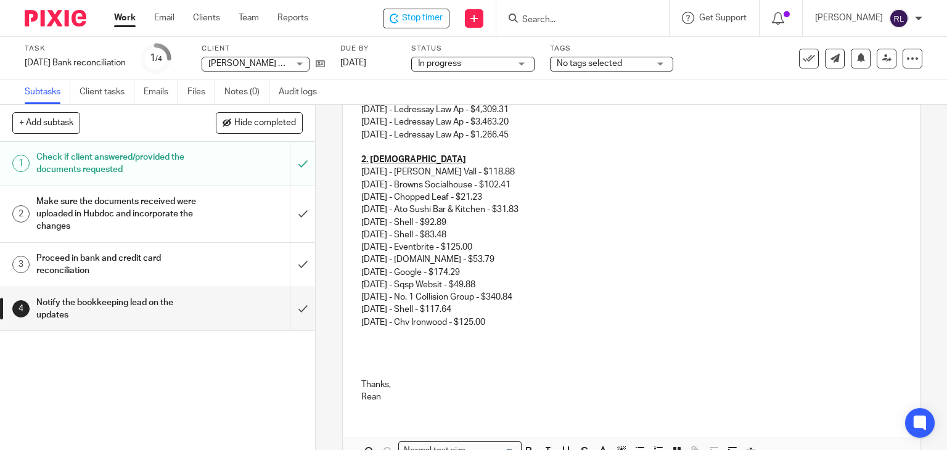
scroll to position [294, 0]
click at [394, 350] on p at bounding box center [631, 345] width 541 height 12
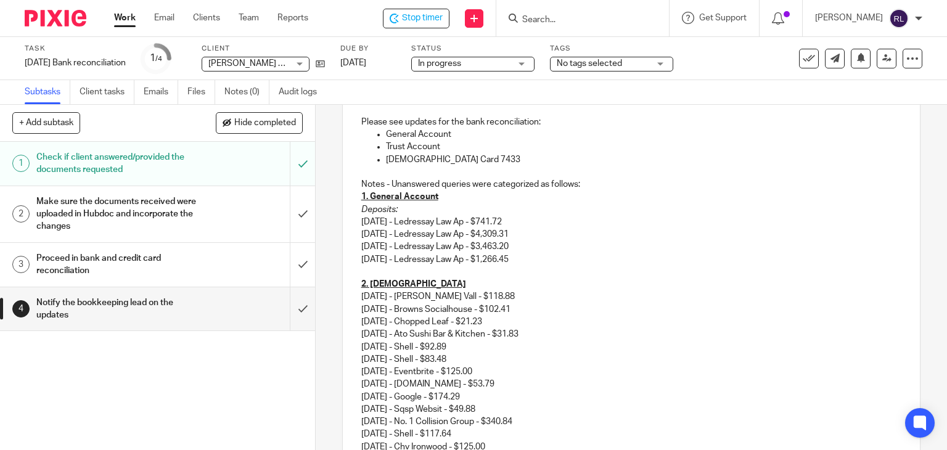
scroll to position [185, 0]
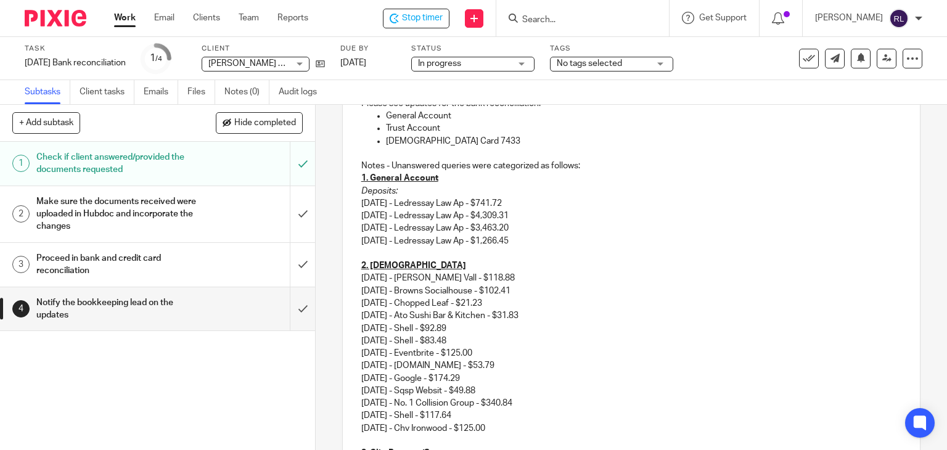
click at [511, 224] on p "08/22/2025 - Ledressay Law Ap - $3,463.20" at bounding box center [631, 228] width 541 height 12
drag, startPoint x: 538, startPoint y: 203, endPoint x: 355, endPoint y: 207, distance: 182.6
click at [355, 207] on div "Hi Danielle, Please see updates for the bank reconciliation: General Account Tr…" at bounding box center [632, 308] width 578 height 497
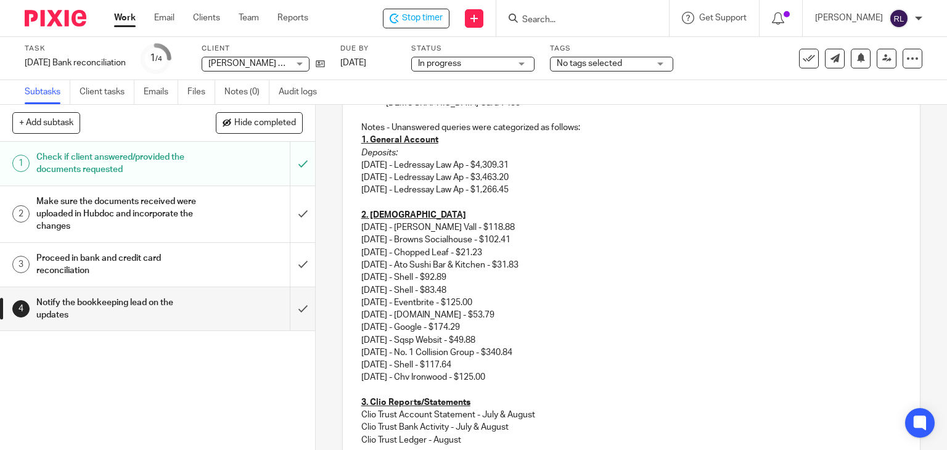
scroll to position [308, 0]
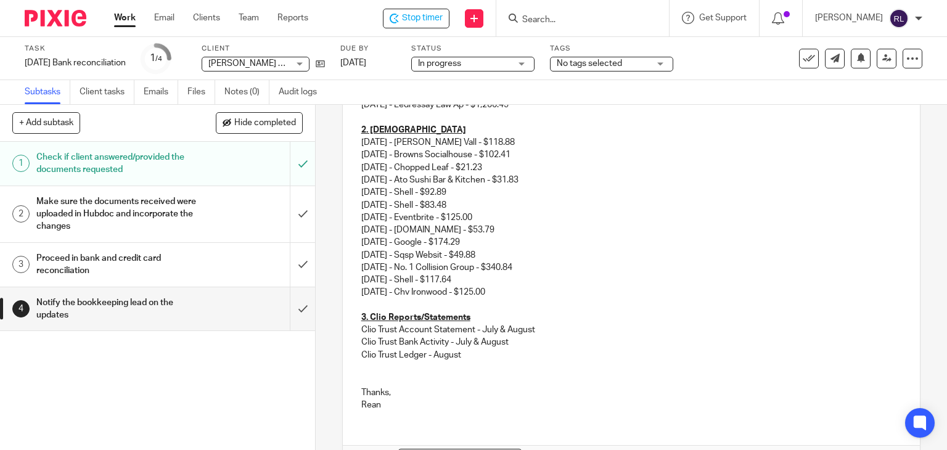
click at [472, 353] on p "Clio Trust Ledger - August" at bounding box center [631, 355] width 541 height 12
click at [502, 331] on p "Clio Trust Account Statement - July & August" at bounding box center [631, 330] width 541 height 12
click at [368, 315] on u "3. Clio Reports/Statements" at bounding box center [415, 317] width 109 height 9
click at [477, 344] on p "Clio Trust Bank Activity - July & August" at bounding box center [631, 342] width 541 height 12
click at [575, 351] on p "Clio Trust Ledger - August" at bounding box center [631, 355] width 541 height 12
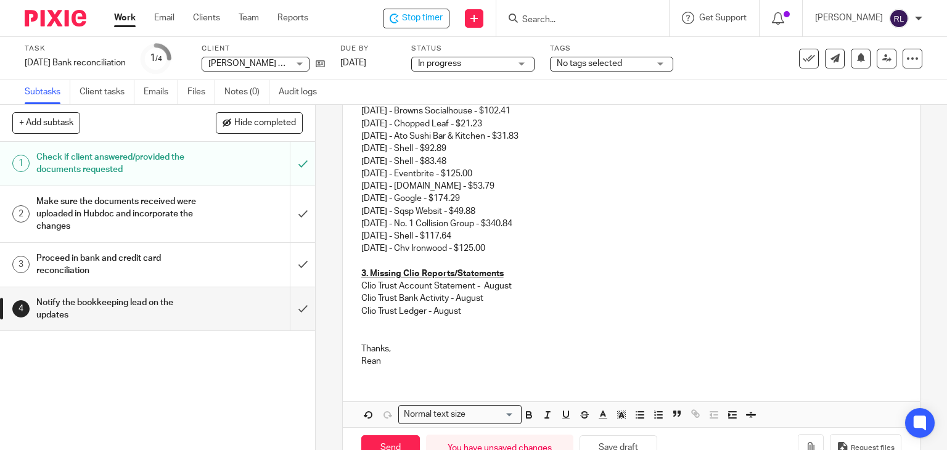
scroll to position [387, 0]
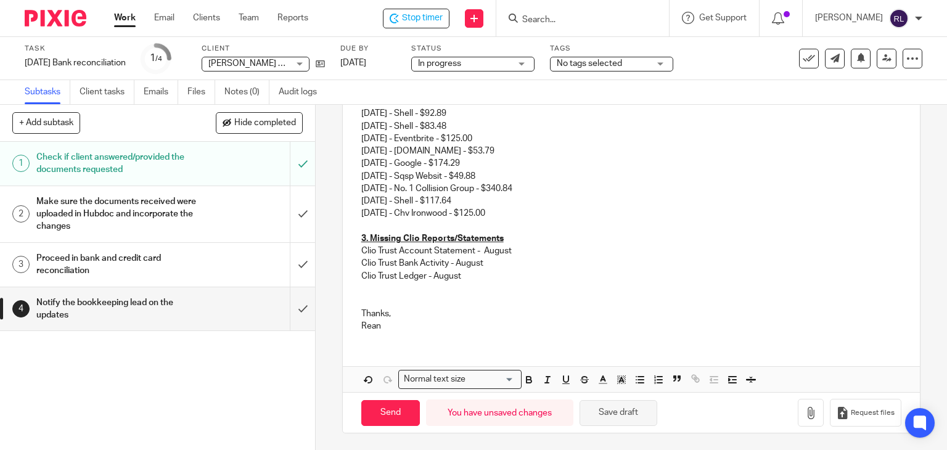
click at [624, 415] on button "Save draft" at bounding box center [619, 413] width 78 height 27
drag, startPoint x: 517, startPoint y: 254, endPoint x: 351, endPoint y: 255, distance: 165.9
click at [351, 255] on div "Hi Danielle, Please see updates for the bank reconciliation: General Account Tr…" at bounding box center [632, 100] width 578 height 484
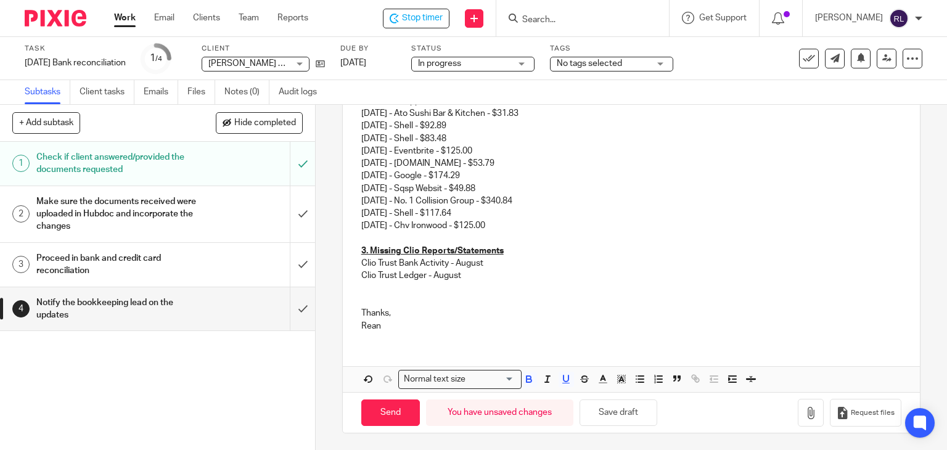
scroll to position [252, 0]
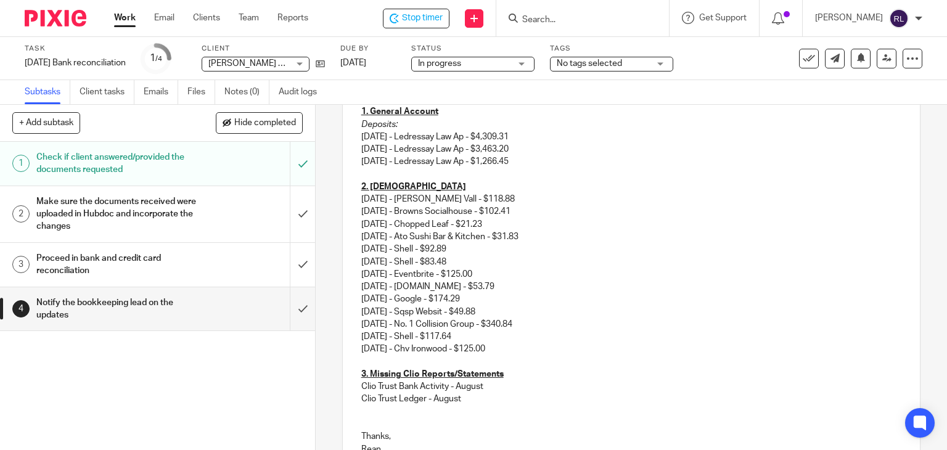
click at [633, 265] on p "08/18/2025 - Shell - $83.48" at bounding box center [631, 262] width 541 height 12
click at [408, 145] on p "08/22/2025 - Ledressay Law Ap - $3,463.20" at bounding box center [631, 149] width 541 height 12
drag, startPoint x: 411, startPoint y: 135, endPoint x: 480, endPoint y: 139, distance: 69.2
click at [480, 139] on p "08/15/2025 - Ledressay Law Ap - $4,309.31" at bounding box center [631, 137] width 541 height 12
drag, startPoint x: 411, startPoint y: 149, endPoint x: 480, endPoint y: 153, distance: 68.6
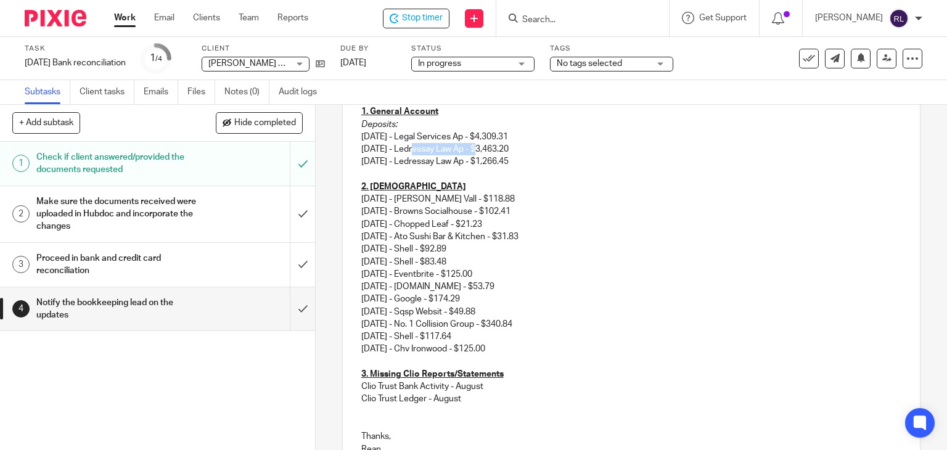
click at [480, 153] on p "08/22/2025 - Ledressay Law Ap - $3,463.20" at bounding box center [631, 149] width 541 height 12
drag, startPoint x: 412, startPoint y: 159, endPoint x: 479, endPoint y: 163, distance: 66.8
click at [479, 163] on p "08/29/2025 - Ledressay Law Ap - $1,266.45" at bounding box center [631, 161] width 541 height 12
click at [592, 196] on p "08/05/2025 - Campbell Vall - $118.88" at bounding box center [631, 199] width 541 height 12
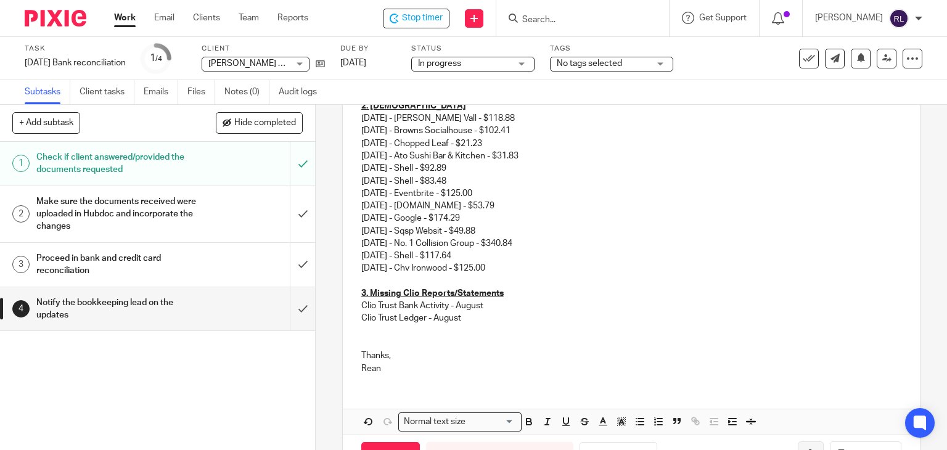
scroll to position [375, 0]
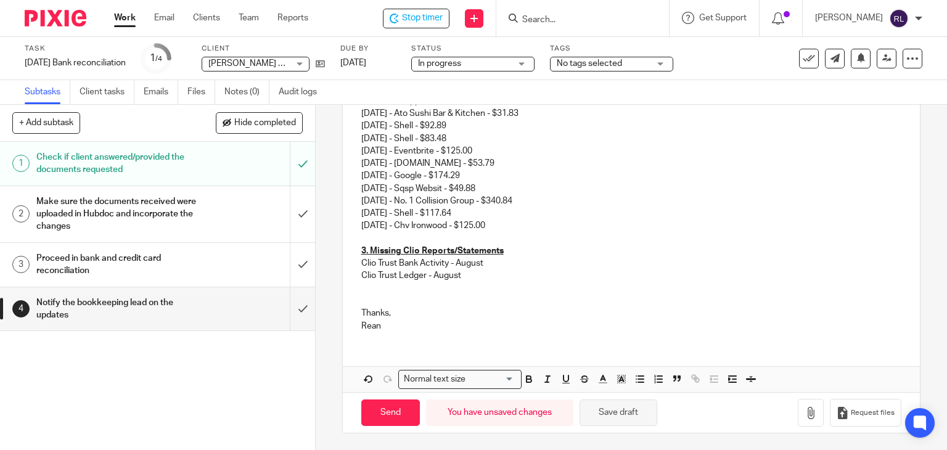
click at [627, 415] on button "Save draft" at bounding box center [619, 413] width 78 height 27
click at [597, 408] on button "Save draft" at bounding box center [619, 413] width 78 height 27
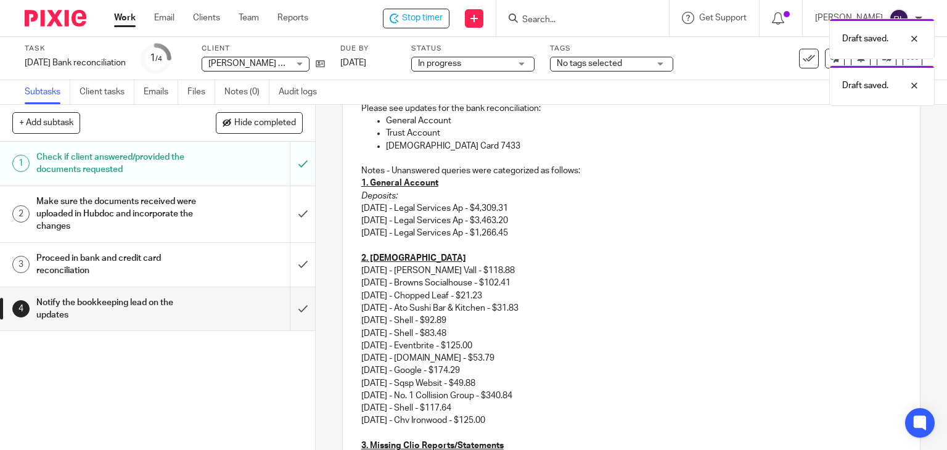
scroll to position [128, 0]
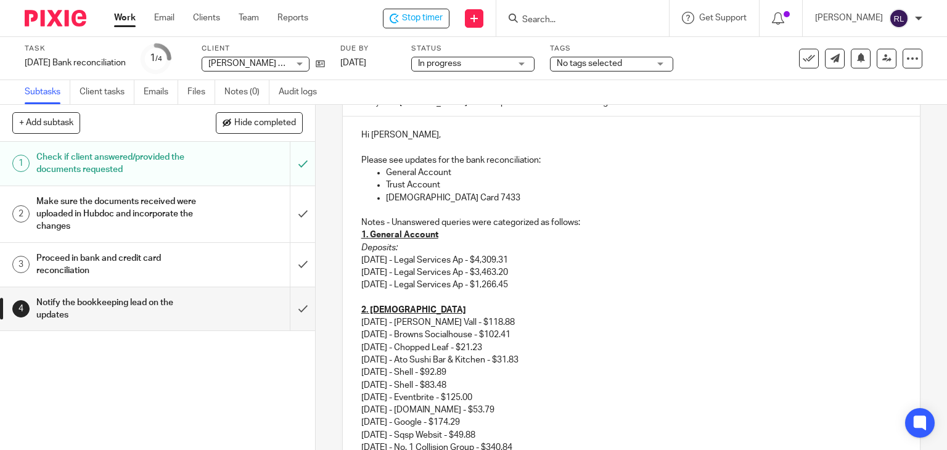
click at [567, 320] on p "08/05/2025 - Campbell Vall - $118.88" at bounding box center [631, 322] width 541 height 12
drag, startPoint x: 511, startPoint y: 321, endPoint x: 557, endPoint y: 320, distance: 46.3
click at [557, 320] on p "08/05/2025 - Campbell Vall - $118.88 - Auto Fuel" at bounding box center [631, 322] width 541 height 12
click at [574, 344] on p "08/06/2025 - Chopped Leaf - $21.23" at bounding box center [631, 348] width 541 height 12
click at [560, 335] on p "08/05/2025 - Browns Socialhouse - $102.41" at bounding box center [631, 335] width 541 height 12
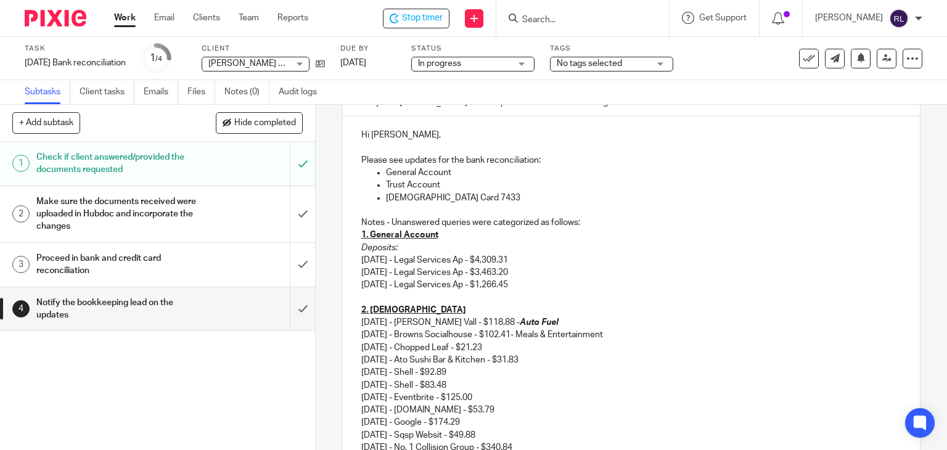
drag, startPoint x: 535, startPoint y: 335, endPoint x: 643, endPoint y: 336, distance: 107.9
click at [643, 336] on p "08/05/2025 - Browns Socialhouse - $102.41- Meals & Entertainment" at bounding box center [631, 335] width 541 height 12
click at [659, 331] on p "08/05/2025 - Browns Socialhouse - $102.41- Meals & Entertainment" at bounding box center [631, 335] width 541 height 12
click at [707, 352] on p "08/06/2025 - Chopped Leaf - $21.23" at bounding box center [631, 348] width 541 height 12
click at [527, 336] on p "08/05/2025 - Browns Socialhouse - $102.41- Meals & Entertainment" at bounding box center [631, 335] width 541 height 12
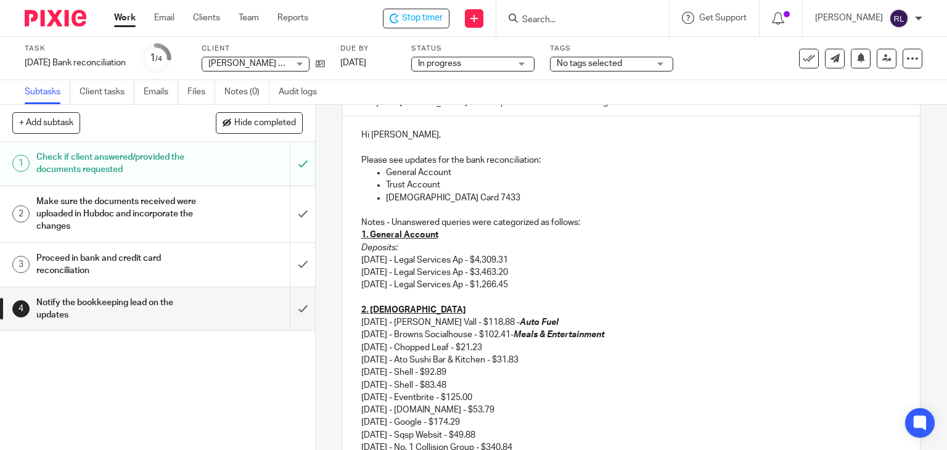
drag, startPoint x: 529, startPoint y: 336, endPoint x: 647, endPoint y: 342, distance: 118.0
click at [647, 342] on div "Hi Danielle, Please see updates for the bank reconciliation: General Account Tr…" at bounding box center [632, 353] width 578 height 472
click at [612, 342] on p "08/06/2025 - Chopped Leaf - $21.23" at bounding box center [631, 348] width 541 height 12
drag, startPoint x: 528, startPoint y: 334, endPoint x: 629, endPoint y: 334, distance: 101.2
click at [629, 334] on p "08/05/2025 - Browns Socialhouse - $102.41- Meals & Entertainment" at bounding box center [631, 335] width 541 height 12
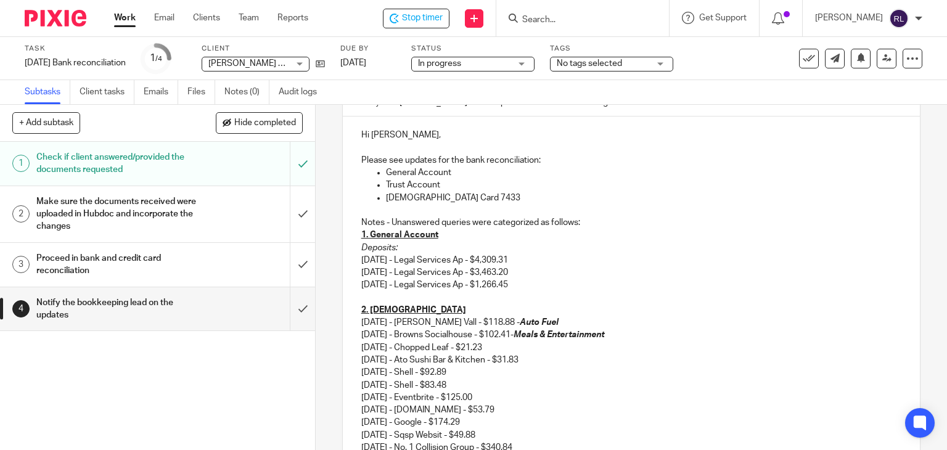
copy p "- Meals & Entertainment"
click at [514, 345] on p "08/06/2025 - Chopped Leaf - $21.23" at bounding box center [631, 348] width 541 height 12
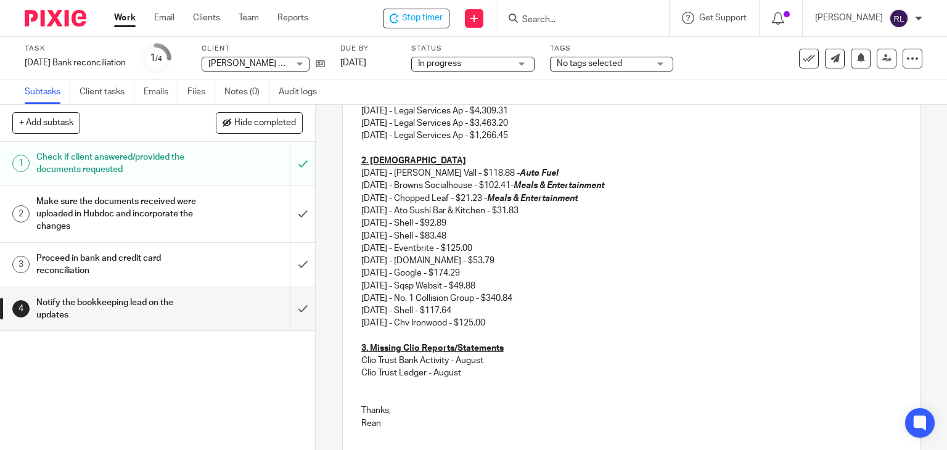
scroll to position [375, 0]
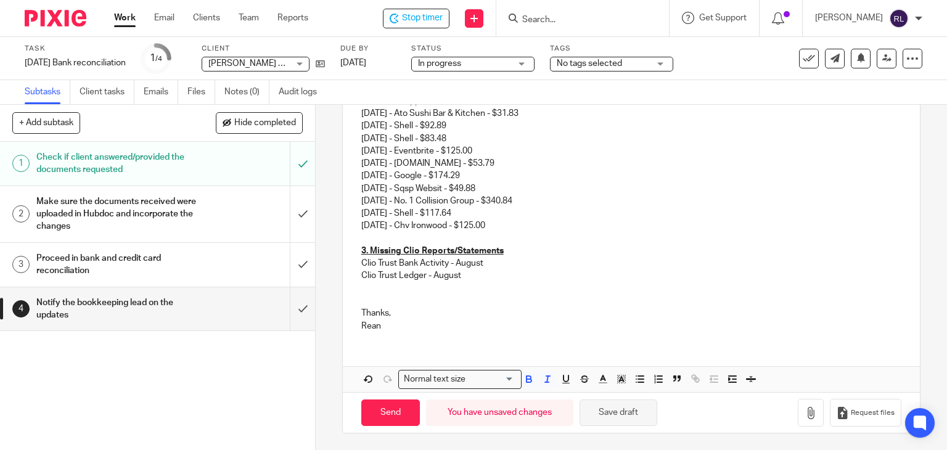
click at [619, 410] on button "Save draft" at bounding box center [619, 413] width 78 height 27
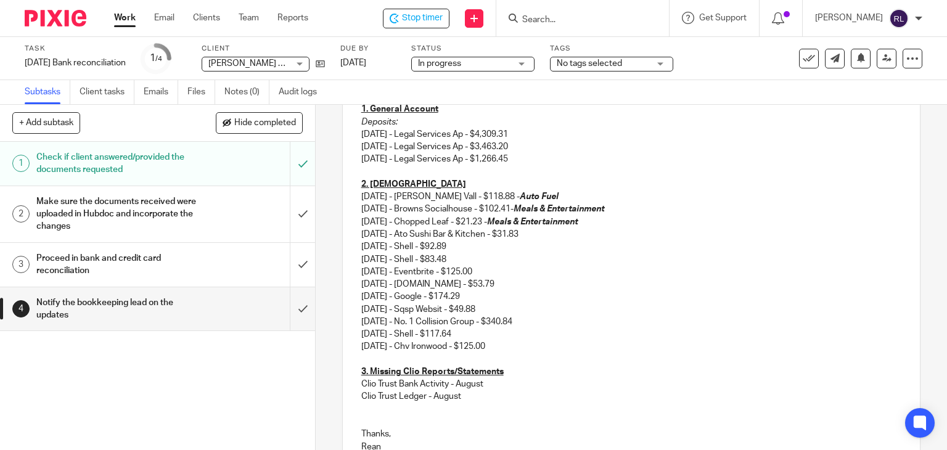
scroll to position [252, 0]
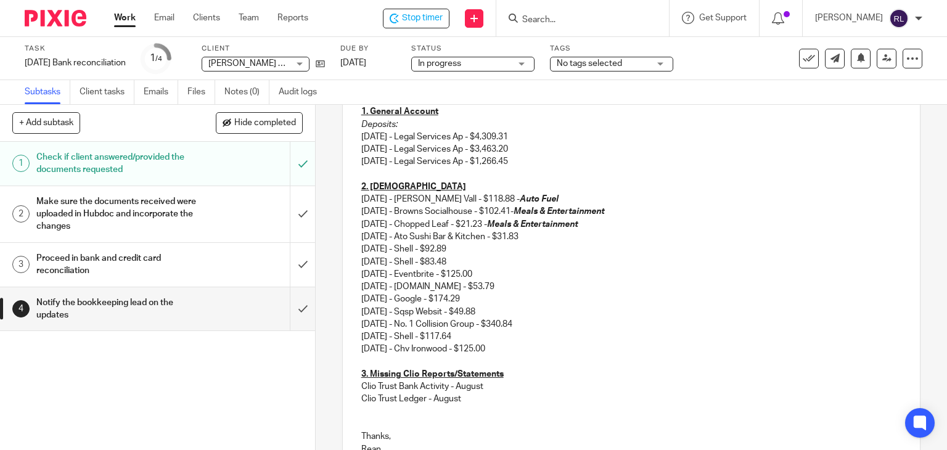
drag, startPoint x: 501, startPoint y: 225, endPoint x: 607, endPoint y: 223, distance: 105.5
click at [605, 223] on p "08/06/2025 - Chopped Leaf - $21.23 - Meals & Entertainment" at bounding box center [631, 224] width 541 height 12
copy p "- Meals & Entertainment"
click at [568, 237] on p "08/07/2025 - Ato Sushi Bar & Kitchen - $31.83" at bounding box center [631, 237] width 541 height 12
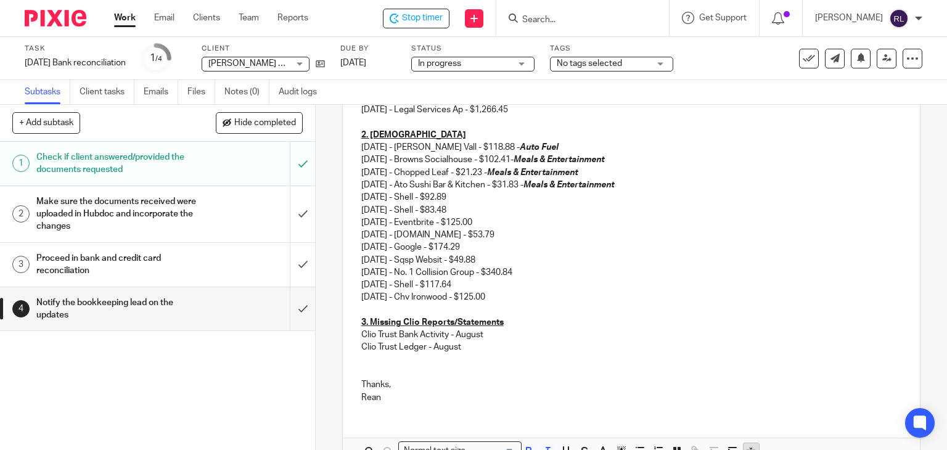
scroll to position [375, 0]
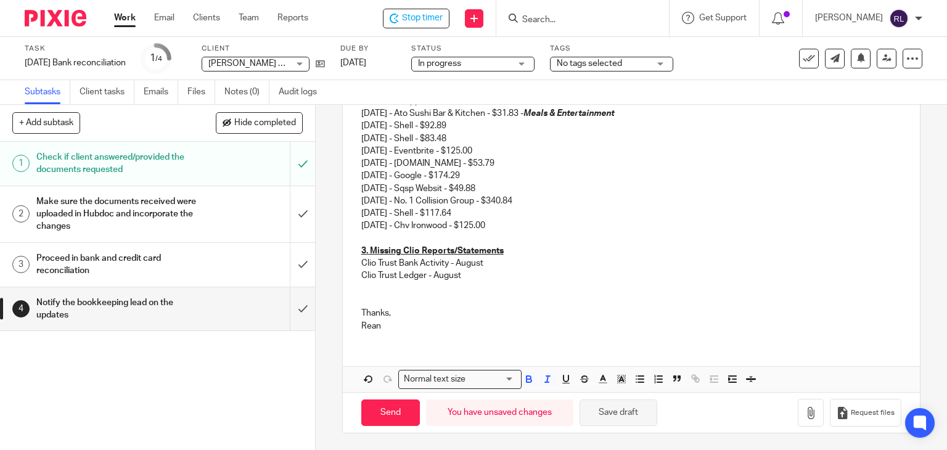
click at [626, 414] on button "Save draft" at bounding box center [619, 413] width 78 height 27
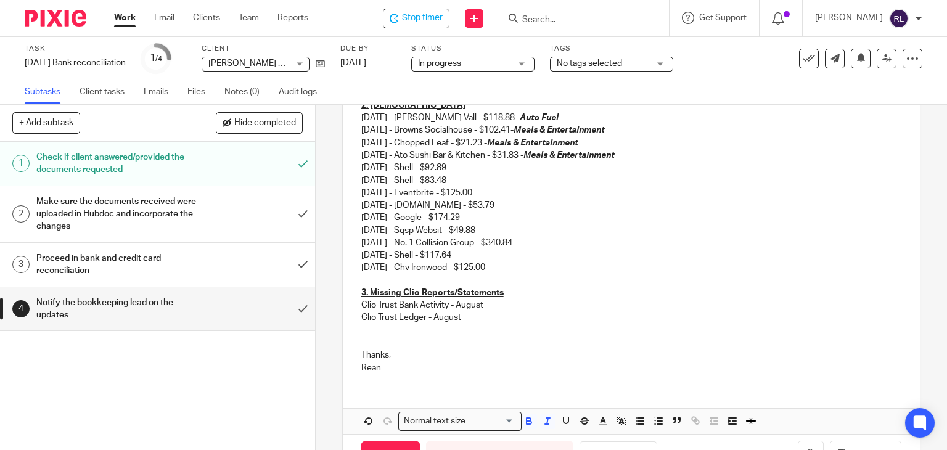
scroll to position [313, 0]
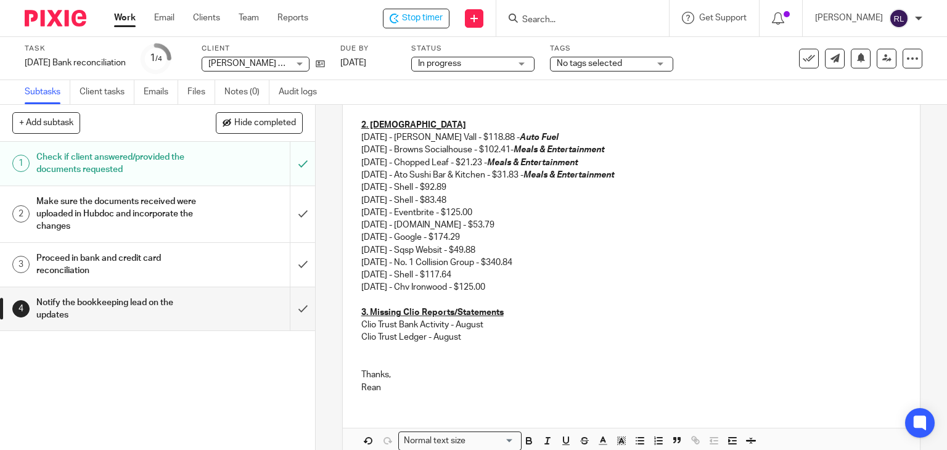
click at [487, 186] on p "08/13/2025 - Shell - $92.89" at bounding box center [631, 187] width 541 height 12
drag, startPoint x: 504, startPoint y: 138, endPoint x: 553, endPoint y: 139, distance: 48.7
click at [553, 139] on p "08/05/2025 - Campbell Vall - $118.88 - Auto Fuel" at bounding box center [631, 137] width 541 height 12
copy p "- Auto Fuel"
click at [474, 190] on p "08/13/2025 - Shell - $92.89 - Au" at bounding box center [631, 187] width 541 height 12
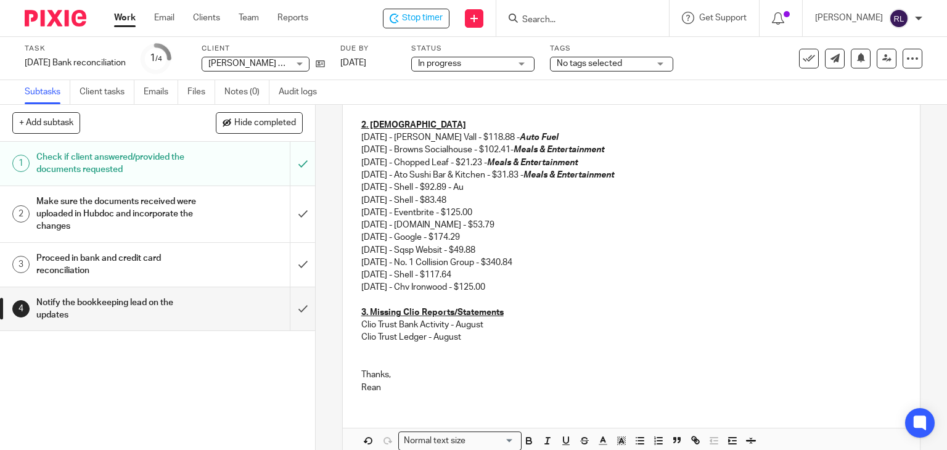
drag, startPoint x: 466, startPoint y: 187, endPoint x: 481, endPoint y: 188, distance: 14.8
click at [481, 188] on p "08/13/2025 - Shell - $92.89 - Au" at bounding box center [631, 187] width 541 height 12
click at [472, 197] on p "08/18/2025 - Shell - $83.48" at bounding box center [631, 200] width 541 height 12
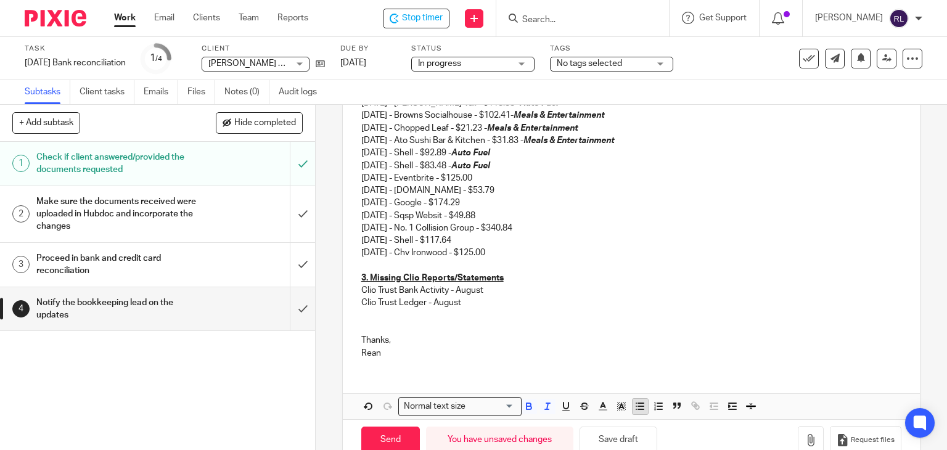
scroll to position [375, 0]
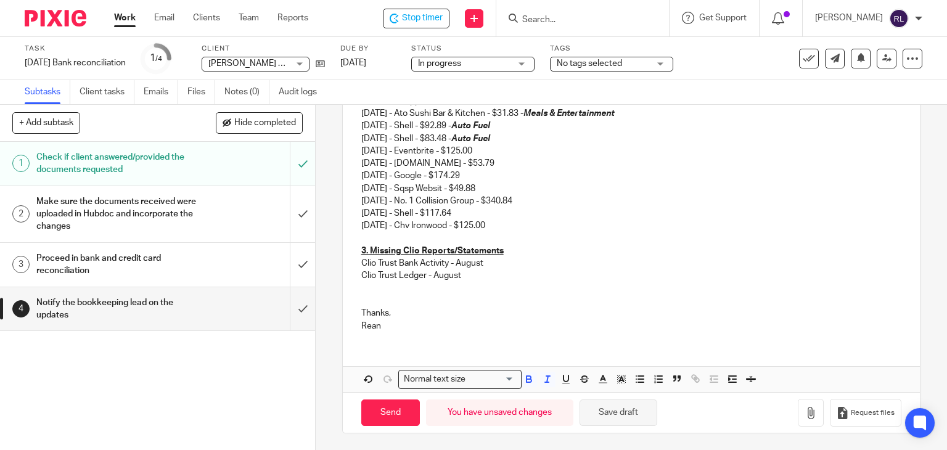
click at [614, 420] on button "Save draft" at bounding box center [619, 413] width 78 height 27
click at [519, 151] on p "08/26/2025 - Eventbrite - $125.00" at bounding box center [631, 151] width 541 height 12
click at [526, 152] on p "08/26/2025 - Eventbrite - $125.00" at bounding box center [631, 151] width 541 height 12
click at [528, 136] on p "08/18/2025 - Shell - $83.48 - Auto Fuel" at bounding box center [631, 139] width 541 height 12
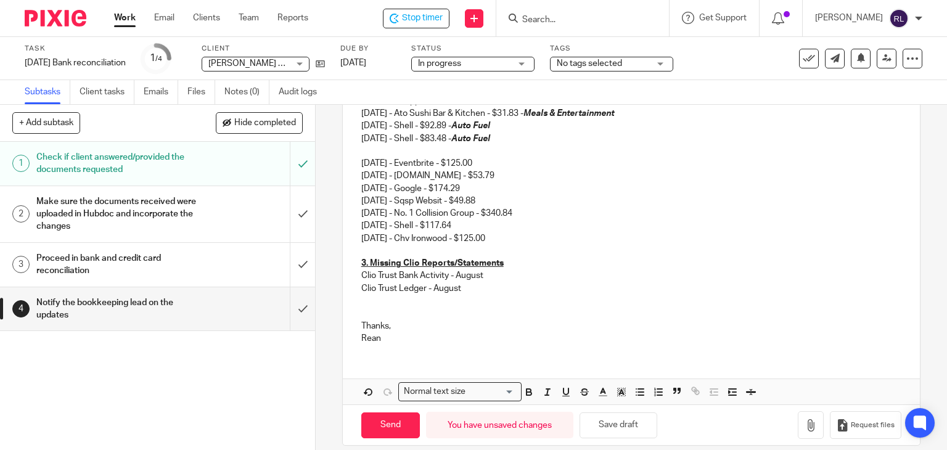
drag, startPoint x: 385, startPoint y: 136, endPoint x: 371, endPoint y: 136, distance: 14.2
click at [385, 136] on p "08/18/2025 - Shell - $83.48 - Auto Fuel" at bounding box center [631, 139] width 541 height 12
drag, startPoint x: 355, startPoint y: 138, endPoint x: 468, endPoint y: 138, distance: 112.9
click at [468, 138] on div "Hi Danielle, Please see updates for the bank reconciliation: General Account Tr…" at bounding box center [632, 112] width 578 height 484
copy p "08/18/2025 - Shell - $83.48 -"
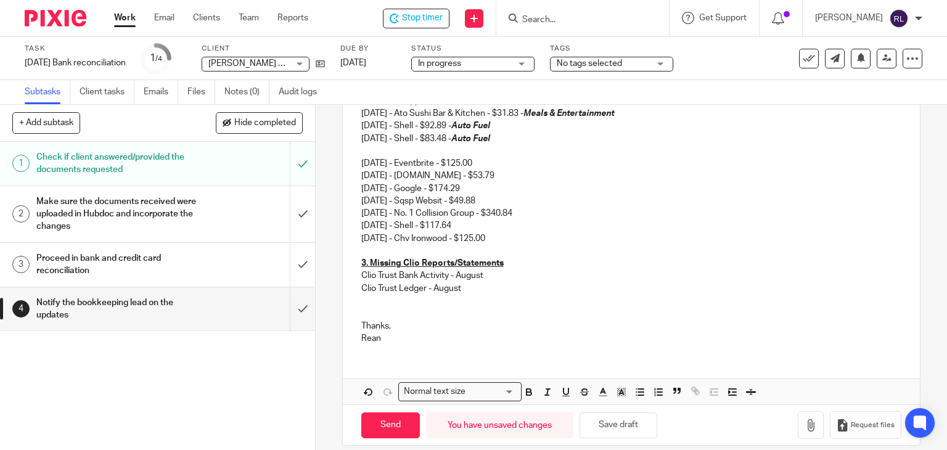
click at [362, 153] on p at bounding box center [631, 151] width 541 height 12
click at [424, 148] on p "08/18/2025 - Shell - $83.48 -" at bounding box center [631, 151] width 541 height 12
drag, startPoint x: 469, startPoint y: 147, endPoint x: 477, endPoint y: 146, distance: 7.4
click at [477, 146] on p "08/18/2025 - Clio - $126.92 - Computer Software Expense" at bounding box center [631, 151] width 541 height 12
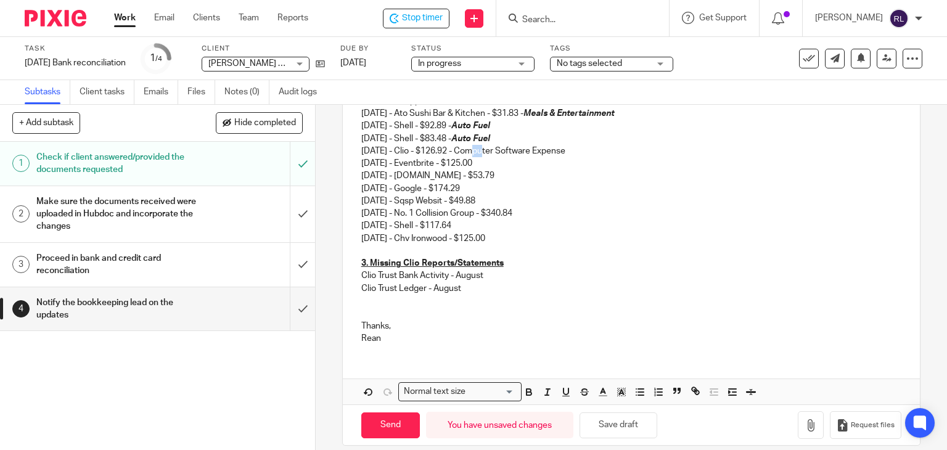
click at [476, 147] on p "08/18/2025 - Clio - $126.92 - Computer Software Expense" at bounding box center [631, 151] width 541 height 12
drag, startPoint x: 472, startPoint y: 149, endPoint x: 590, endPoint y: 149, distance: 117.8
click at [590, 149] on p "08/18/2025 - Clio - $126.92 - Computer Software Expense" at bounding box center [631, 151] width 541 height 12
click at [579, 167] on p "08/26/2025 - Eventbrite - $125.00" at bounding box center [631, 163] width 541 height 12
drag, startPoint x: 464, startPoint y: 138, endPoint x: 493, endPoint y: 138, distance: 29.0
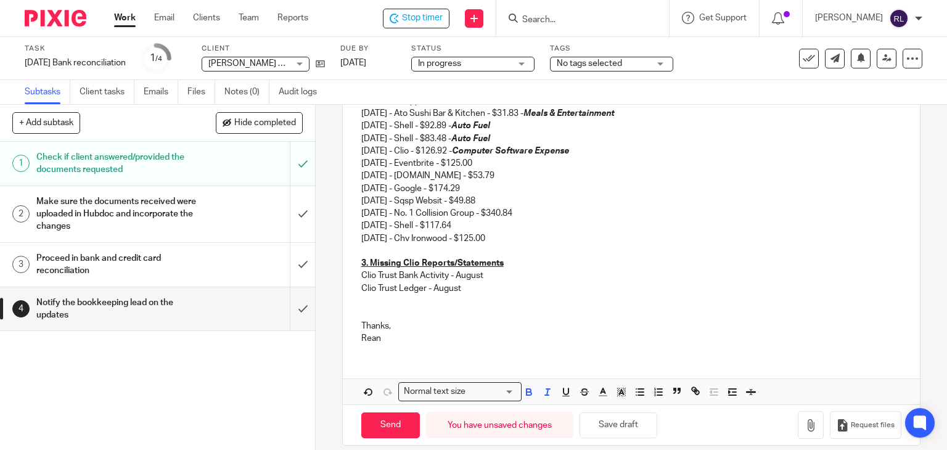
click at [493, 138] on p "08/18/2025 - Shell - $83.48 - Auto Fuel" at bounding box center [631, 139] width 541 height 12
click at [490, 138] on em "Auto Fuel" at bounding box center [470, 138] width 39 height 9
drag, startPoint x: 466, startPoint y: 139, endPoint x: 516, endPoint y: 138, distance: 49.3
click at [516, 138] on p "08/18/2025 - Shell - $83.48 - Auto Fuel" at bounding box center [631, 139] width 541 height 12
copy p "- Auto Fuel"
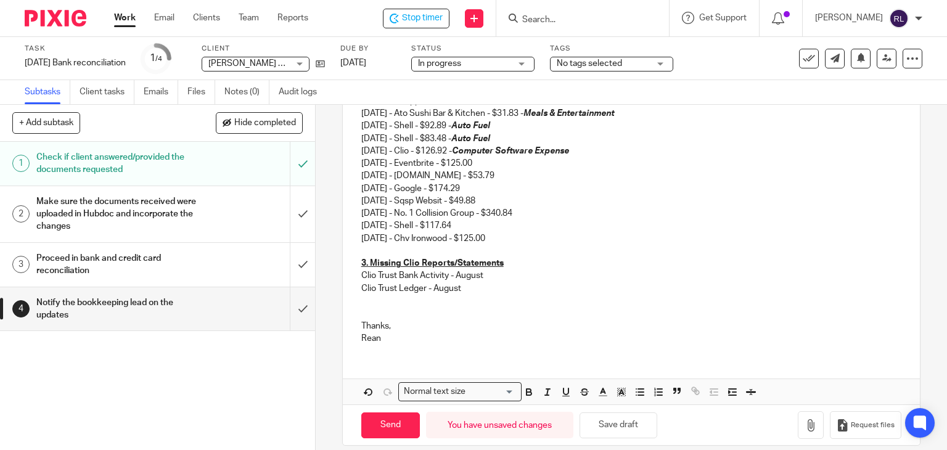
click at [506, 162] on p "08/26/2025 - Eventbrite - $125.00" at bounding box center [631, 163] width 541 height 12
drag, startPoint x: 501, startPoint y: 163, endPoint x: 540, endPoint y: 163, distance: 39.5
click at [540, 163] on p "08/26/2025 - Eventbrite - $125.00- Auto Fuel" at bounding box center [631, 163] width 541 height 12
click at [543, 192] on p "09/01/2025 - Google - $174.29" at bounding box center [631, 189] width 541 height 12
click at [619, 426] on button "Save draft" at bounding box center [619, 426] width 78 height 27
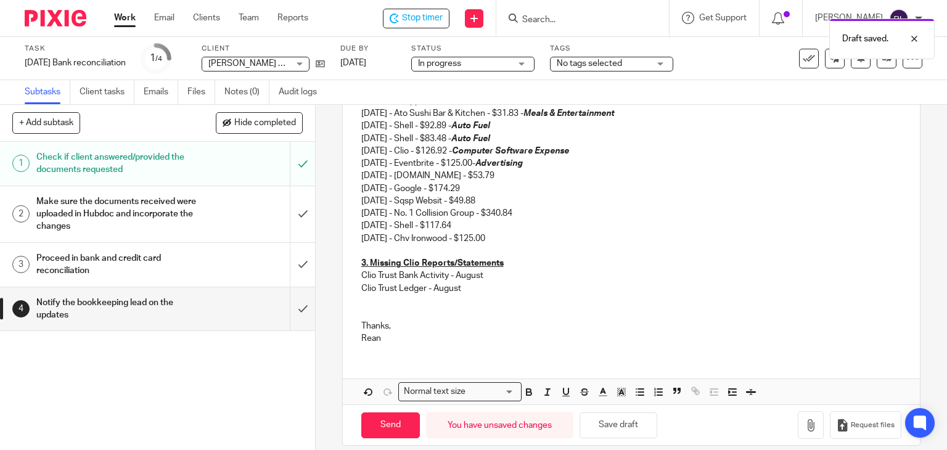
click at [508, 197] on p "09/01/2025 - Sqsp Websit - $49.88" at bounding box center [631, 201] width 541 height 12
click at [530, 183] on p "09/01/2025 - Google - $174.29" at bounding box center [631, 189] width 541 height 12
drag, startPoint x: 467, startPoint y: 151, endPoint x: 595, endPoint y: 153, distance: 127.7
click at [595, 153] on p "08/18/2025 - Clio - $126.92 - Computer Software Expense" at bounding box center [631, 151] width 541 height 12
copy p "- Computer Software Expense"
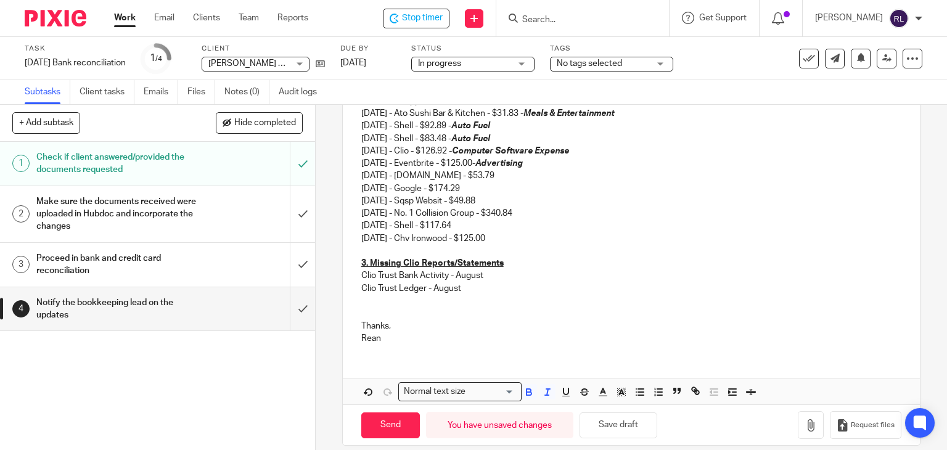
click at [516, 178] on p "08/30/2025 - Usemotion.com - $53.79" at bounding box center [631, 176] width 541 height 12
click at [506, 189] on p "09/01/2025 - Google - $174.29" at bounding box center [631, 189] width 541 height 12
drag, startPoint x: 496, startPoint y: 192, endPoint x: 357, endPoint y: 193, distance: 139.4
click at [357, 193] on div "Hi Danielle, Please see updates for the bank reconciliation: General Account Tr…" at bounding box center [632, 112] width 578 height 484
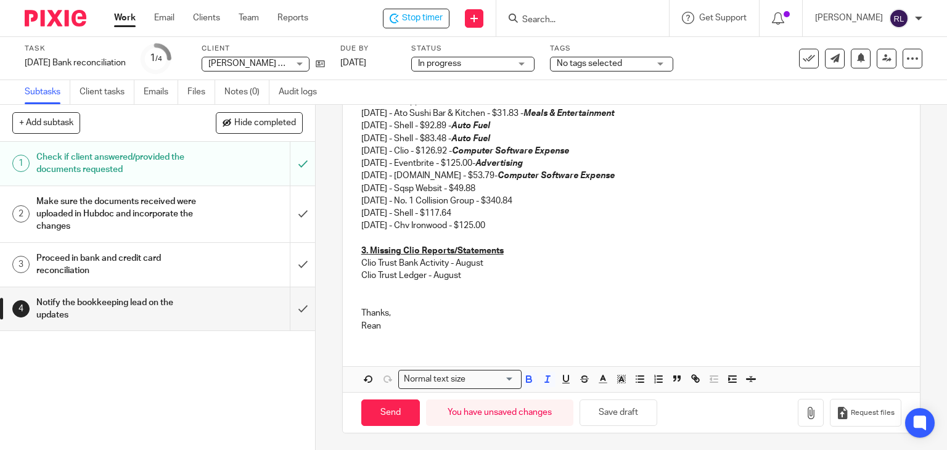
drag, startPoint x: 466, startPoint y: 138, endPoint x: 514, endPoint y: 136, distance: 47.5
click at [514, 136] on p "08/18/2025 - Shell - $83.48 - Auto Fuel" at bounding box center [631, 139] width 541 height 12
copy p "- Auto Fuel"
click at [482, 210] on p "09/03/2025 - Shell - $117.64" at bounding box center [631, 213] width 541 height 12
drag, startPoint x: 511, startPoint y: 223, endPoint x: 348, endPoint y: 225, distance: 162.9
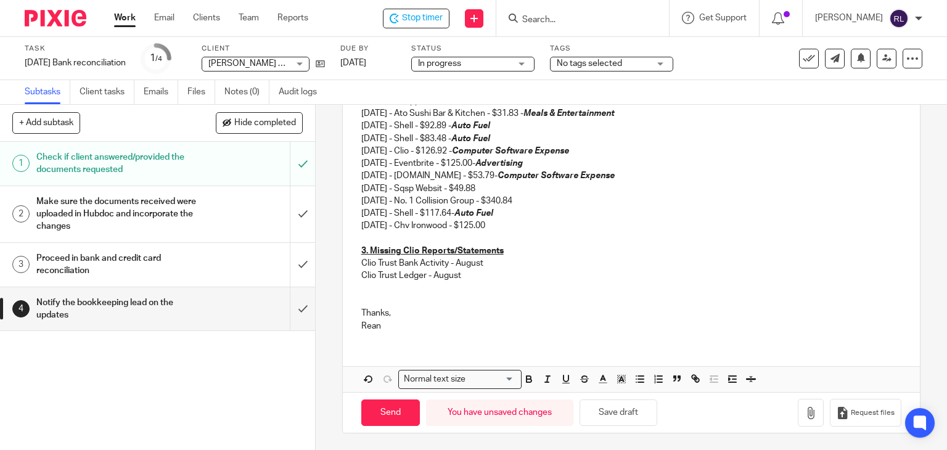
click at [348, 225] on div "Hi Danielle, Please see updates for the bank reconciliation: General Account Tr…" at bounding box center [632, 106] width 578 height 472
click at [361, 234] on p at bounding box center [631, 239] width 541 height 12
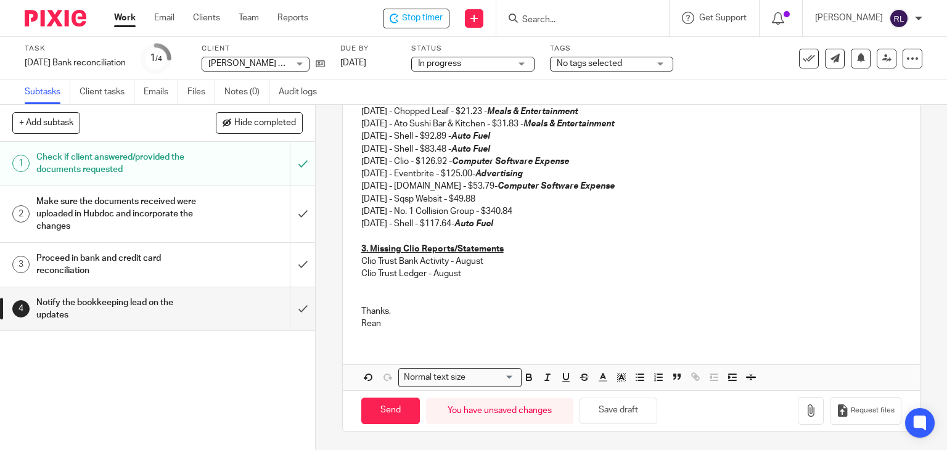
scroll to position [363, 0]
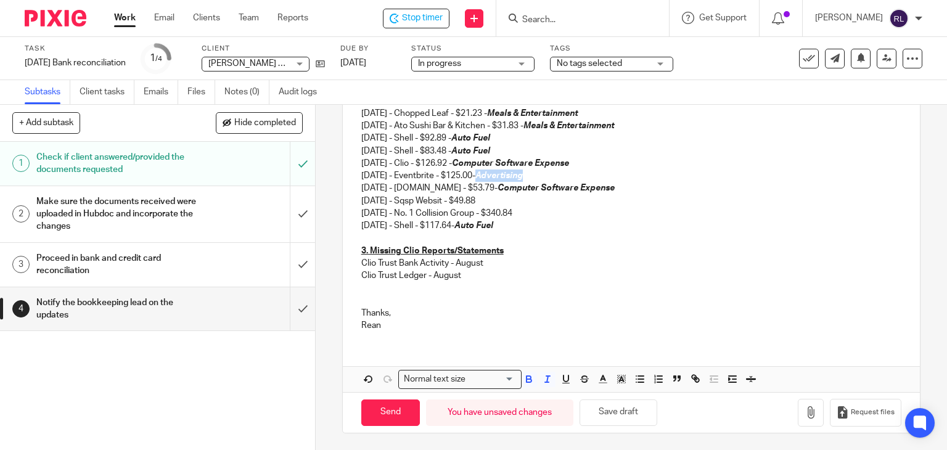
drag, startPoint x: 494, startPoint y: 173, endPoint x: 545, endPoint y: 176, distance: 50.6
click at [545, 176] on p "08/26/2025 - Eventbrite - $125.00- Advertising" at bounding box center [631, 176] width 541 height 12
click at [492, 175] on p "08/26/2025 - Eventbrite - $125.00- Advertising" at bounding box center [631, 176] width 541 height 12
click at [490, 176] on p "08/26/2025 - Eventbrite - $125.00- Advertising" at bounding box center [631, 176] width 541 height 12
drag, startPoint x: 491, startPoint y: 176, endPoint x: 542, endPoint y: 176, distance: 51.2
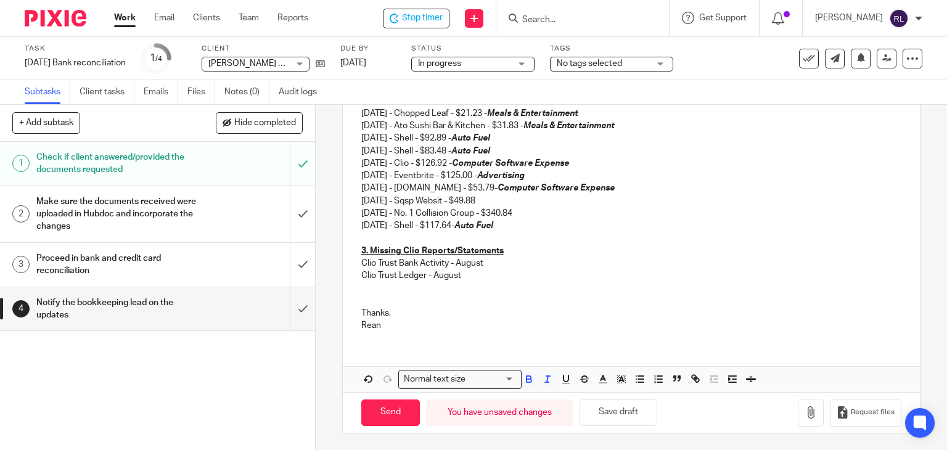
click at [542, 176] on p "08/26/2025 - Eventbrite - $125.00 - Advertising" at bounding box center [631, 176] width 541 height 12
copy p "- Advertising"
click at [505, 199] on p "09/01/2025 - Sqsp Websit - $49.88" at bounding box center [631, 201] width 541 height 12
click at [624, 410] on button "Save draft" at bounding box center [619, 413] width 78 height 27
drag, startPoint x: 519, startPoint y: 237, endPoint x: 526, endPoint y: 232, distance: 8.4
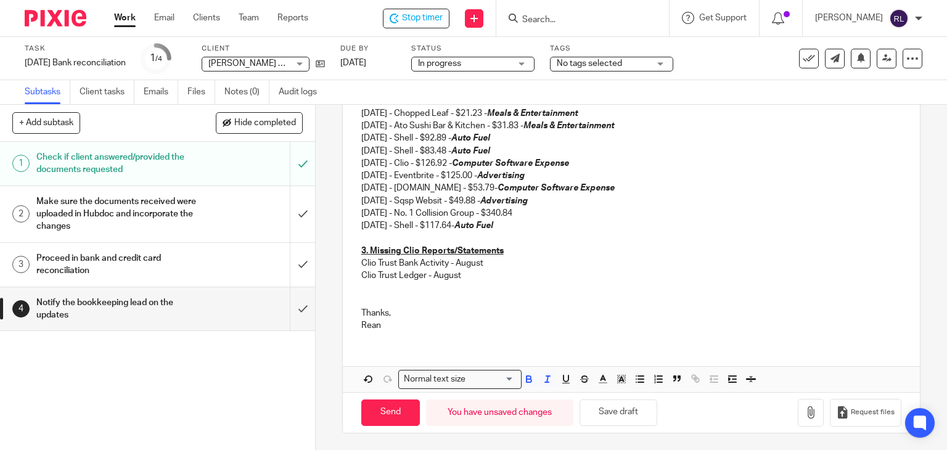
click at [519, 237] on p at bounding box center [631, 238] width 541 height 12
click at [546, 220] on p "09/03/2025 - Shell - $117.64- Auto Fuel" at bounding box center [631, 226] width 541 height 12
click at [545, 213] on p "09/02/2025 - No. 1 Collision Group - $340.84" at bounding box center [631, 213] width 541 height 12
drag, startPoint x: 537, startPoint y: 215, endPoint x: 688, endPoint y: 212, distance: 151.1
click at [688, 212] on p "09/02/2025 - No. 1 Collision Group - $340.84 - Auto Repairs and Maintenenace" at bounding box center [631, 213] width 541 height 12
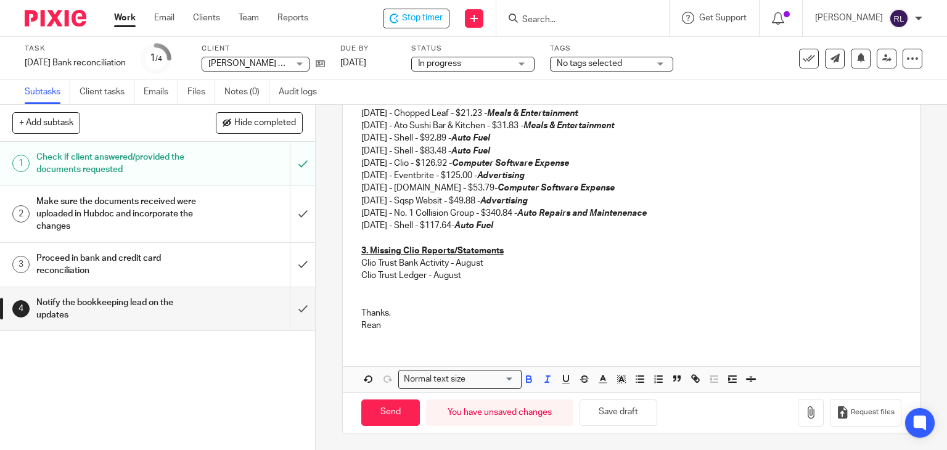
click at [688, 212] on p "09/02/2025 - No. 1 Collision Group - $340.84 - Auto Repairs and Maintenenace" at bounding box center [631, 213] width 541 height 12
click at [614, 411] on button "Save draft" at bounding box center [619, 413] width 78 height 27
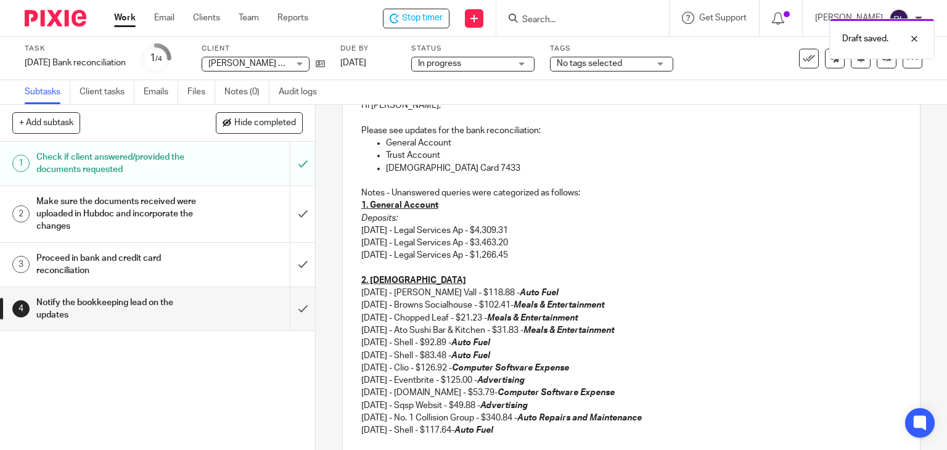
scroll to position [54, 0]
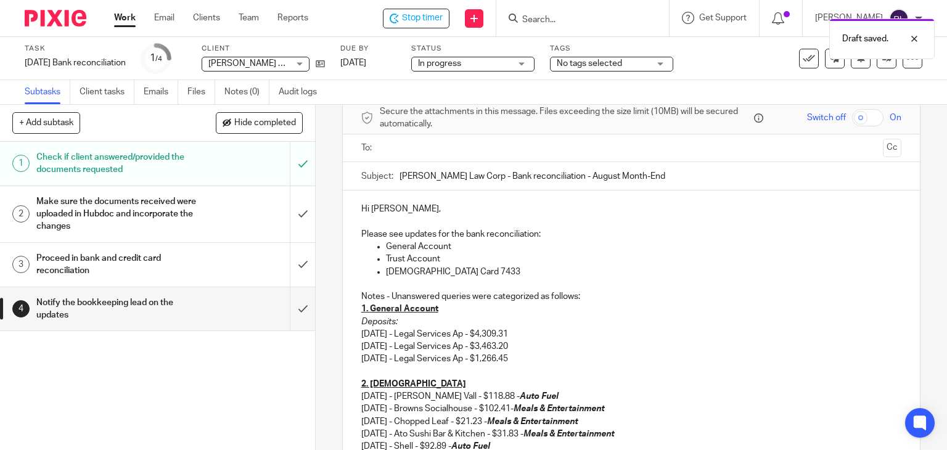
click at [454, 246] on p "General Account" at bounding box center [644, 247] width 516 height 12
click at [458, 258] on p "Trust Account" at bounding box center [644, 259] width 516 height 12
click at [480, 250] on p "General Account" at bounding box center [644, 247] width 516 height 12
click at [463, 249] on p "General Account" at bounding box center [644, 247] width 516 height 12
click at [460, 257] on p "Trust Account -" at bounding box center [644, 259] width 516 height 12
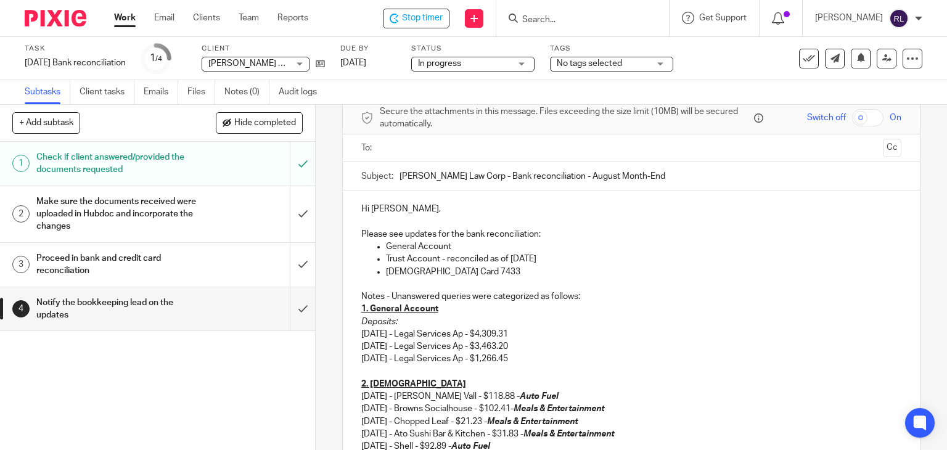
click at [466, 266] on p "TD Visa Card 7433" at bounding box center [644, 272] width 516 height 12
click at [506, 291] on p "Notes - Unanswered queries were categorized as follows:" at bounding box center [631, 297] width 541 height 12
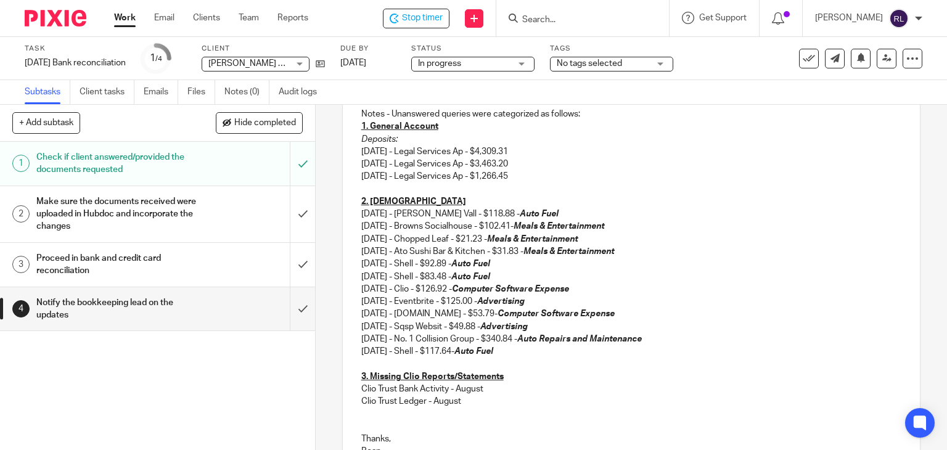
scroll to position [239, 0]
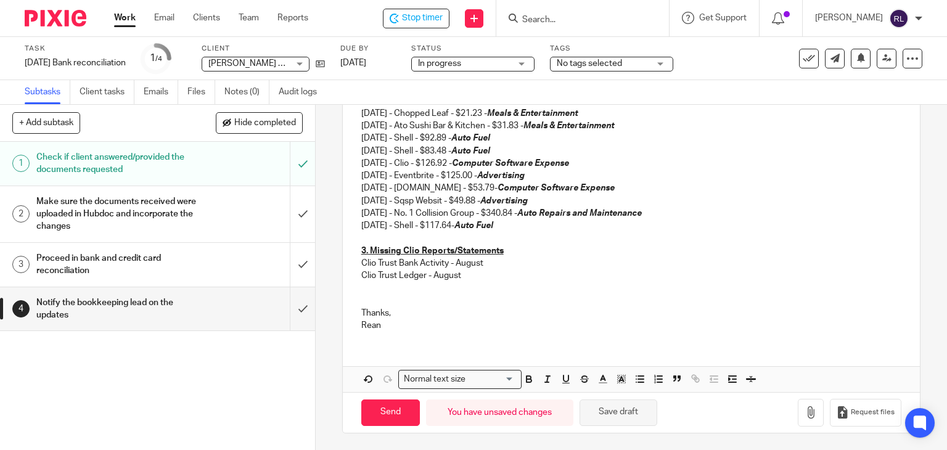
click at [625, 415] on button "Save draft" at bounding box center [619, 413] width 78 height 27
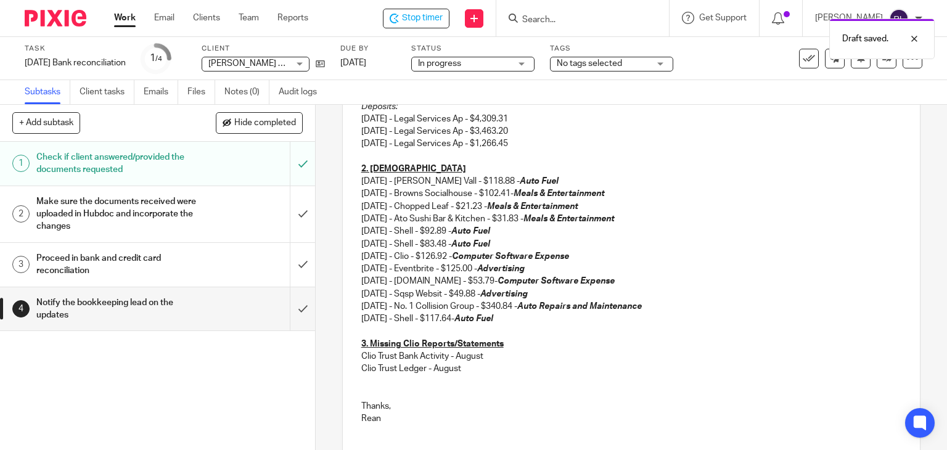
scroll to position [116, 0]
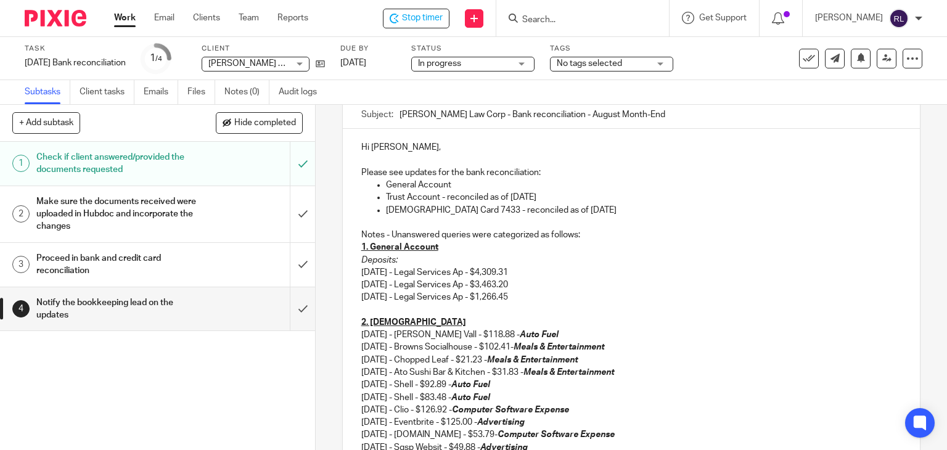
click at [567, 279] on p "08/22/2025 - Legal Services Ap - $3,463.20" at bounding box center [631, 285] width 541 height 12
click at [558, 273] on p "08/15/2025 - Legal Services Ap - $4,309.31" at bounding box center [631, 272] width 541 height 12
drag, startPoint x: 511, startPoint y: 334, endPoint x: 553, endPoint y: 333, distance: 42.6
click at [553, 333] on p "08/05/2025 - Campbell Vall - $118.88 - Auto Fuel" at bounding box center [631, 335] width 541 height 12
copy em "Auto Fuel"
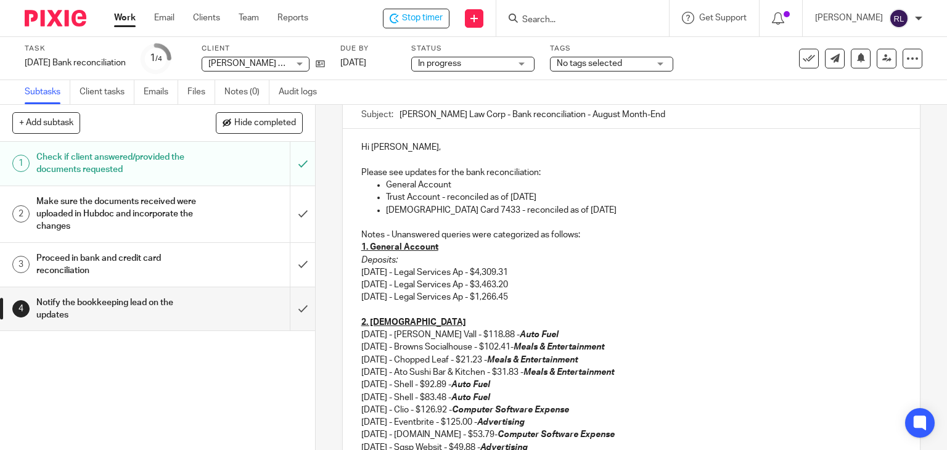
click at [564, 276] on p "08/15/2025 - Legal Services Ap - $4,309.31" at bounding box center [631, 272] width 541 height 12
drag, startPoint x: 537, startPoint y: 270, endPoint x: 580, endPoint y: 270, distance: 43.2
click at [580, 270] on p "08/15/2025 - Legal Services Ap - $4,309.31 - Auto Fuel" at bounding box center [631, 272] width 541 height 12
click at [537, 274] on em "Uncategorized Income" at bounding box center [559, 272] width 93 height 9
drag, startPoint x: 536, startPoint y: 272, endPoint x: 634, endPoint y: 272, distance: 98.1
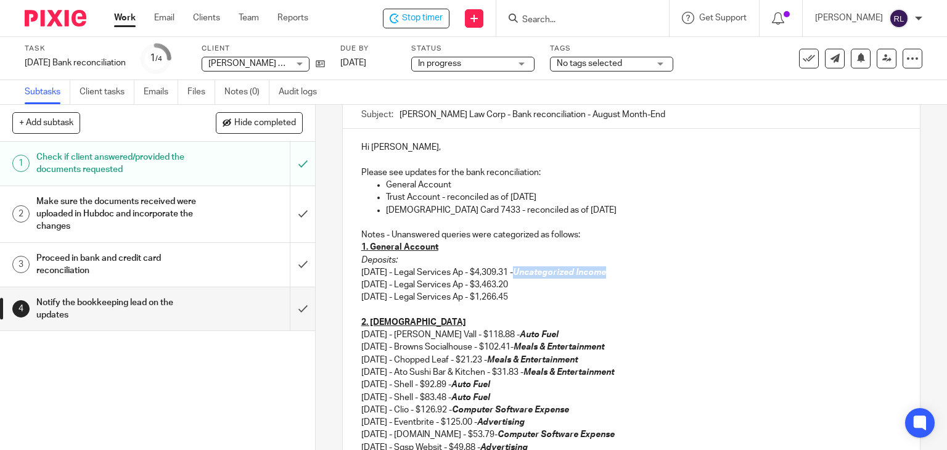
click at [634, 272] on p "08/15/2025 - Legal Services Ap - $4,309.31 - Uncategorized Income" at bounding box center [631, 272] width 541 height 12
click at [569, 264] on p "Deposits:" at bounding box center [631, 260] width 541 height 12
drag, startPoint x: 529, startPoint y: 273, endPoint x: 631, endPoint y: 273, distance: 102.4
click at [631, 273] on p "08/15/2025 - Legal Services Ap - $4,309.31 - Uncategorized Income" at bounding box center [631, 272] width 541 height 12
copy p "- Uncategorized Income"
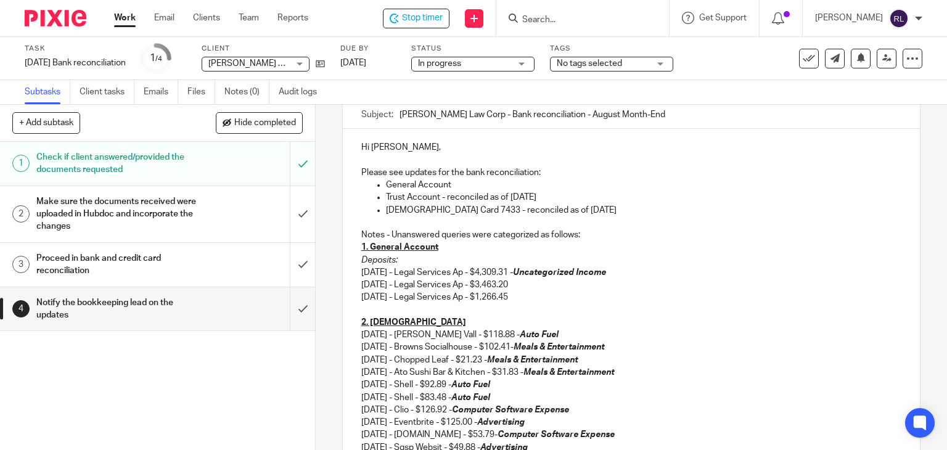
click at [540, 284] on p "08/22/2025 - Legal Services Ap - $3,463.20" at bounding box center [631, 285] width 541 height 12
click at [540, 291] on p "08/29/2025 - Legal Services Ap - $1,266.45" at bounding box center [631, 297] width 541 height 12
click at [536, 252] on p "1. General Account" at bounding box center [631, 247] width 541 height 12
click at [641, 299] on p "08/29/2025 - Legal Services Ap - $1,266.45 - Uncategorized Income" at bounding box center [631, 297] width 541 height 12
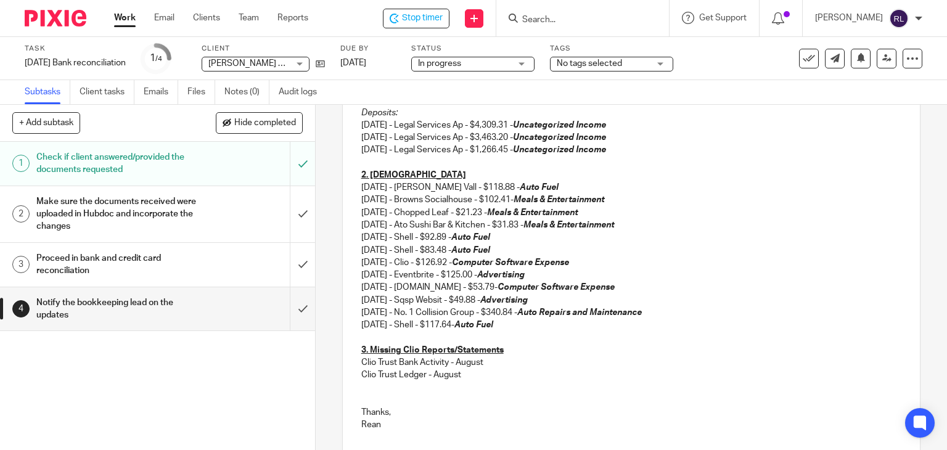
scroll to position [363, 0]
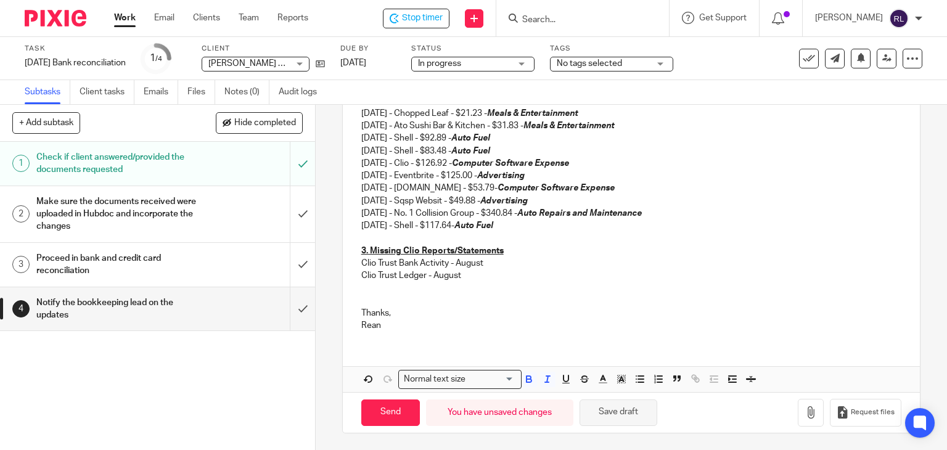
click at [623, 418] on button "Save draft" at bounding box center [619, 413] width 78 height 27
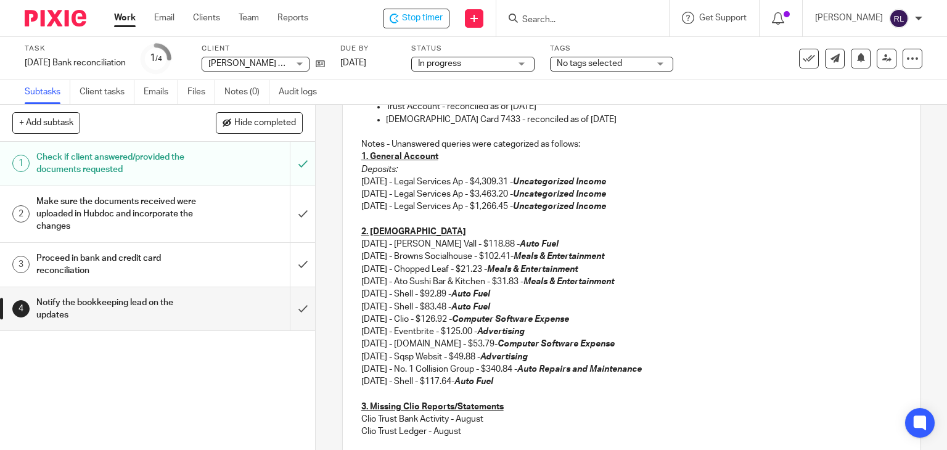
scroll to position [54, 0]
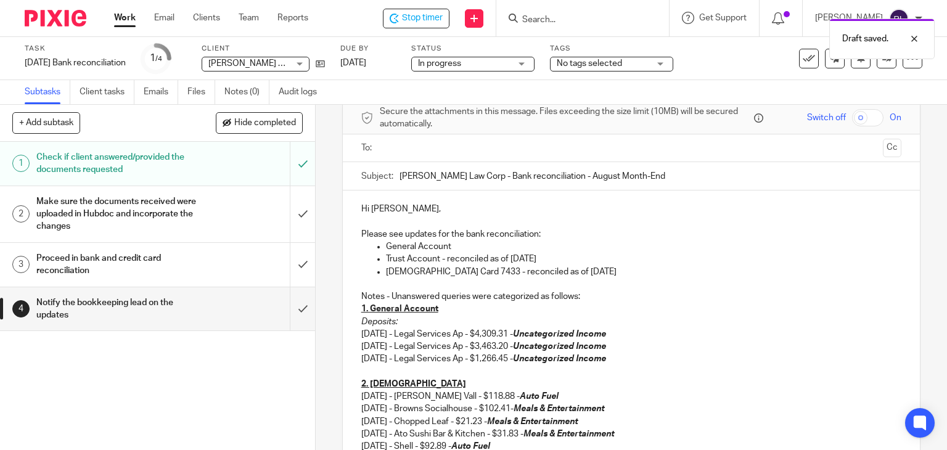
click at [480, 245] on p "General Account" at bounding box center [644, 247] width 516 height 12
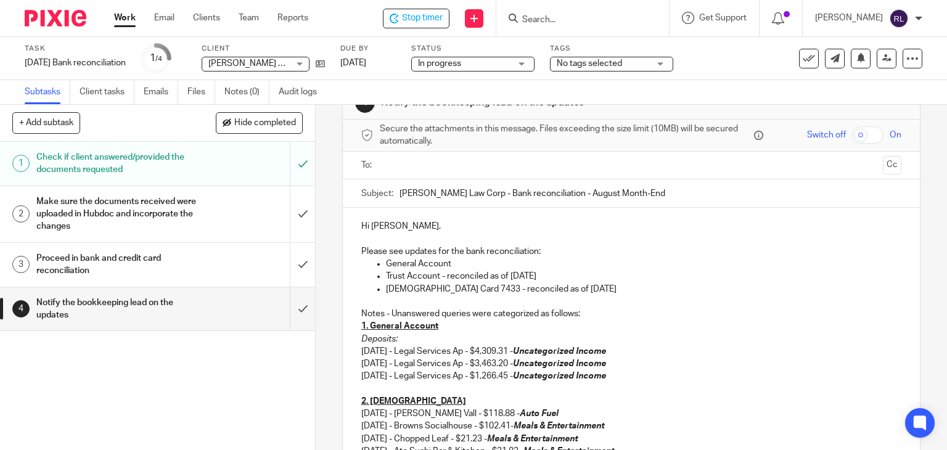
scroll to position [185, 0]
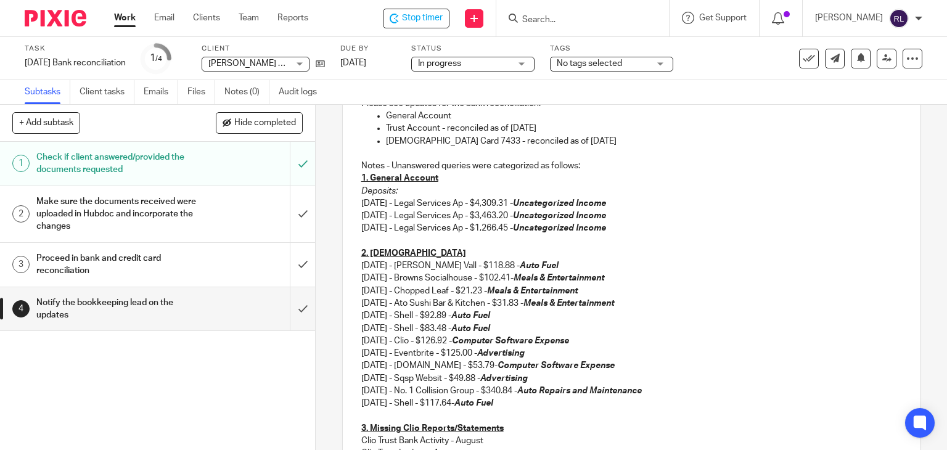
click at [644, 233] on p "08/29/2025 - Legal Services Ap - $1,266.45 - Uncategorized Income" at bounding box center [631, 228] width 541 height 12
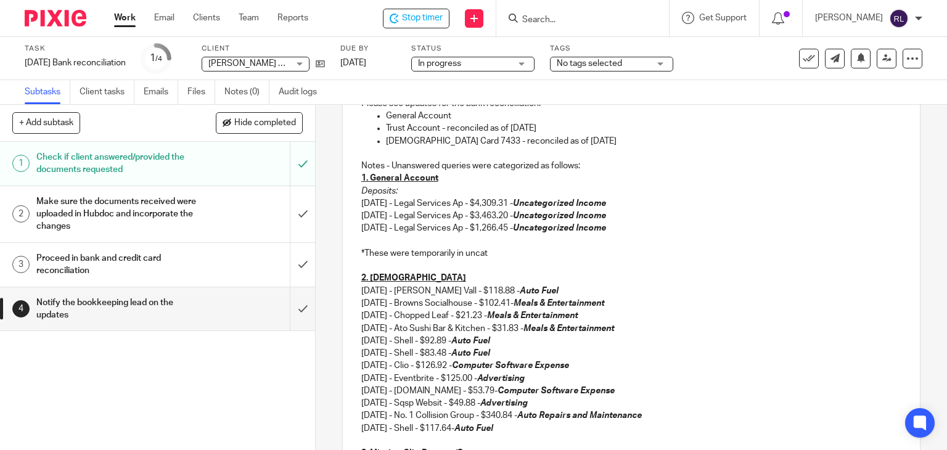
click at [363, 255] on p "*These were temporarily in uncat" at bounding box center [631, 253] width 541 height 12
drag, startPoint x: 629, startPoint y: 252, endPoint x: 662, endPoint y: 252, distance: 32.7
click at [661, 252] on p "*Categorized these were temporarily in uncategorized invoice. I have a hintch" at bounding box center [631, 253] width 541 height 12
click at [690, 256] on p "*Categorized these were temporarily in uncategorized invoice. I have a feeling …" at bounding box center [631, 253] width 541 height 12
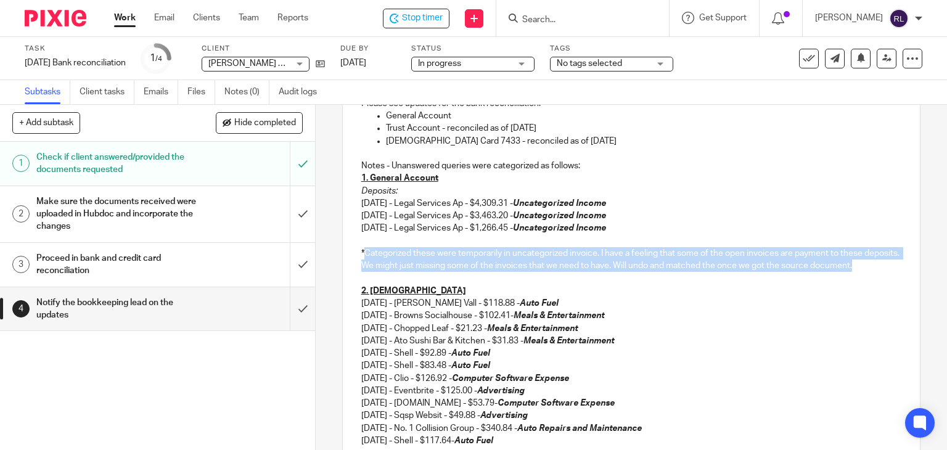
drag, startPoint x: 360, startPoint y: 250, endPoint x: 402, endPoint y: 279, distance: 50.6
click at [402, 273] on p "*Categorized these were temporarily in uncategorized invoice. I have a feeling …" at bounding box center [631, 259] width 541 height 25
click at [390, 267] on em "Categorized these were temporarily in uncategorized invoice. I have a feeling t…" at bounding box center [631, 259] width 540 height 21
drag, startPoint x: 357, startPoint y: 250, endPoint x: 415, endPoint y: 286, distance: 69.0
click at [415, 286] on div "Hi Danielle, Please see updates for the bank reconciliation: General Account Tr…" at bounding box center [632, 308] width 578 height 497
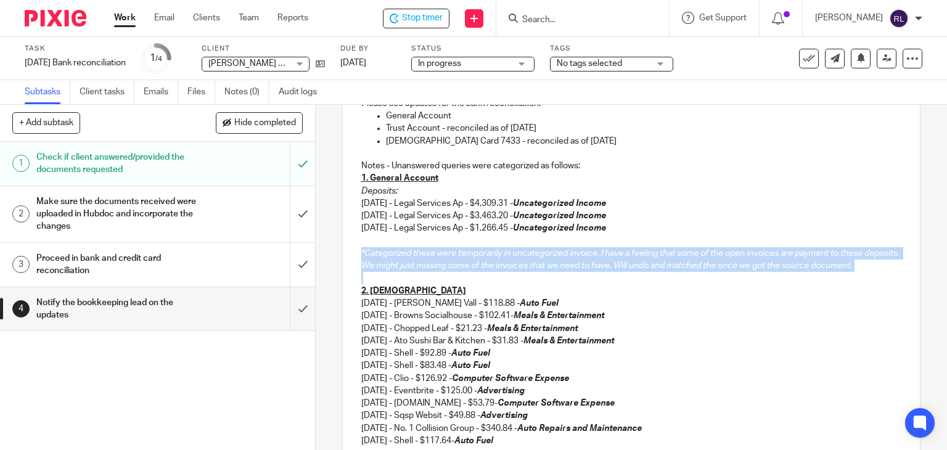
drag, startPoint x: 518, startPoint y: 282, endPoint x: 533, endPoint y: 279, distance: 15.0
click at [519, 273] on p "*Categorized these were temporarily in uncategorized invoice. I have a feeling …" at bounding box center [631, 259] width 541 height 25
click at [600, 256] on em "*Categorized these were temporarily in uncategorized invoice. I have a feeling …" at bounding box center [631, 259] width 540 height 21
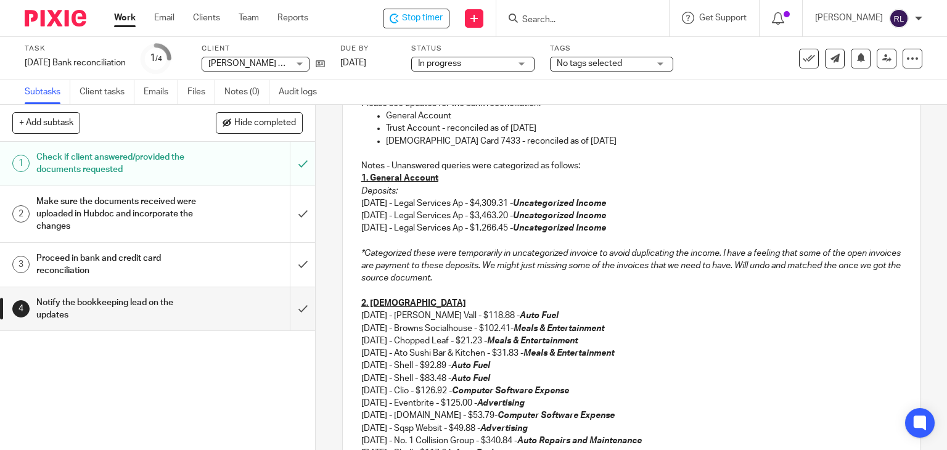
click at [719, 255] on em "*Categorized these were temporarily in uncategorized invoice to avoid duplicati…" at bounding box center [632, 266] width 542 height 34
click at [663, 271] on p "*Categorized these were temporarily in uncategorized invoice to avoid duplicati…" at bounding box center [631, 266] width 541 height 38
click at [468, 270] on p "*Categorized these were temporarily in uncategorized invoice to avoid duplicati…" at bounding box center [631, 266] width 541 height 38
click at [552, 274] on em "*Categorized these were temporarily in uncategorized invoice to avoid duplicati…" at bounding box center [632, 266] width 542 height 34
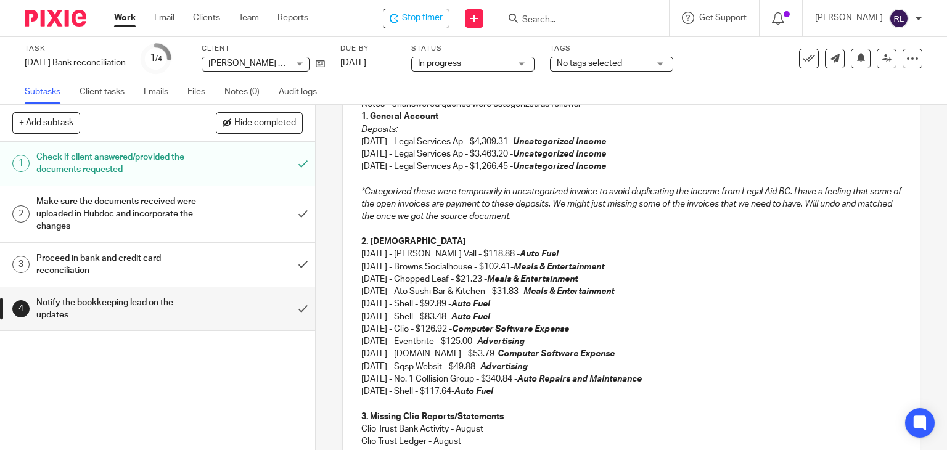
click at [421, 215] on em "*Categorized these were temporarily in uncategorized invoice to avoid duplicati…" at bounding box center [632, 205] width 542 height 34
click at [584, 218] on p "*Categorized these were temporarily in uncategorized invoice to avoid duplicati…" at bounding box center [631, 205] width 541 height 38
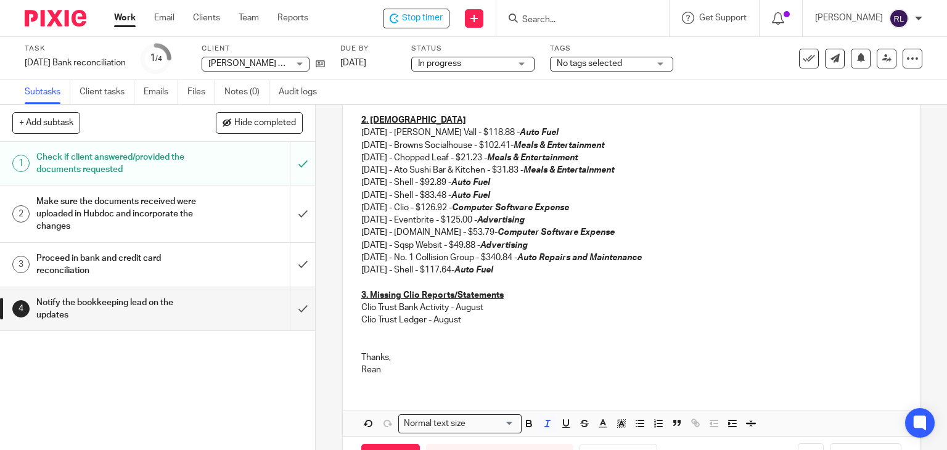
scroll to position [413, 0]
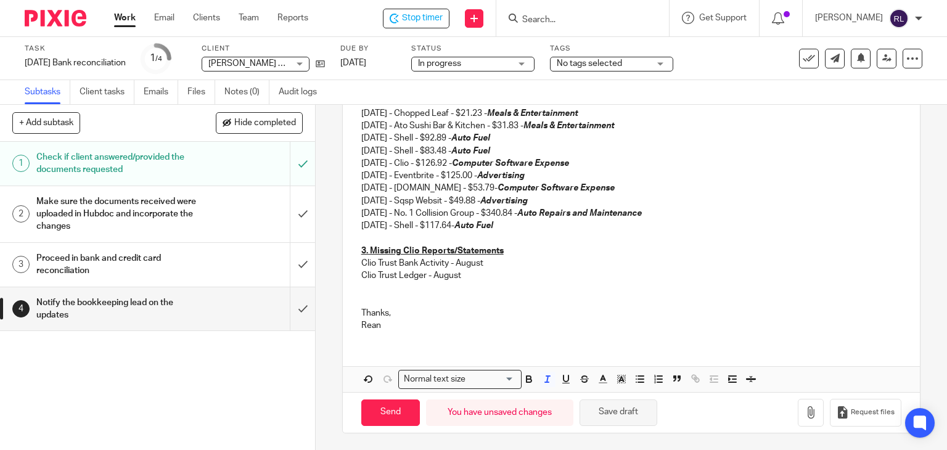
click at [639, 403] on button "Save draft" at bounding box center [619, 413] width 78 height 27
click at [590, 414] on button "Save draft" at bounding box center [619, 413] width 78 height 27
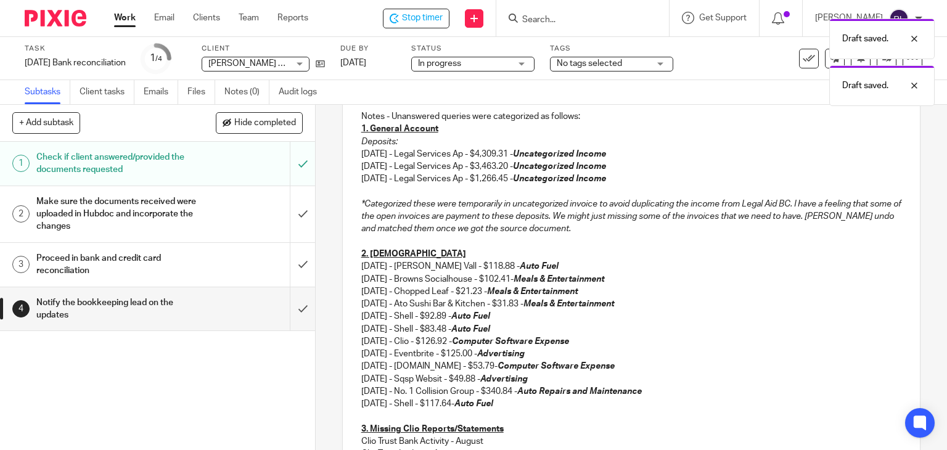
scroll to position [228, 0]
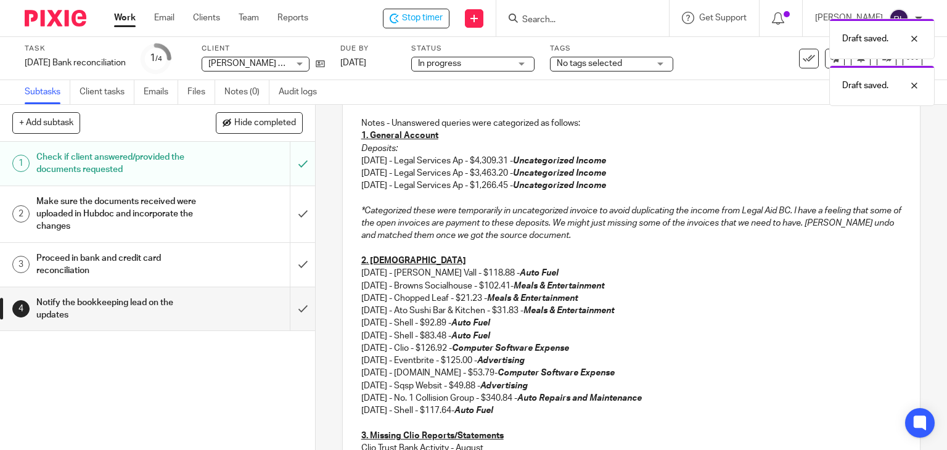
click at [836, 223] on em "*Categorized these were temporarily in uncategorized invoice to avoid duplicati…" at bounding box center [632, 224] width 542 height 34
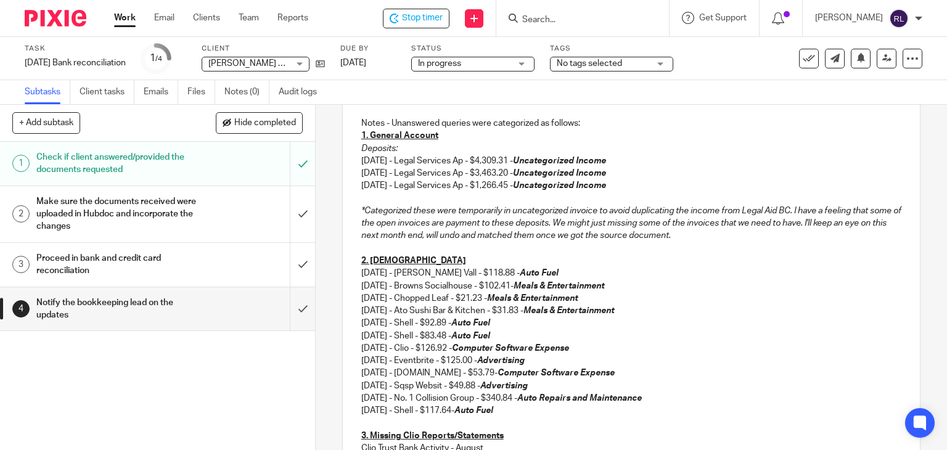
click at [651, 205] on p "*Categorized these were temporarily in uncategorized invoice to avoid duplicati…" at bounding box center [631, 224] width 541 height 38
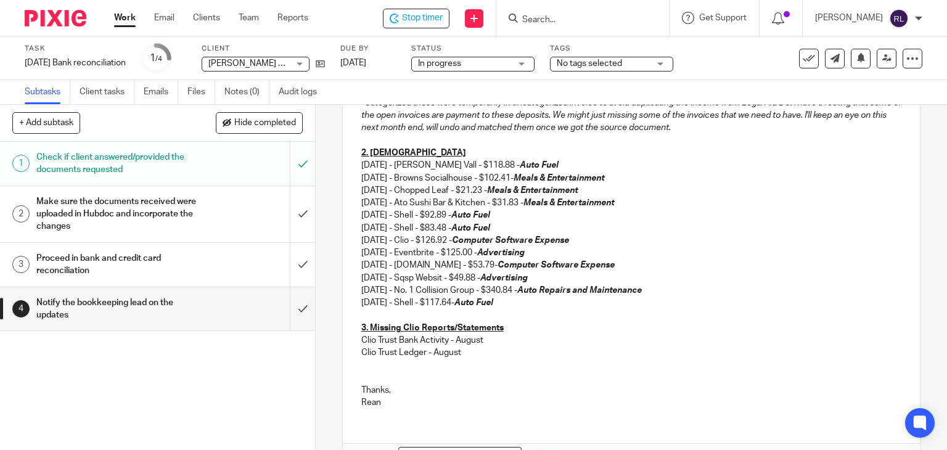
scroll to position [413, 0]
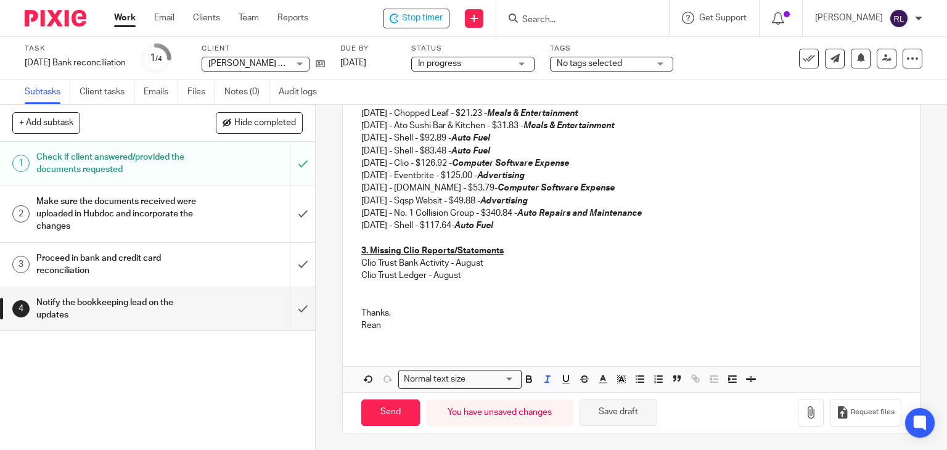
click at [622, 413] on button "Save draft" at bounding box center [619, 413] width 78 height 27
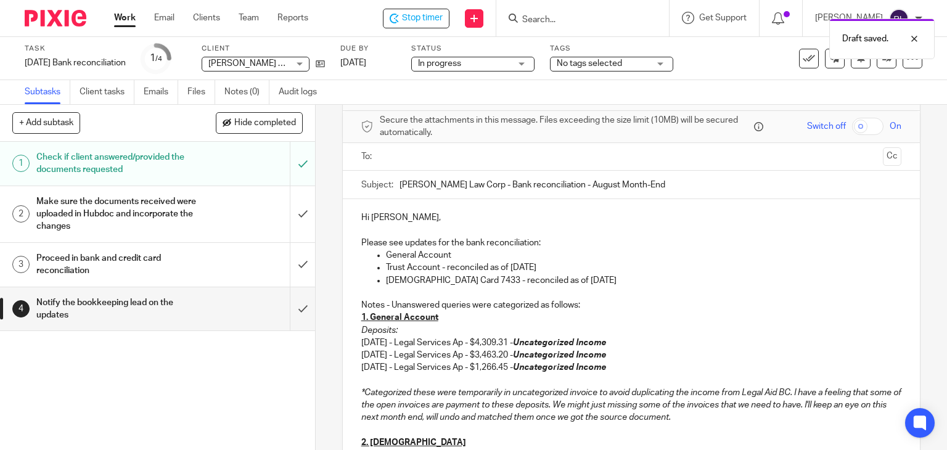
scroll to position [43, 0]
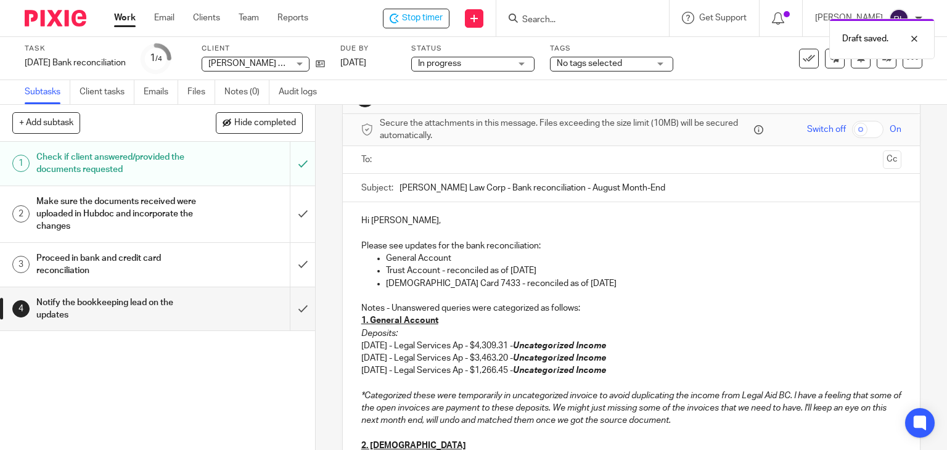
click at [477, 252] on p "General Account" at bounding box center [644, 258] width 516 height 12
click at [567, 255] on p "General Account - reconciled as of August" at bounding box center [644, 258] width 516 height 12
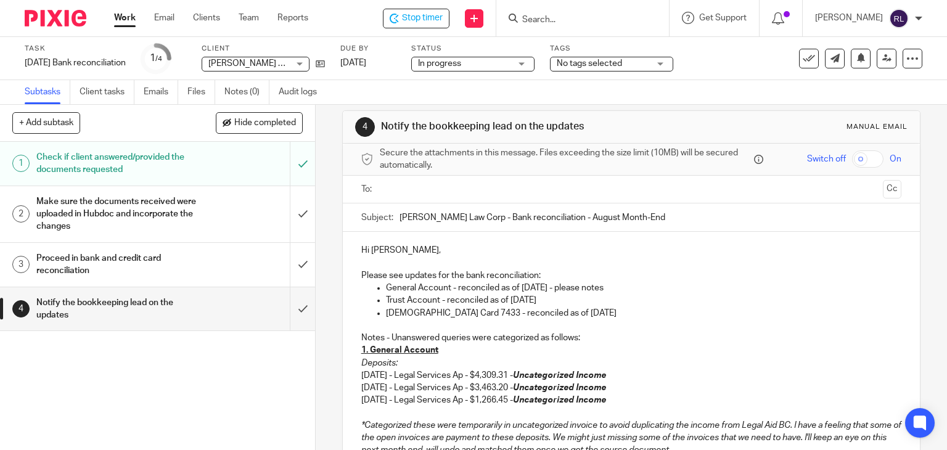
scroll to position [0, 0]
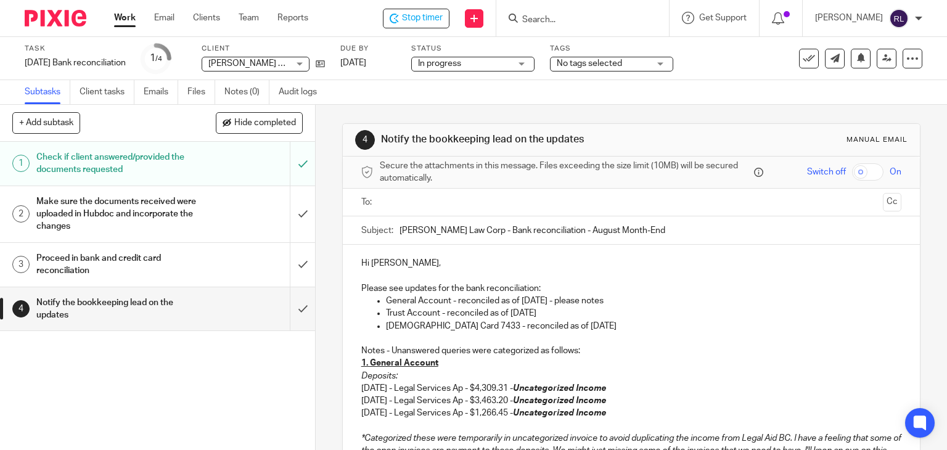
click at [592, 295] on p "General Account - reconciled as of August 29th - please notes" at bounding box center [644, 301] width 516 height 12
drag, startPoint x: 574, startPoint y: 300, endPoint x: 645, endPoint y: 301, distance: 70.3
click at [645, 301] on p "General Account - reconciled as of August 29th - please notes" at bounding box center [644, 301] width 516 height 12
click at [637, 311] on p "Trust Account - reconciled as of August 29th" at bounding box center [644, 313] width 516 height 12
click at [641, 302] on p "General Account - reconciled as of August 29th - please notes" at bounding box center [644, 301] width 516 height 12
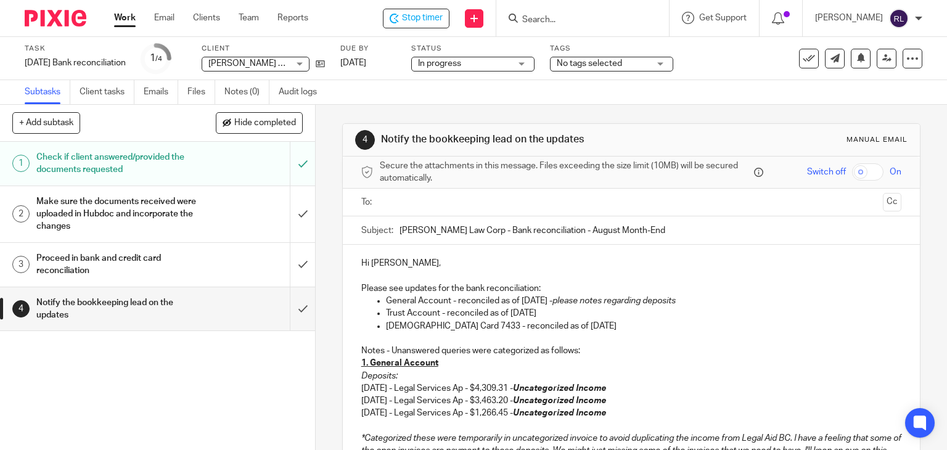
click at [664, 301] on em "please notes regarding deposits" at bounding box center [614, 301] width 123 height 9
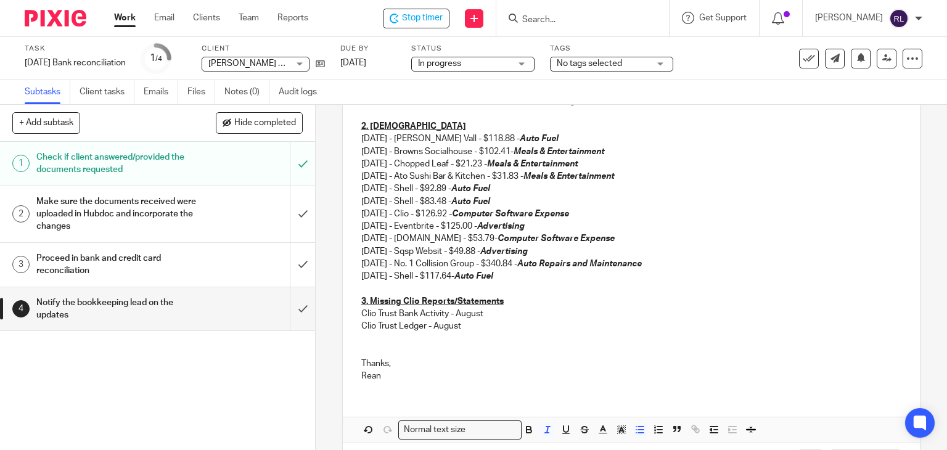
scroll to position [413, 0]
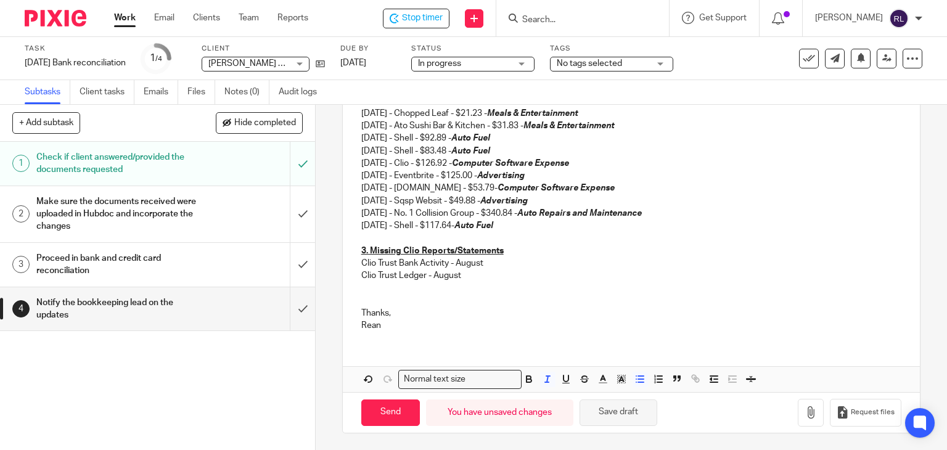
click at [617, 413] on button "Save draft" at bounding box center [619, 413] width 78 height 27
click at [484, 276] on p "Clio Trust Ledger - August" at bounding box center [631, 276] width 541 height 12
click at [620, 414] on button "Save draft" at bounding box center [619, 413] width 78 height 27
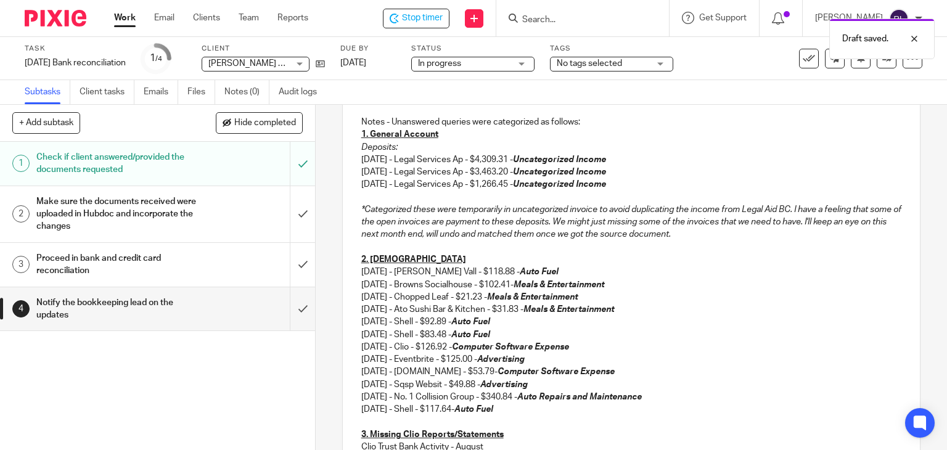
scroll to position [228, 0]
click at [424, 260] on p "2. TD Visa" at bounding box center [631, 261] width 541 height 12
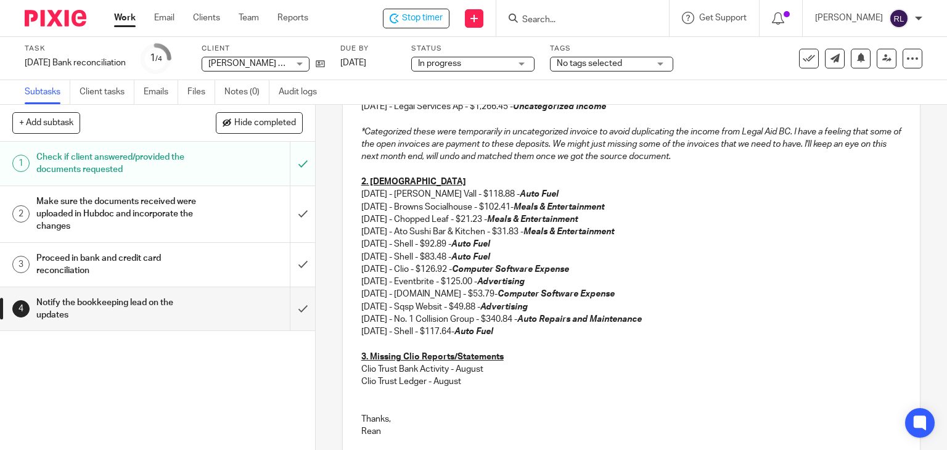
scroll to position [413, 0]
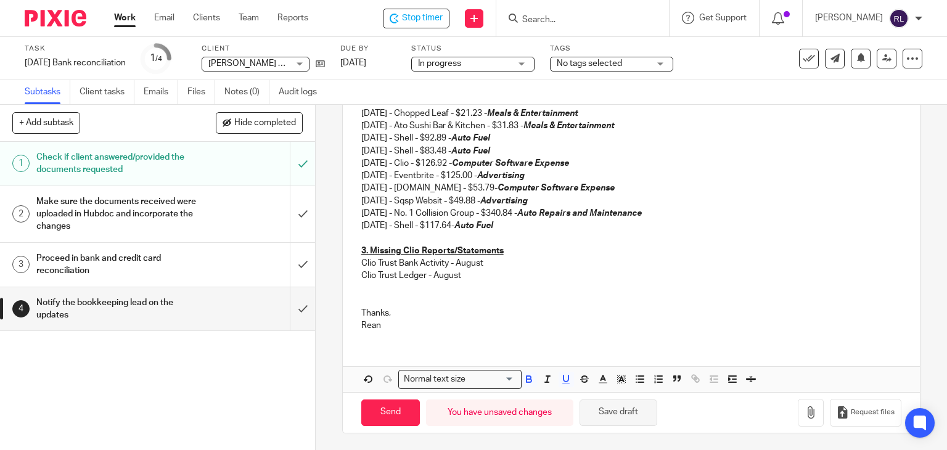
click at [630, 413] on button "Save draft" at bounding box center [619, 413] width 78 height 27
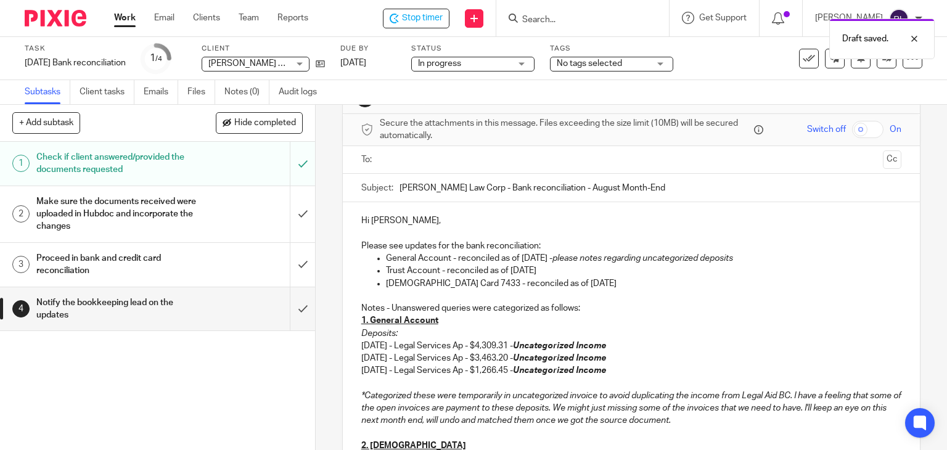
scroll to position [0, 0]
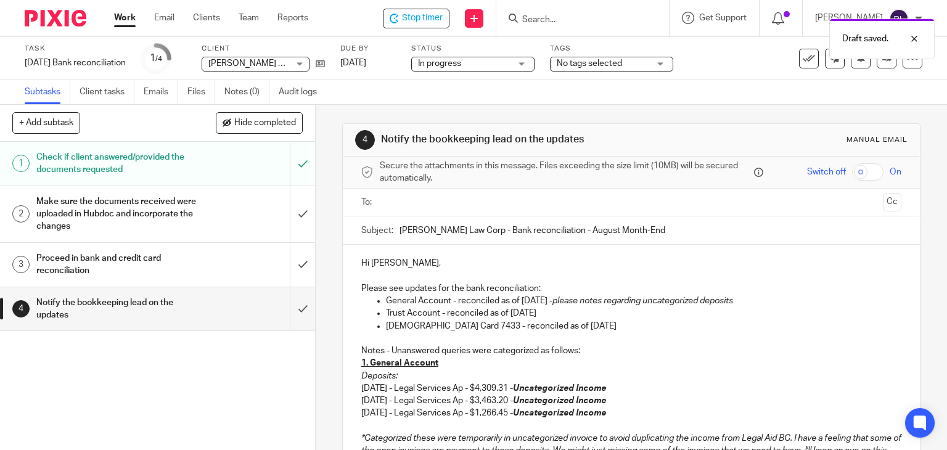
click at [489, 196] on input "text" at bounding box center [631, 203] width 494 height 14
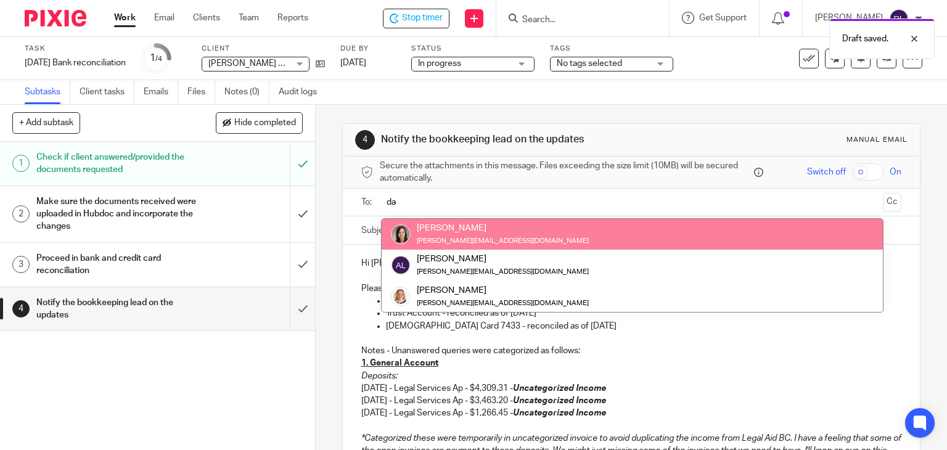
type input "da"
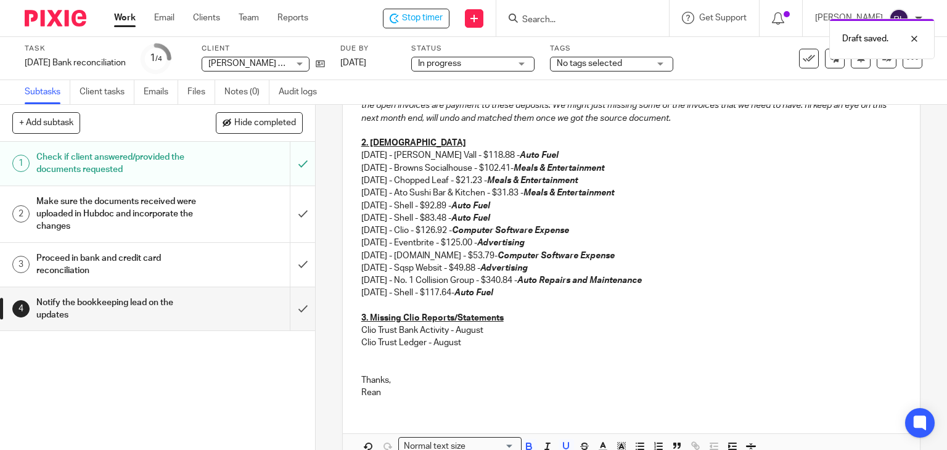
scroll to position [415, 0]
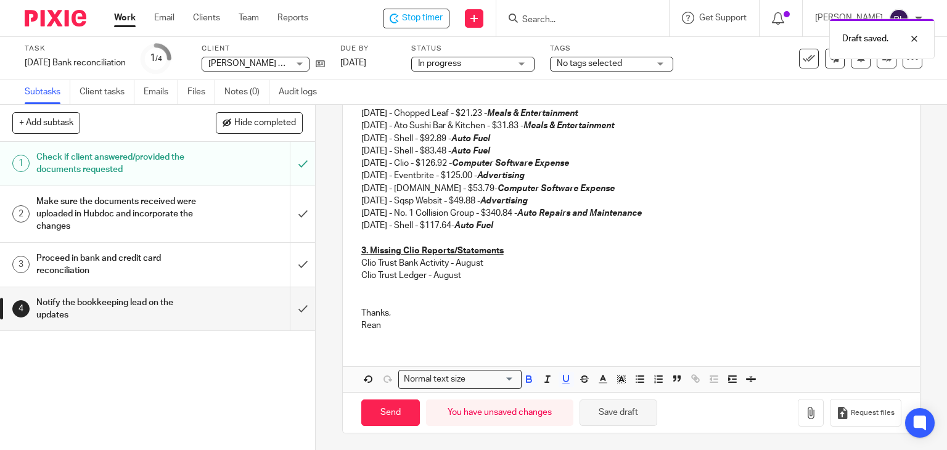
click at [603, 413] on button "Save draft" at bounding box center [619, 413] width 78 height 27
click at [290, 220] on input "submit" at bounding box center [157, 214] width 315 height 56
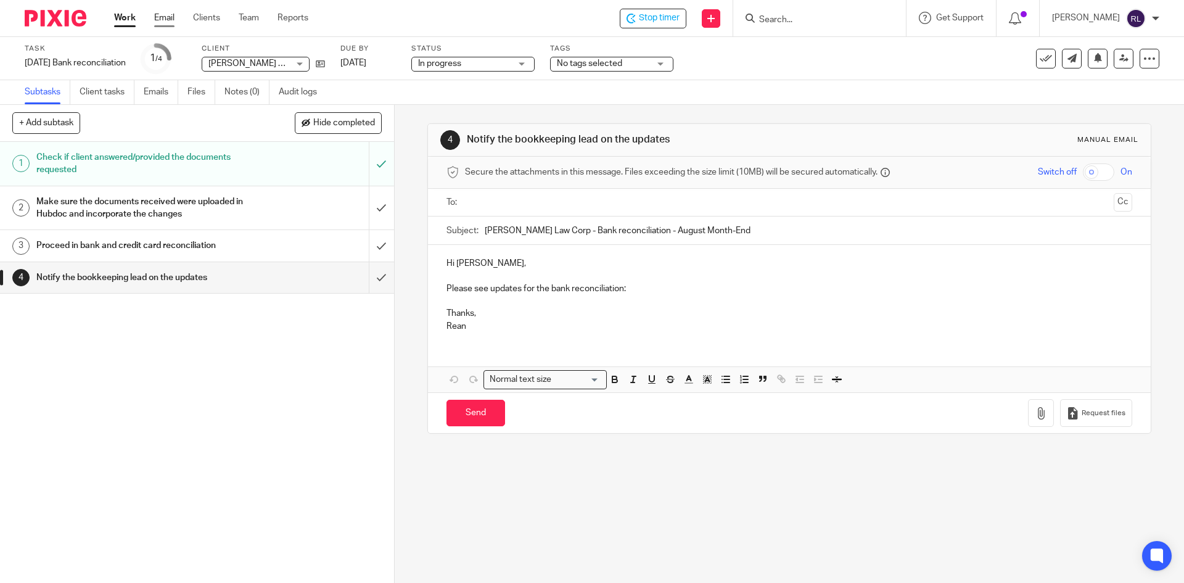
click at [160, 18] on link "Email" at bounding box center [164, 18] width 20 height 12
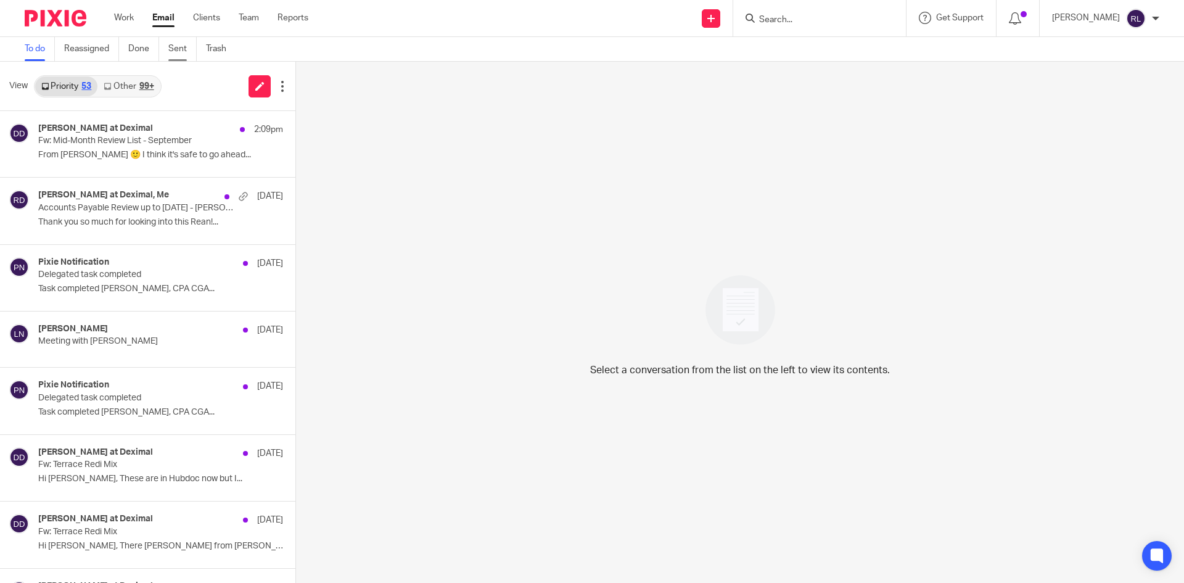
click at [176, 47] on link "Sent" at bounding box center [182, 49] width 28 height 24
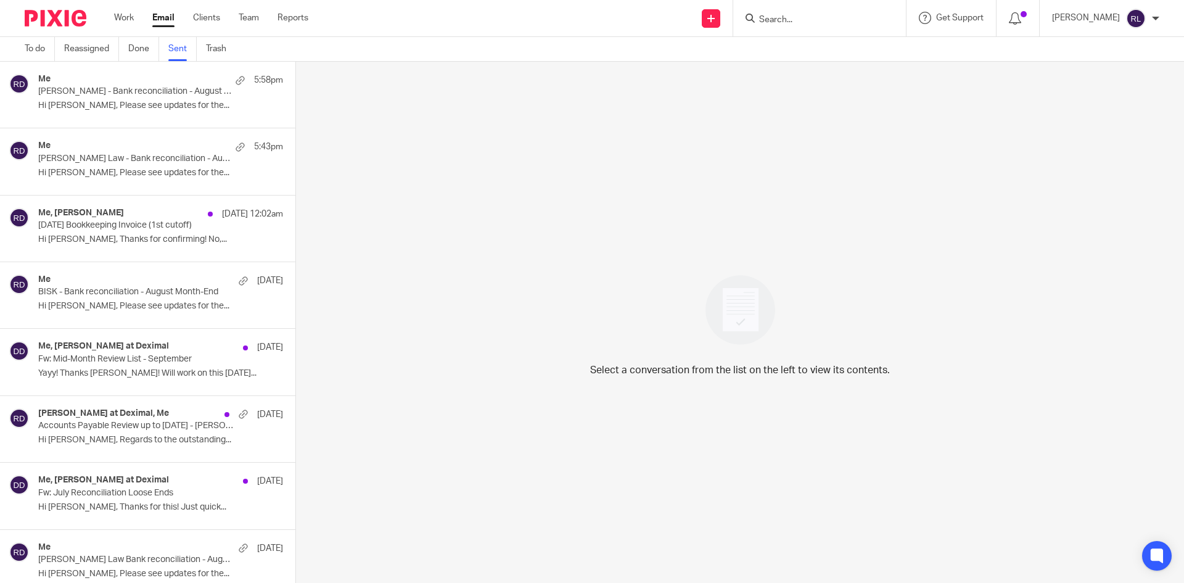
click at [130, 112] on div "Me 5:58pm [PERSON_NAME] - Bank reconciliation - August Month-End Hi [PERSON_NAM…" at bounding box center [160, 94] width 245 height 41
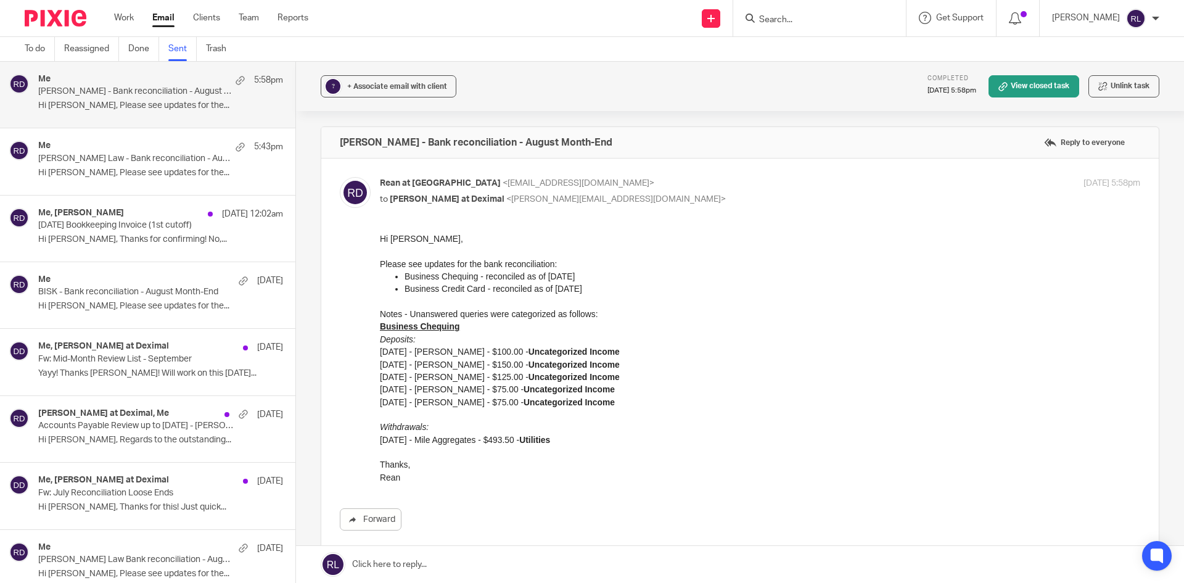
drag, startPoint x: 753, startPoint y: 546, endPoint x: 560, endPoint y: 313, distance: 303.2
click at [592, 315] on p "Notes - Unanswered queries were categorized as follows:" at bounding box center [760, 314] width 761 height 12
drag, startPoint x: 597, startPoint y: 315, endPoint x: 373, endPoint y: 314, distance: 223.9
click at [380, 314] on html "Hi Danielle, Please see updates for the bank reconciliation: Business Chequing …" at bounding box center [760, 358] width 761 height 251
copy p "Notes - Unanswered queries were categorized as follows:"
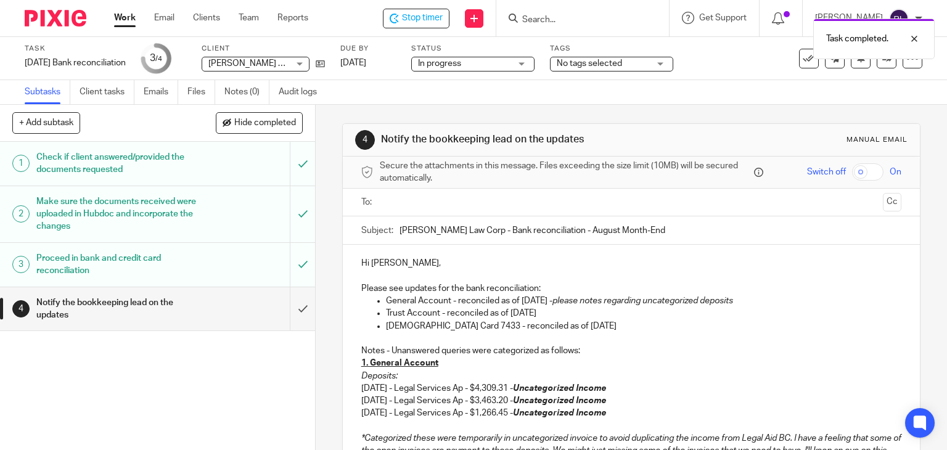
click at [490, 205] on input "text" at bounding box center [631, 203] width 494 height 14
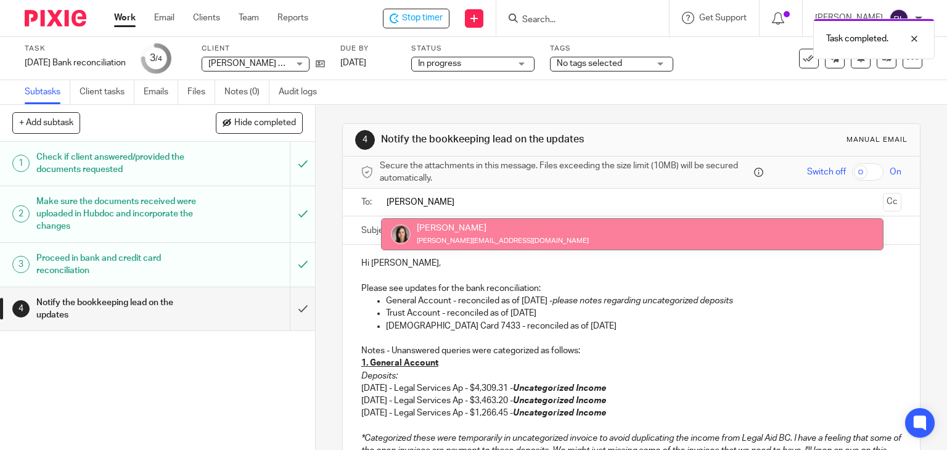
type input "dani"
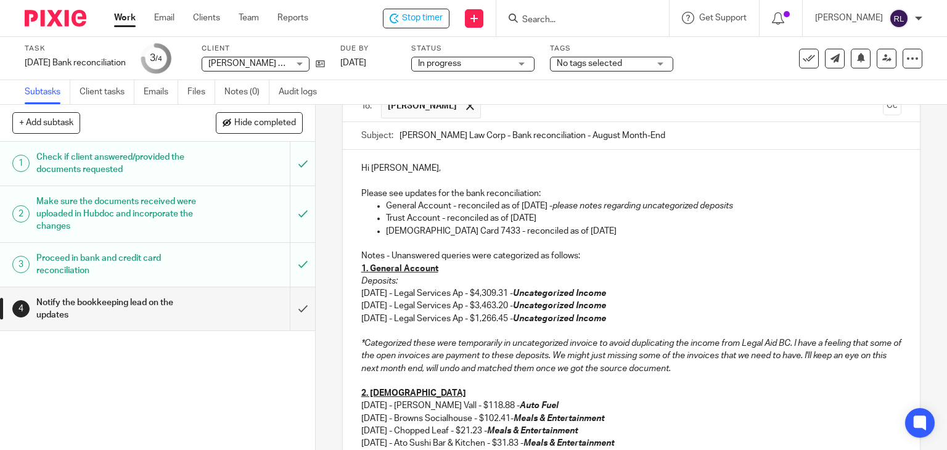
scroll to position [185, 0]
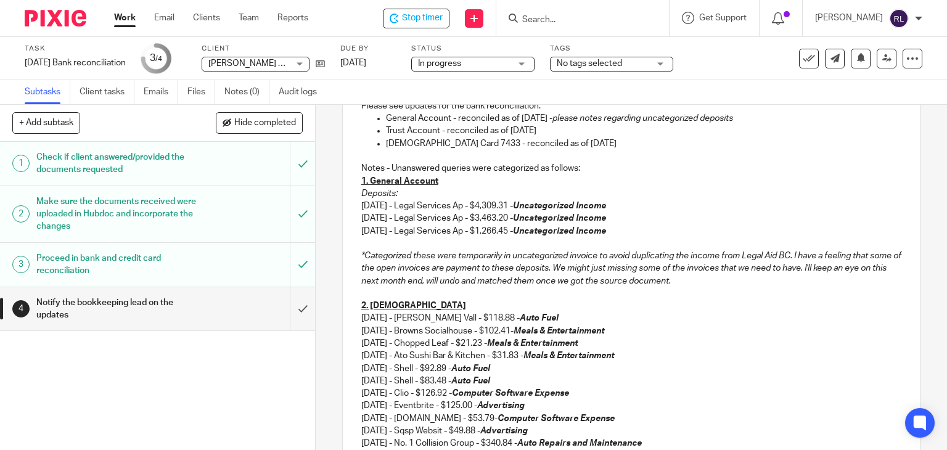
click at [442, 258] on em "*Categorized these were temporarily in uncategorized invoice to avoid duplicati…" at bounding box center [632, 269] width 542 height 34
click at [442, 257] on em "*Categorized these were temporarily in uncategorized invoice to avoid duplicati…" at bounding box center [632, 269] width 542 height 34
click at [556, 256] on em "*Categorized these temporarily in uncategorized invoice to avoid duplicating th…" at bounding box center [629, 269] width 536 height 34
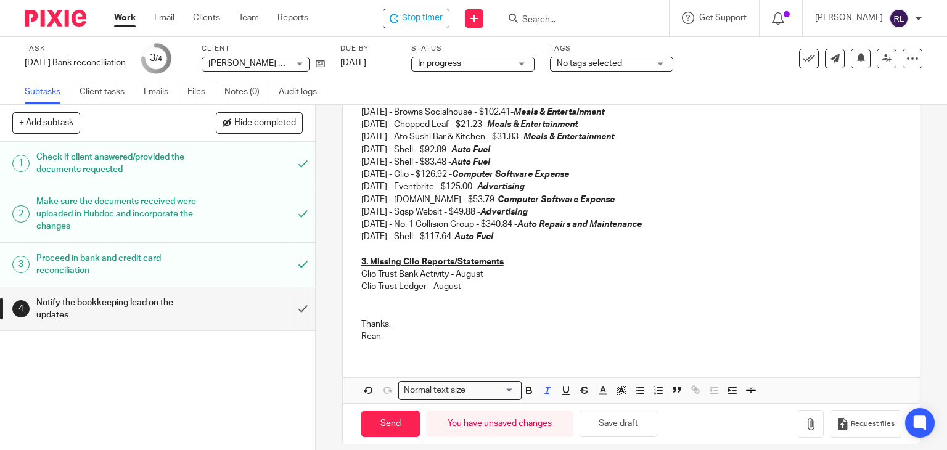
scroll to position [415, 0]
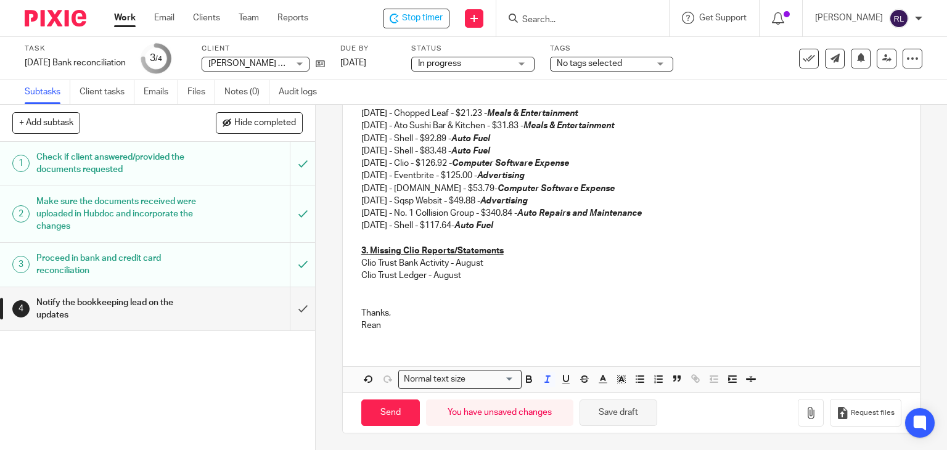
click at [619, 415] on button "Save draft" at bounding box center [619, 413] width 78 height 27
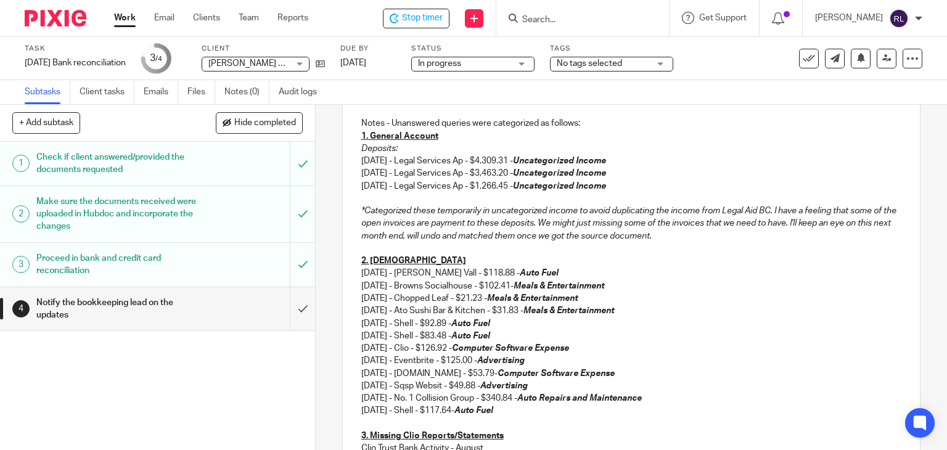
click at [791, 226] on p "*Categorized these temporarily in uncategorized income to avoid duplicating the…" at bounding box center [631, 224] width 541 height 38
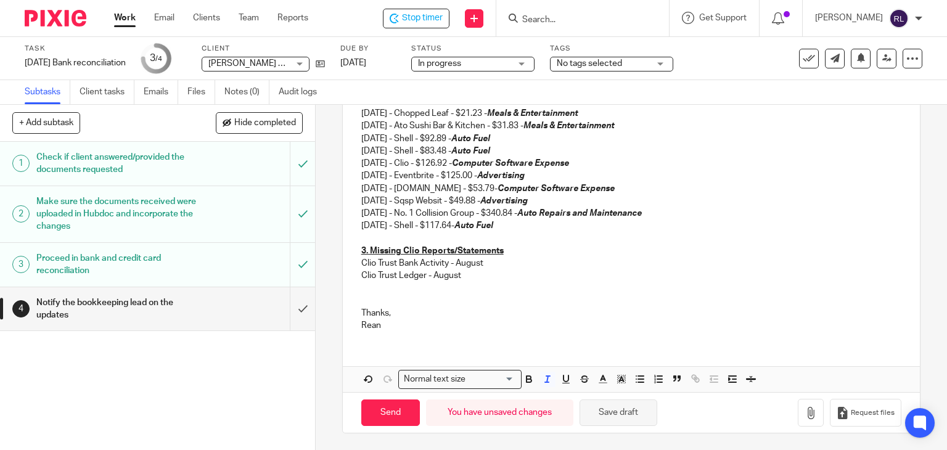
click at [638, 410] on button "Save draft" at bounding box center [619, 413] width 78 height 27
click at [611, 408] on button "Save draft" at bounding box center [619, 413] width 78 height 27
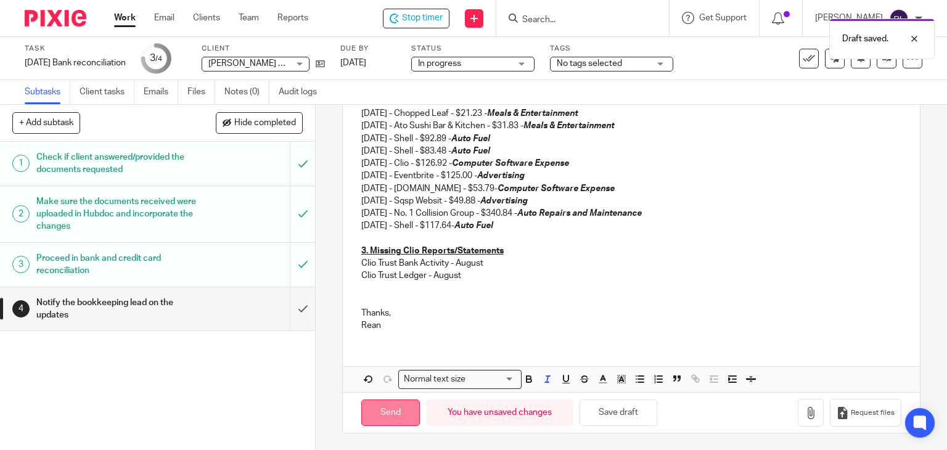
click at [381, 414] on input "Send" at bounding box center [390, 413] width 59 height 27
type input "Sent"
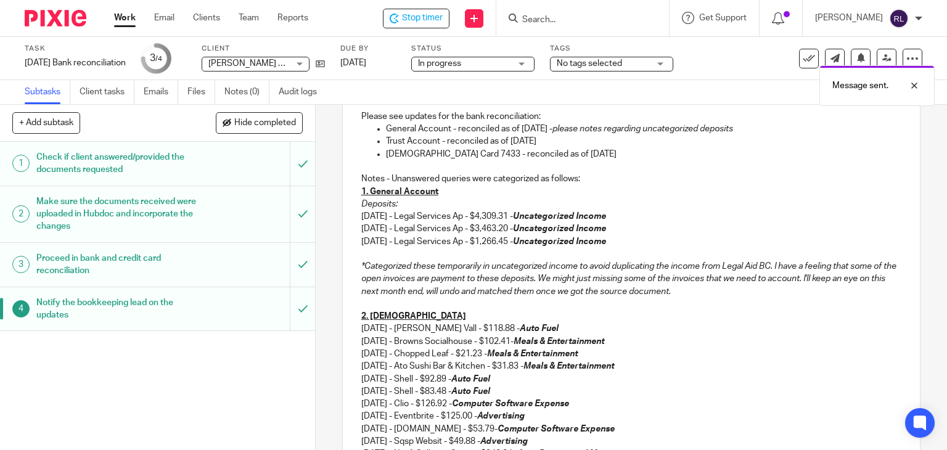
scroll to position [168, 0]
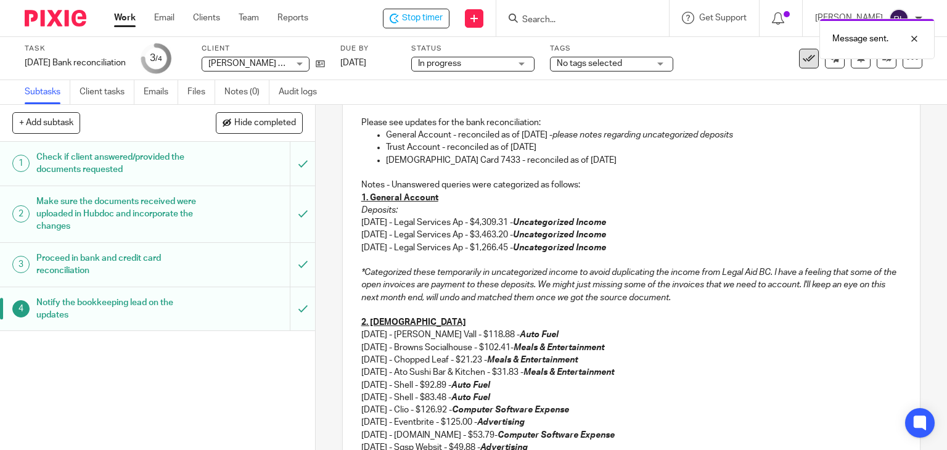
click at [803, 62] on icon at bounding box center [809, 58] width 12 height 12
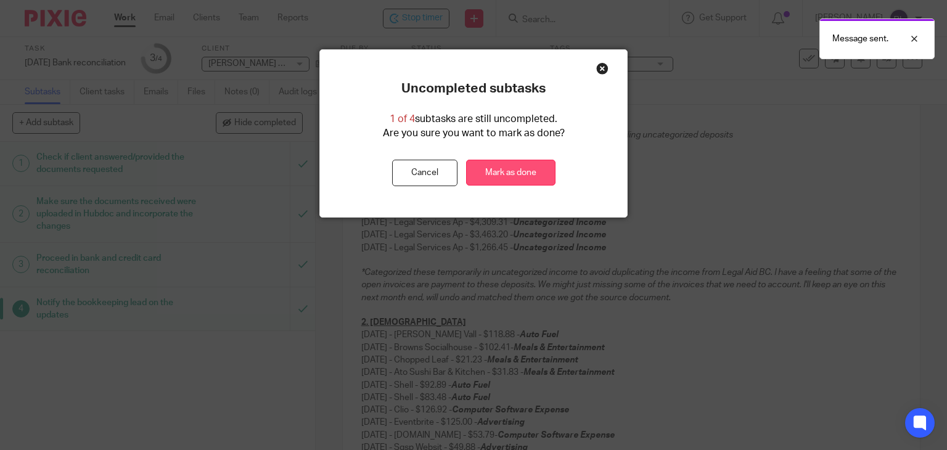
click at [482, 168] on link "Mark as done" at bounding box center [510, 173] width 89 height 27
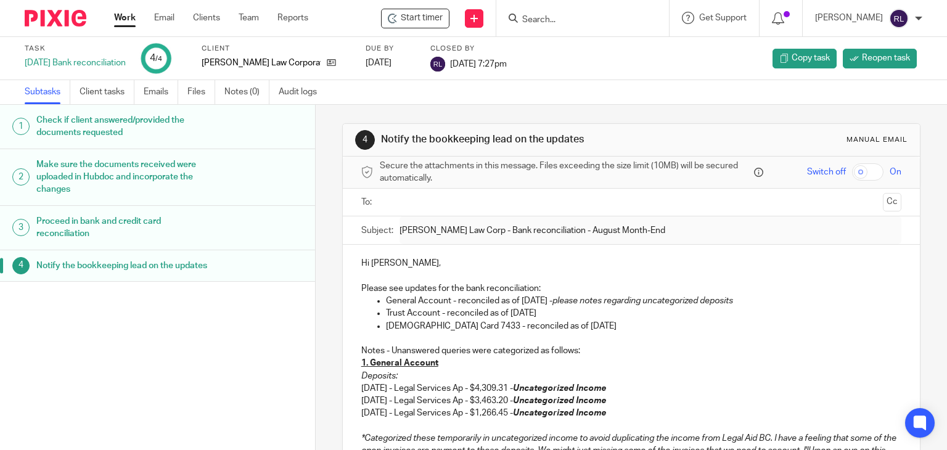
click at [57, 13] on img at bounding box center [56, 18] width 62 height 17
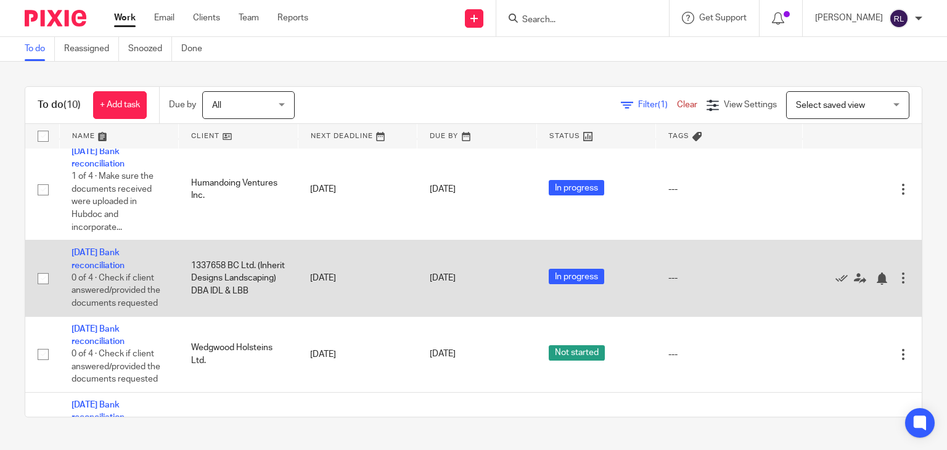
scroll to position [370, 0]
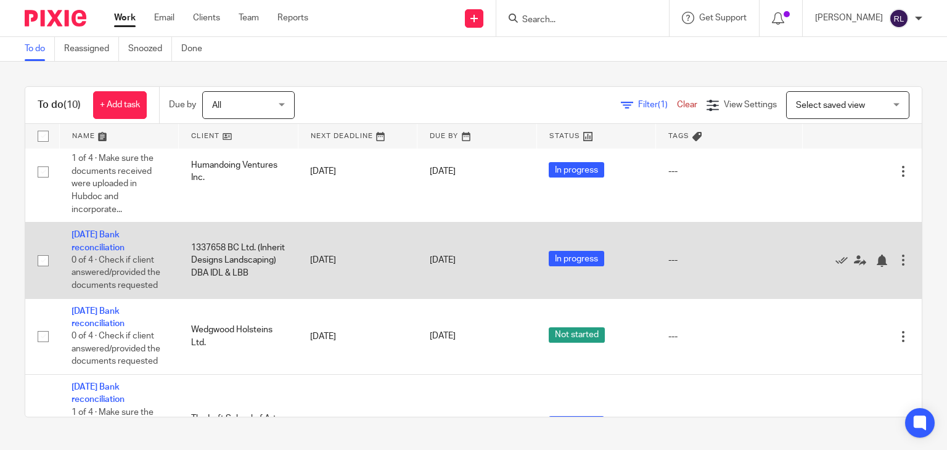
click at [114, 271] on td "[DATE] Bank reconciliation 0 of 4 · Check if client answered/provided the docum…" at bounding box center [119, 261] width 120 height 76
click at [105, 252] on link "[DATE] Bank reconciliation" at bounding box center [98, 241] width 53 height 21
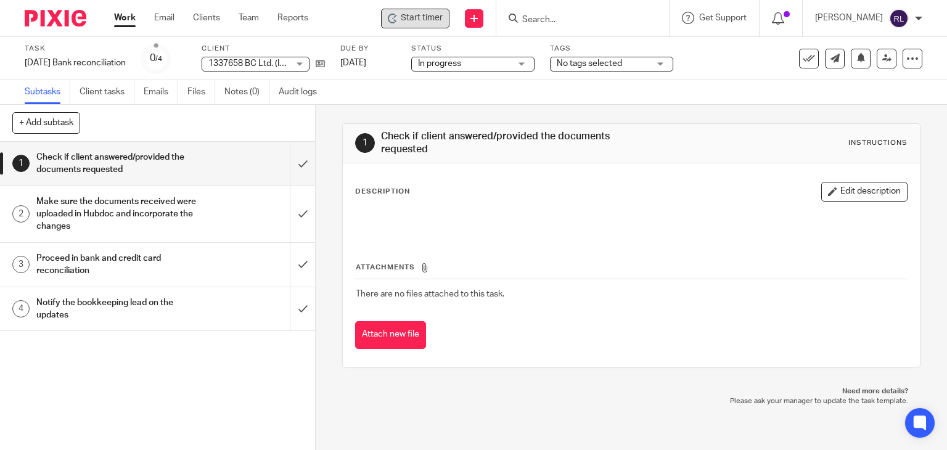
click at [415, 21] on span "Start timer" at bounding box center [422, 18] width 42 height 13
